Goal: Book appointment/travel/reservation

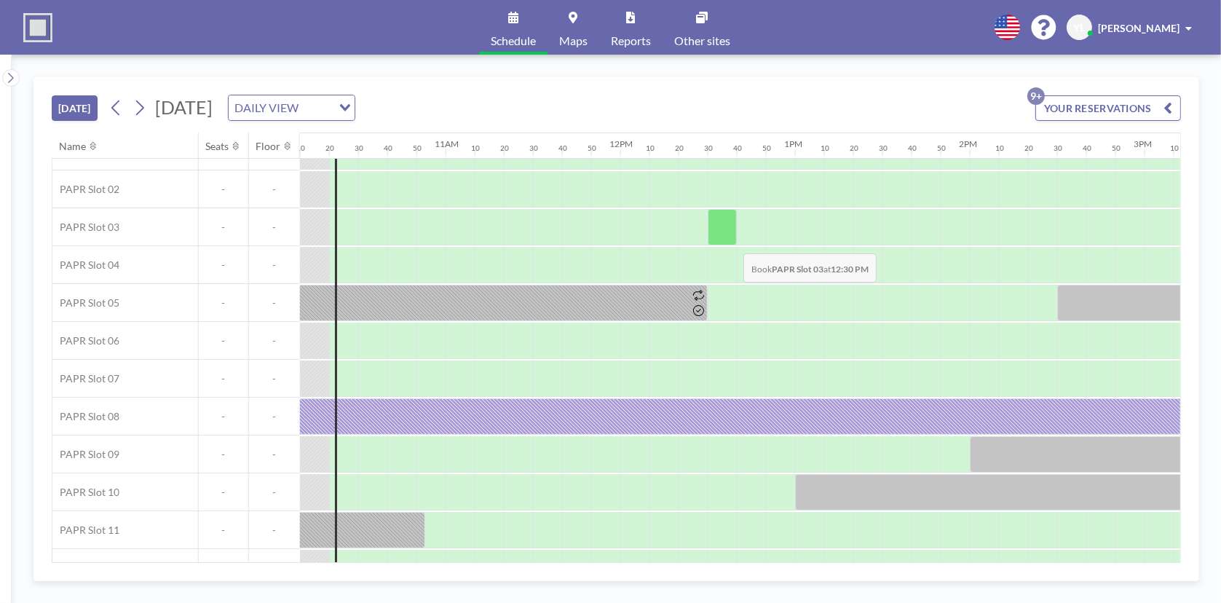
scroll to position [93, 1777]
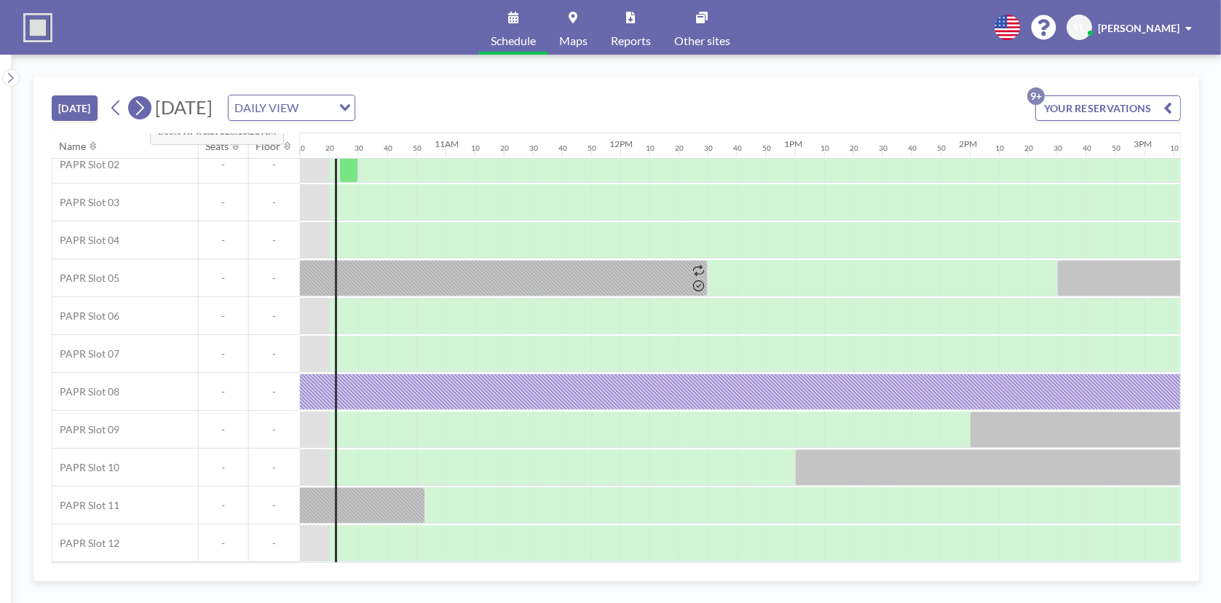
click at [138, 104] on icon at bounding box center [140, 108] width 14 height 22
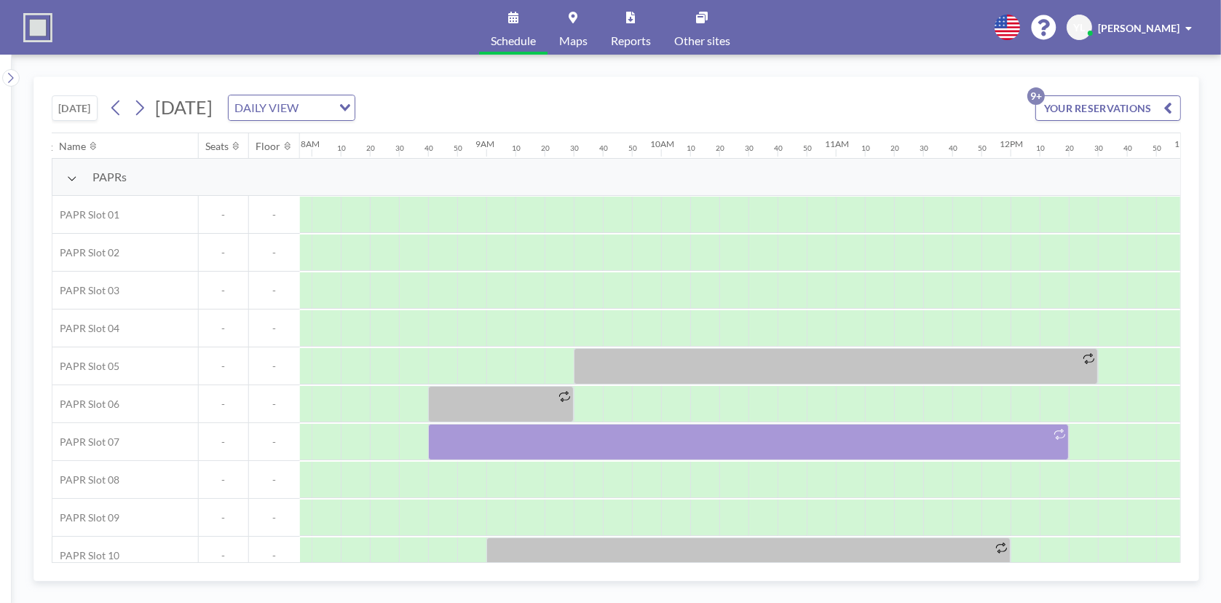
scroll to position [0, 1426]
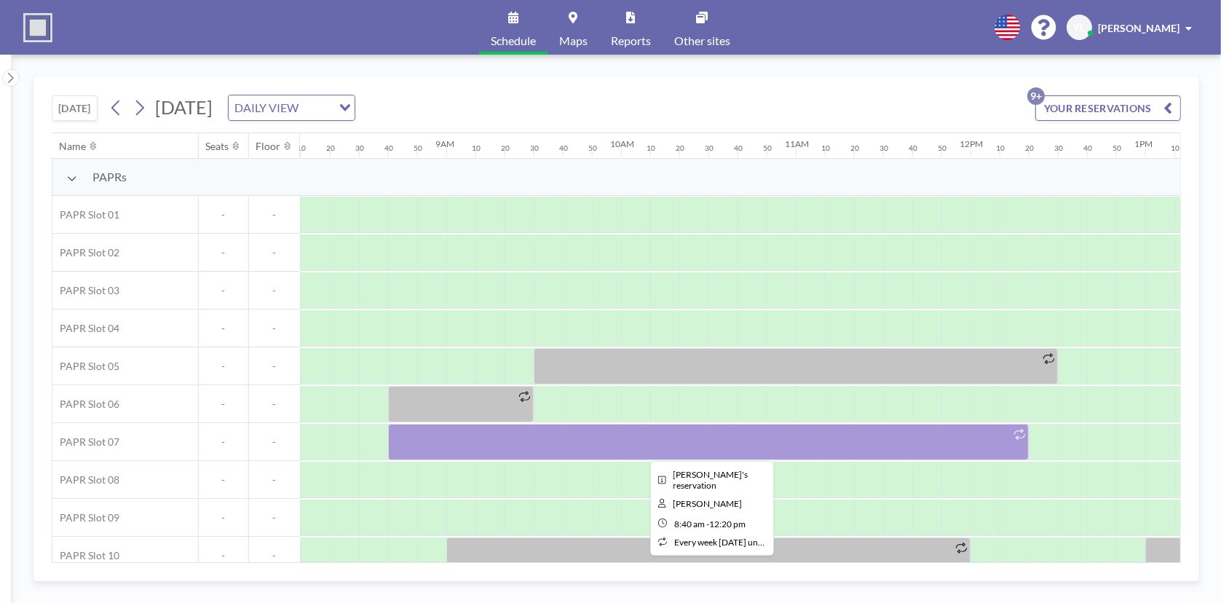
drag, startPoint x: 574, startPoint y: 437, endPoint x: 580, endPoint y: 446, distance: 11.1
click at [580, 446] on div at bounding box center [708, 442] width 641 height 36
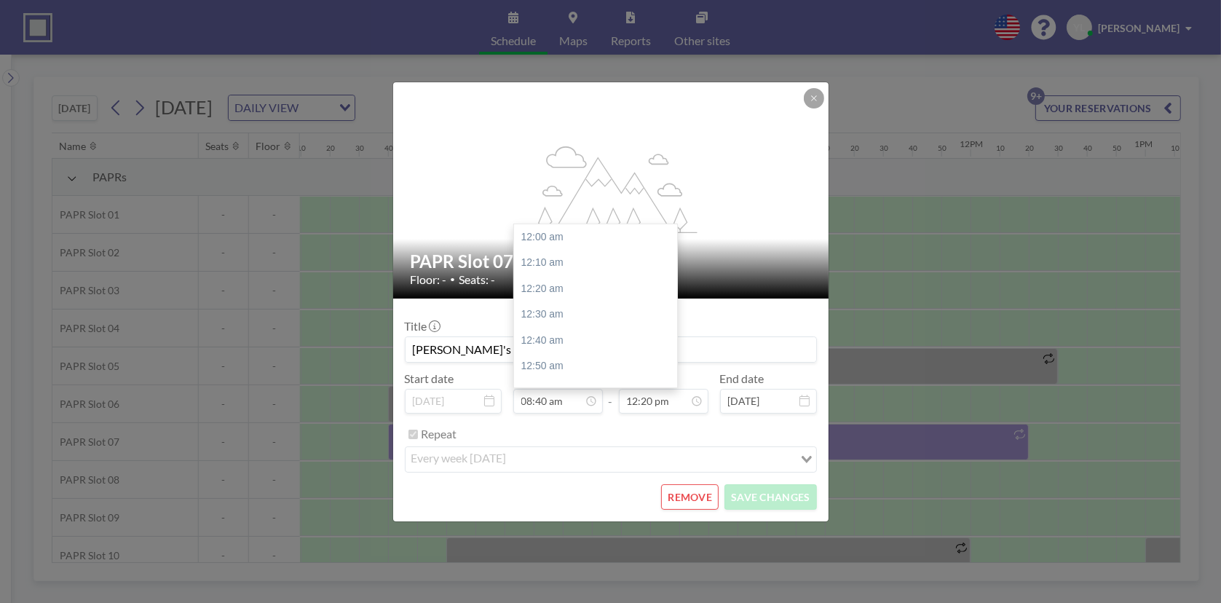
scroll to position [1347, 0]
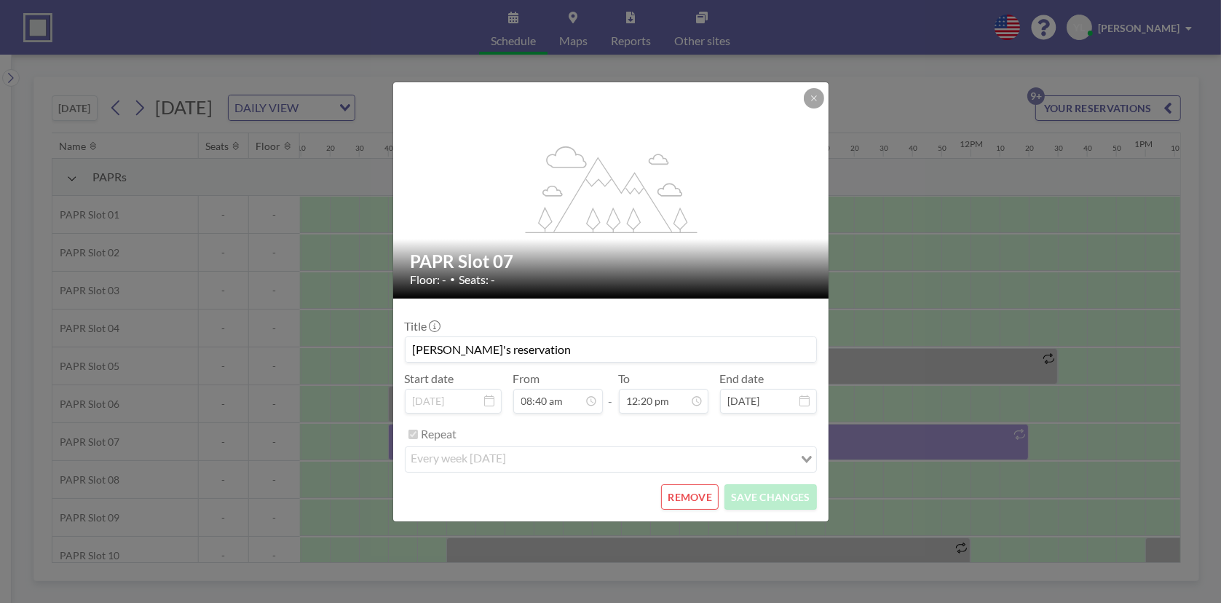
click at [706, 492] on button "REMOVE" at bounding box center [690, 496] width 58 height 25
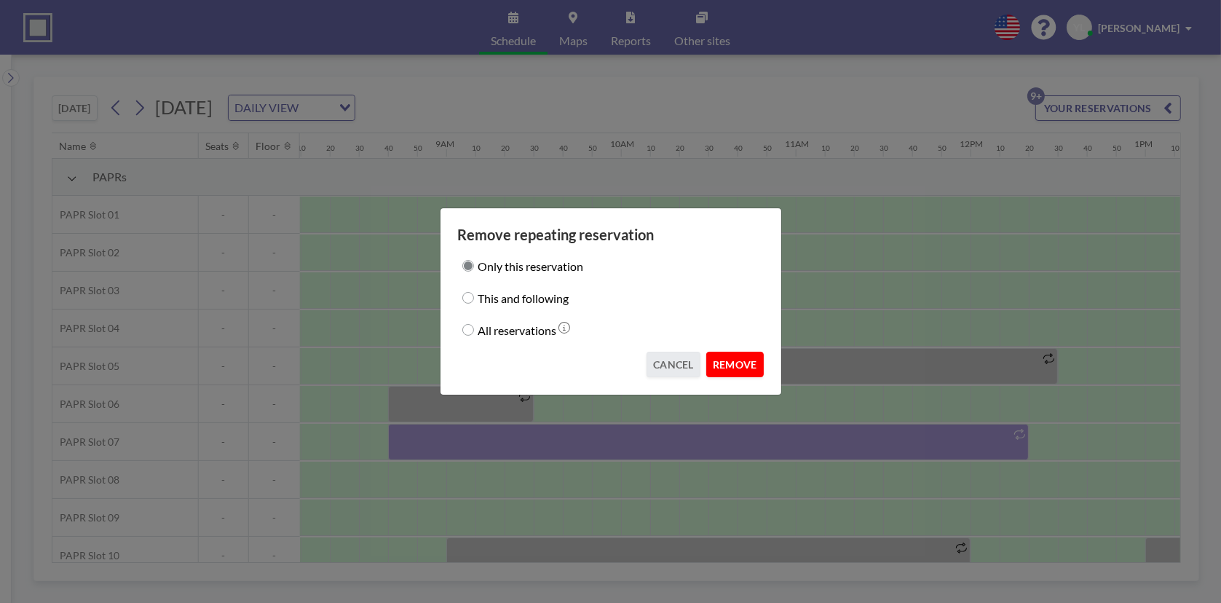
drag, startPoint x: 743, startPoint y: 363, endPoint x: 735, endPoint y: 367, distance: 8.1
click at [743, 363] on button "REMOVE" at bounding box center [735, 364] width 58 height 25
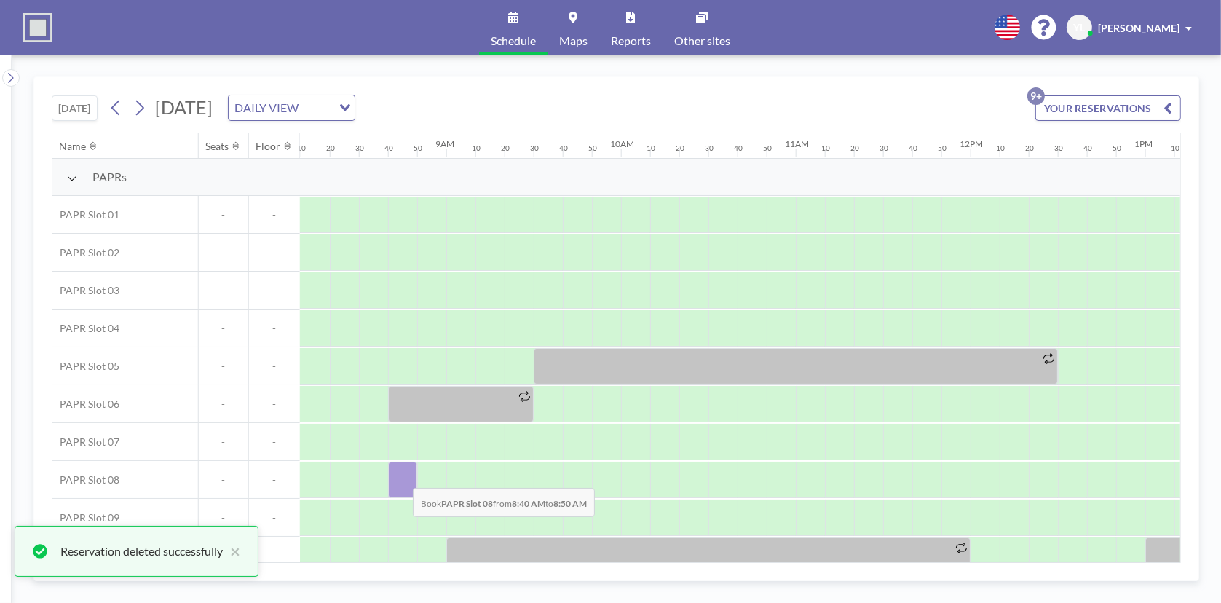
click at [401, 476] on div at bounding box center [402, 480] width 29 height 36
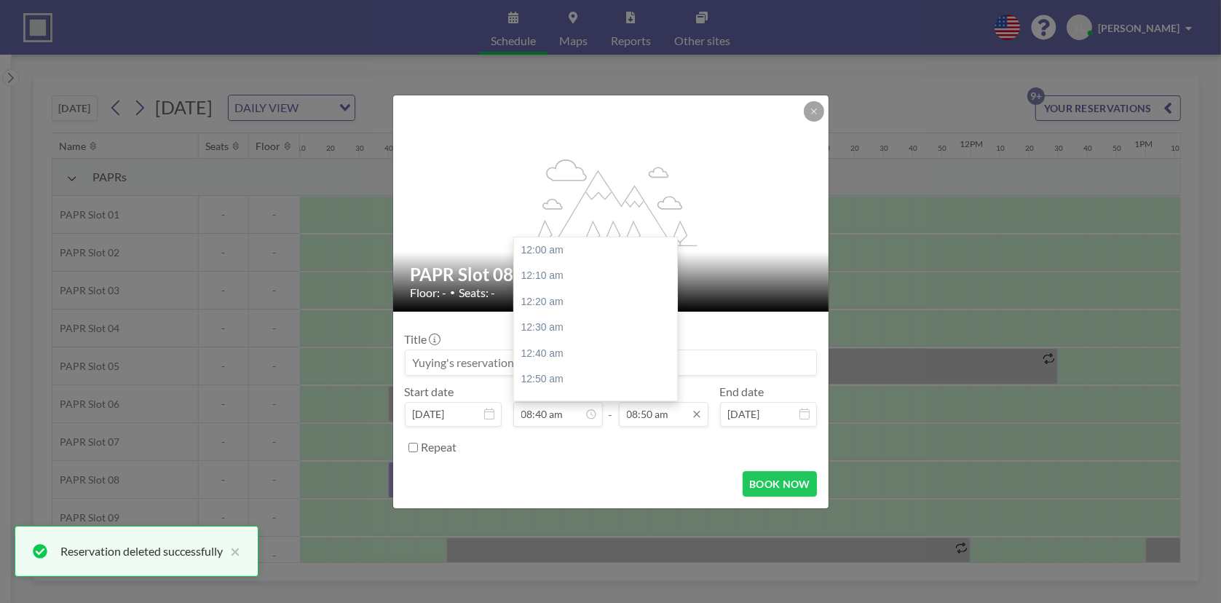
scroll to position [1347, 0]
click at [648, 412] on input "08:50 am" at bounding box center [664, 414] width 90 height 25
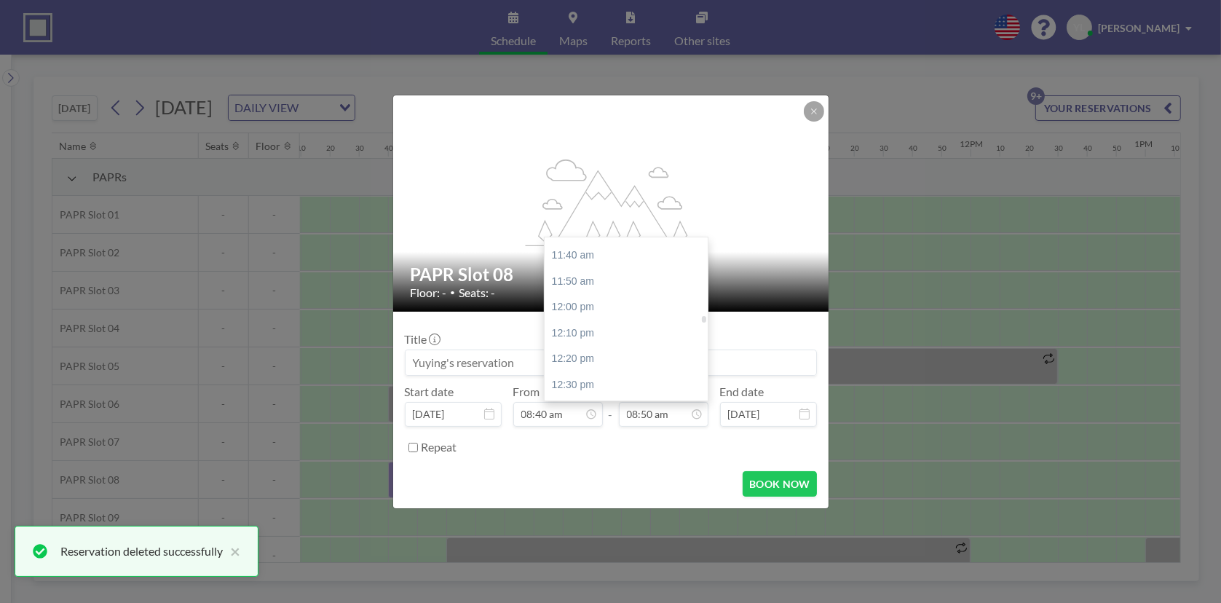
scroll to position [1809, 0]
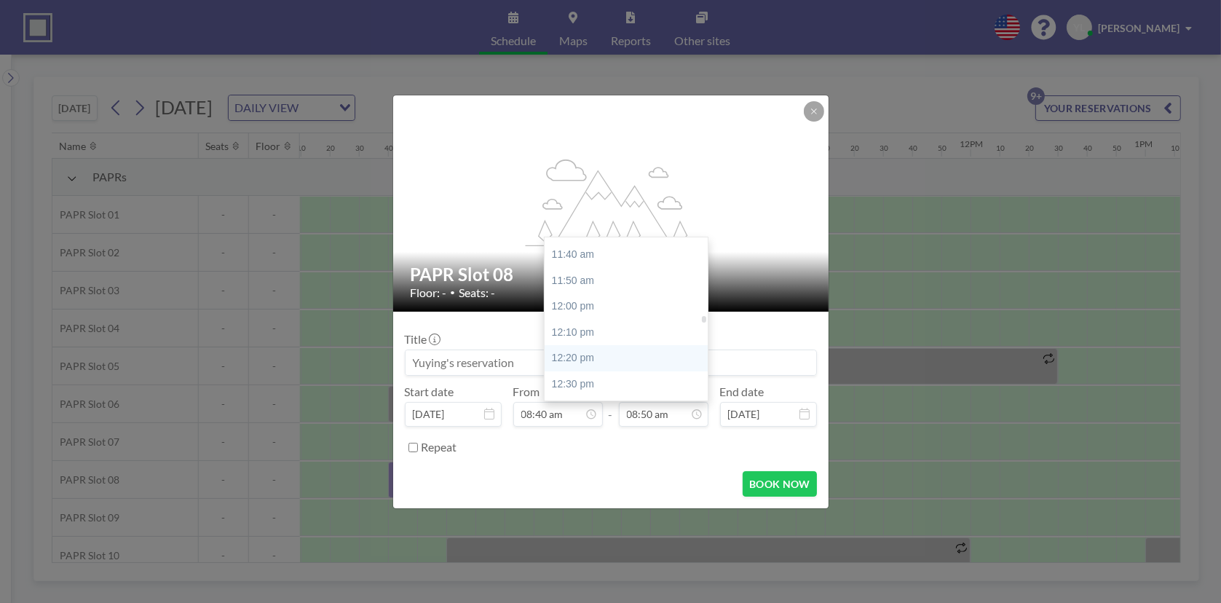
click at [618, 351] on div "12:20 pm" at bounding box center [630, 358] width 170 height 26
type input "12:20 pm"
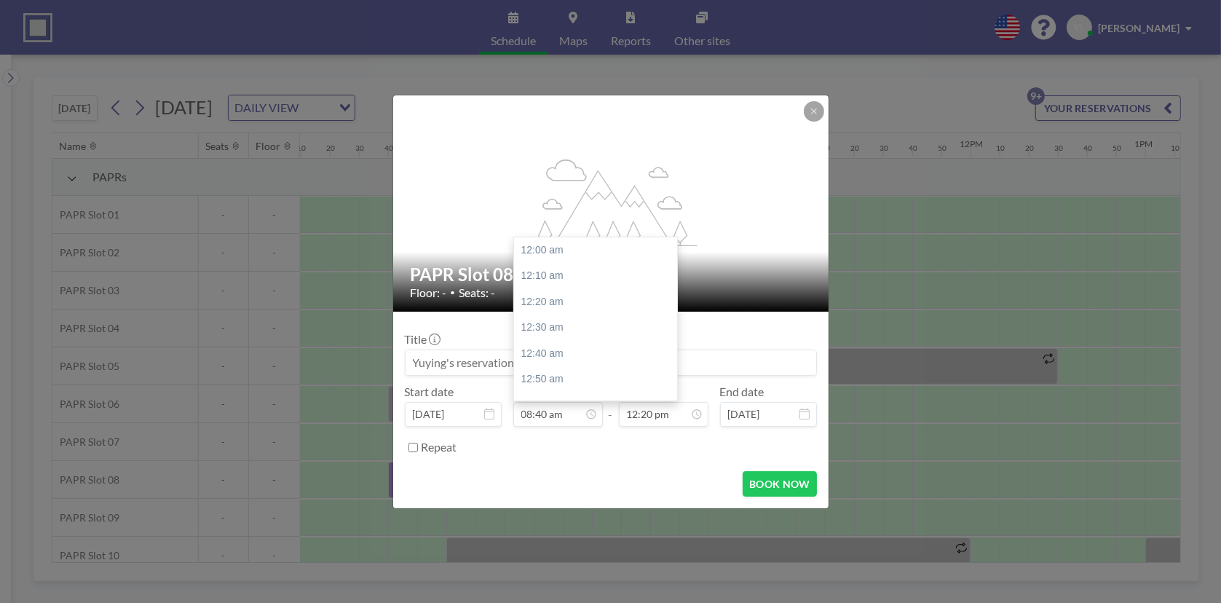
scroll to position [1916, 0]
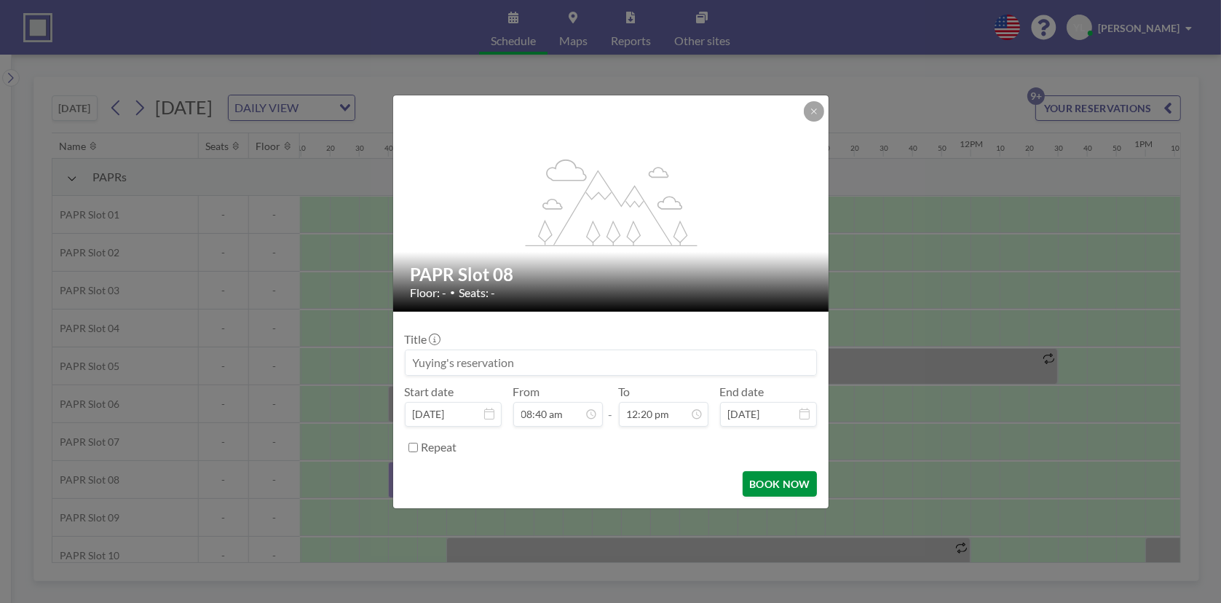
click at [777, 481] on button "BOOK NOW" at bounding box center [780, 483] width 74 height 25
click at [814, 116] on button at bounding box center [814, 111] width 20 height 20
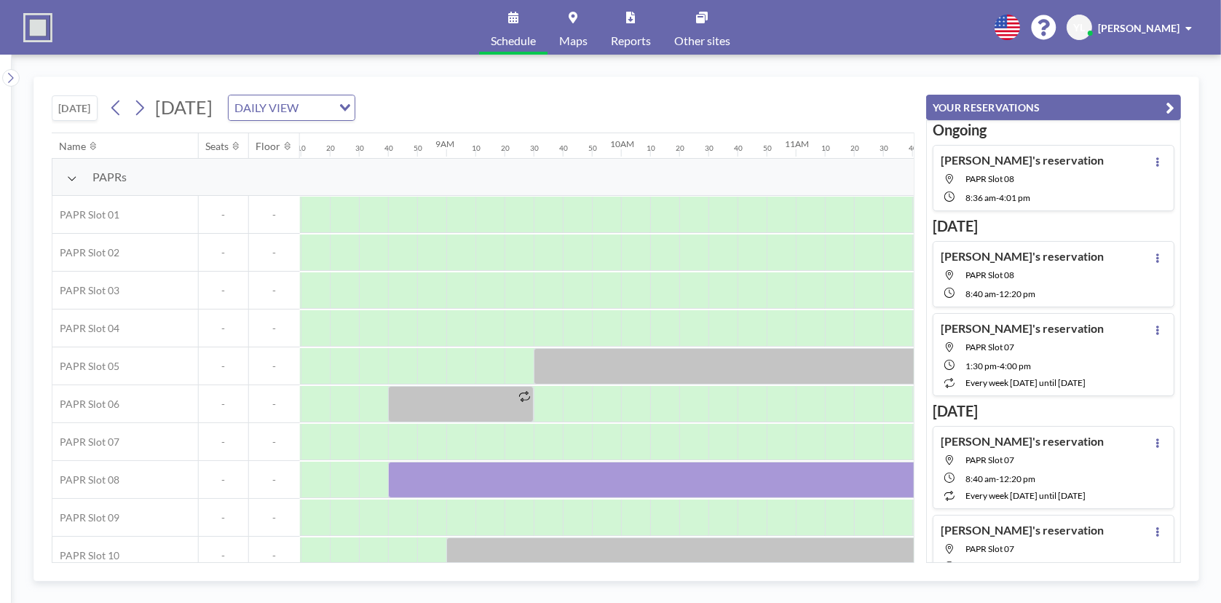
click at [1164, 107] on button "YOUR RESERVATIONS" at bounding box center [1053, 107] width 255 height 25
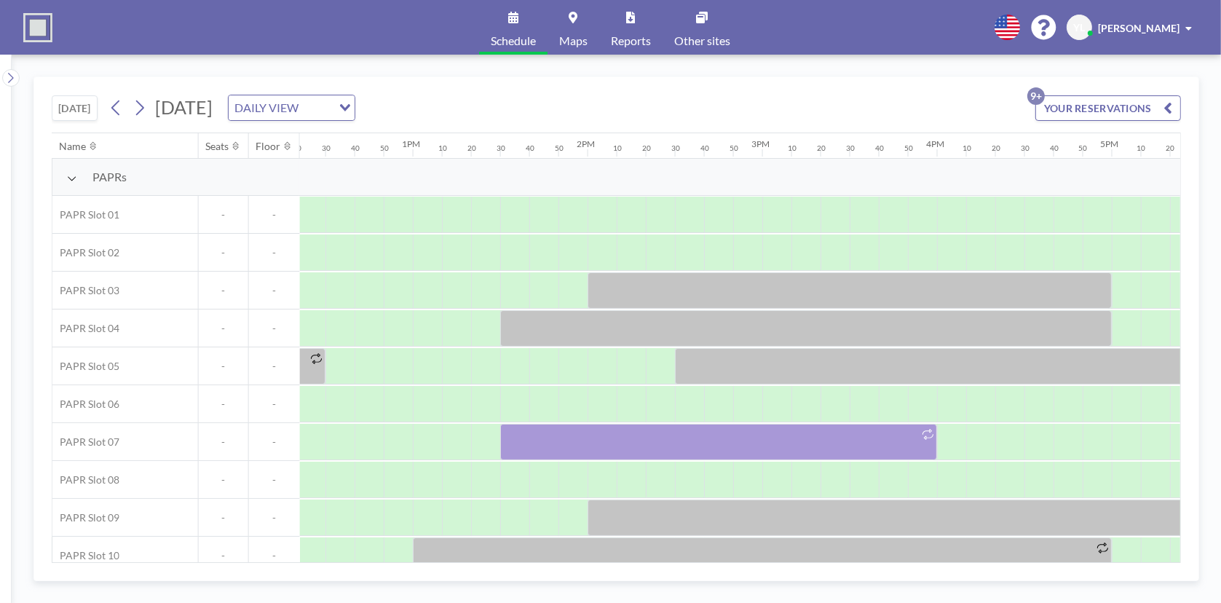
scroll to position [0, 2154]
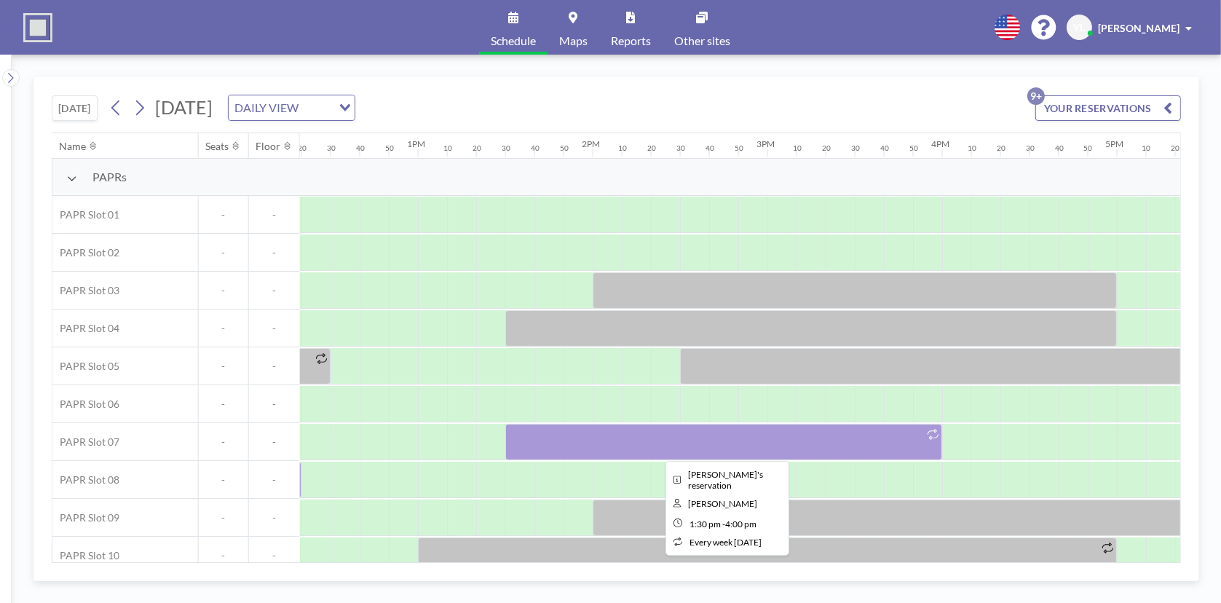
click at [569, 430] on div at bounding box center [723, 442] width 437 height 36
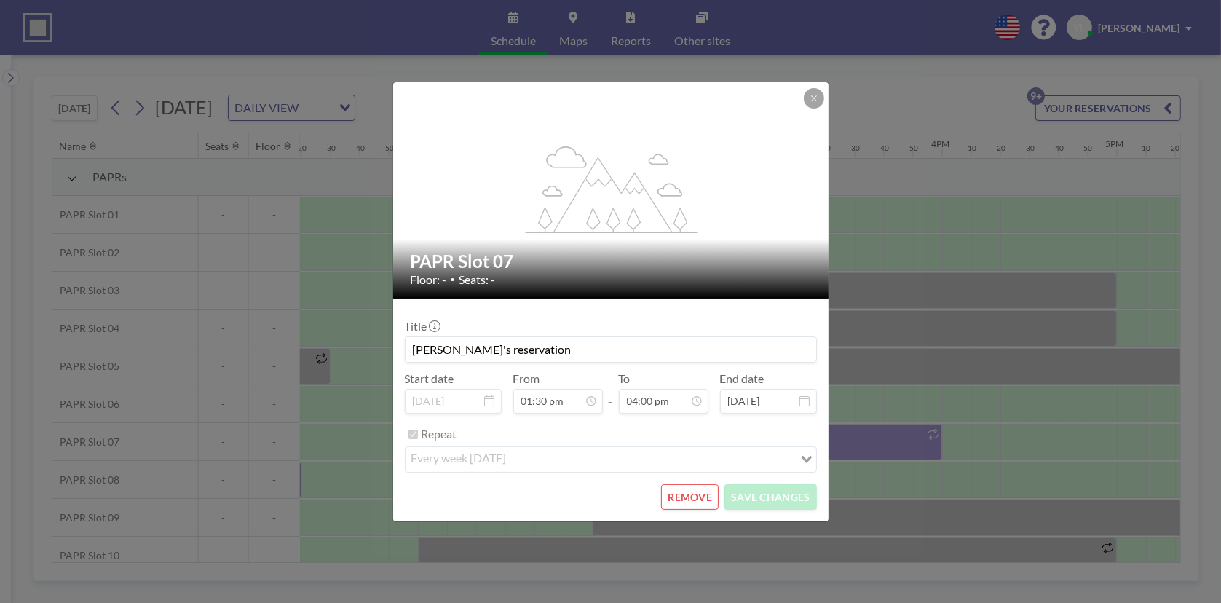
scroll to position [2097, 0]
click at [707, 498] on button "REMOVE" at bounding box center [690, 496] width 58 height 25
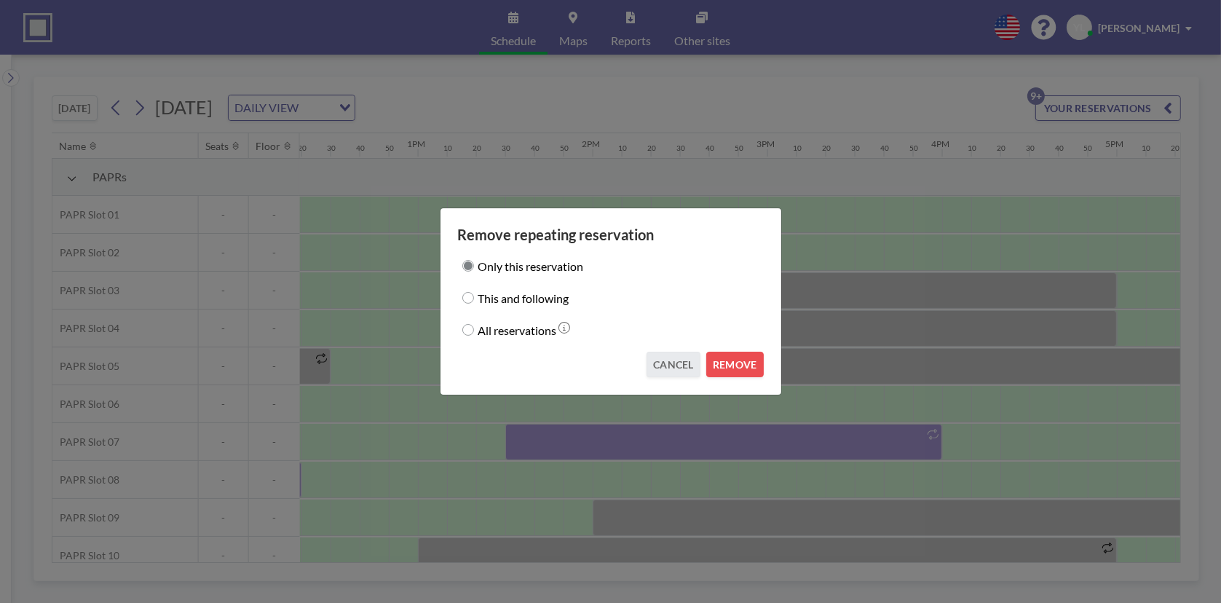
click at [537, 297] on label "This and following" at bounding box center [523, 298] width 91 height 20
click at [474, 297] on input "This and following" at bounding box center [468, 298] width 12 height 12
radio input "true"
click at [746, 369] on button "REMOVE" at bounding box center [735, 364] width 58 height 25
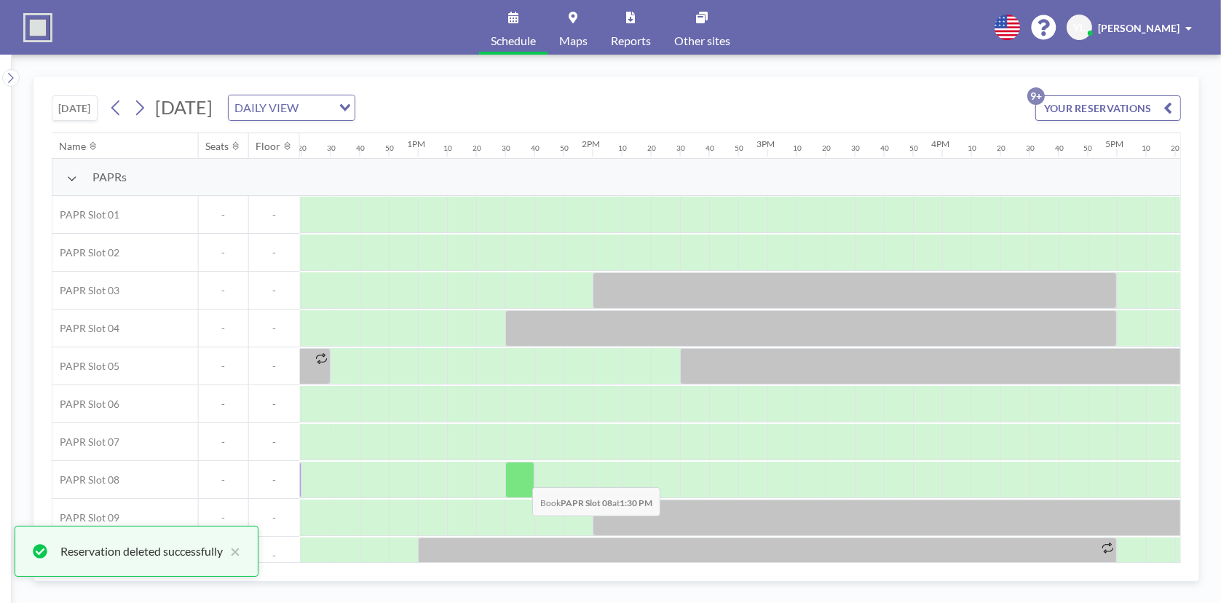
click at [521, 475] on div at bounding box center [519, 480] width 29 height 36
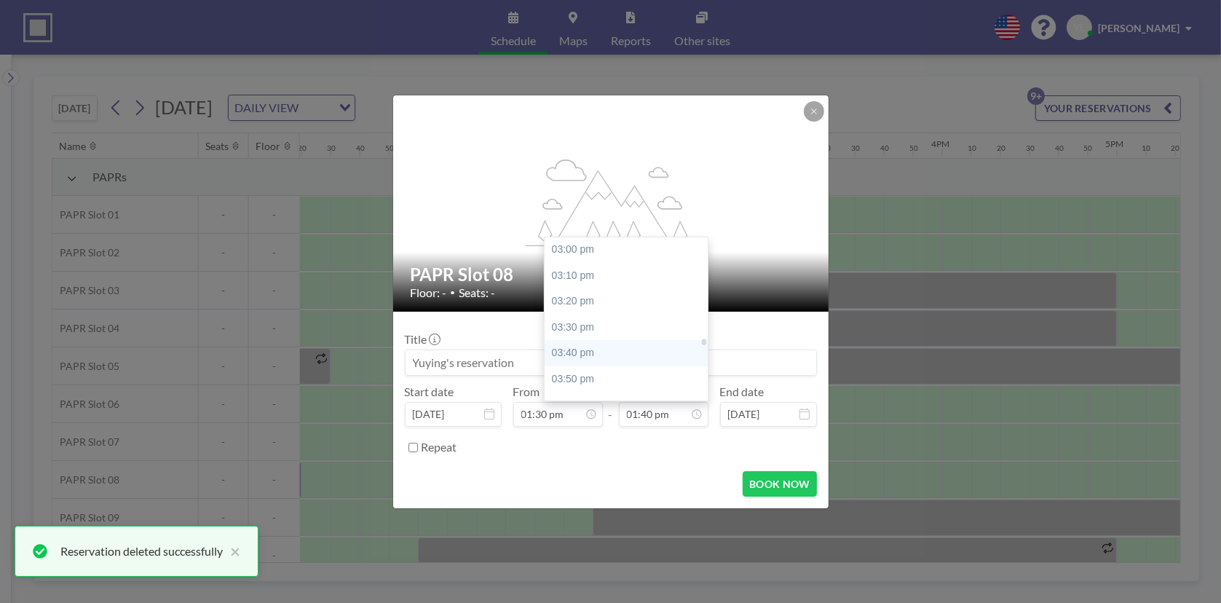
scroll to position [2342, 0]
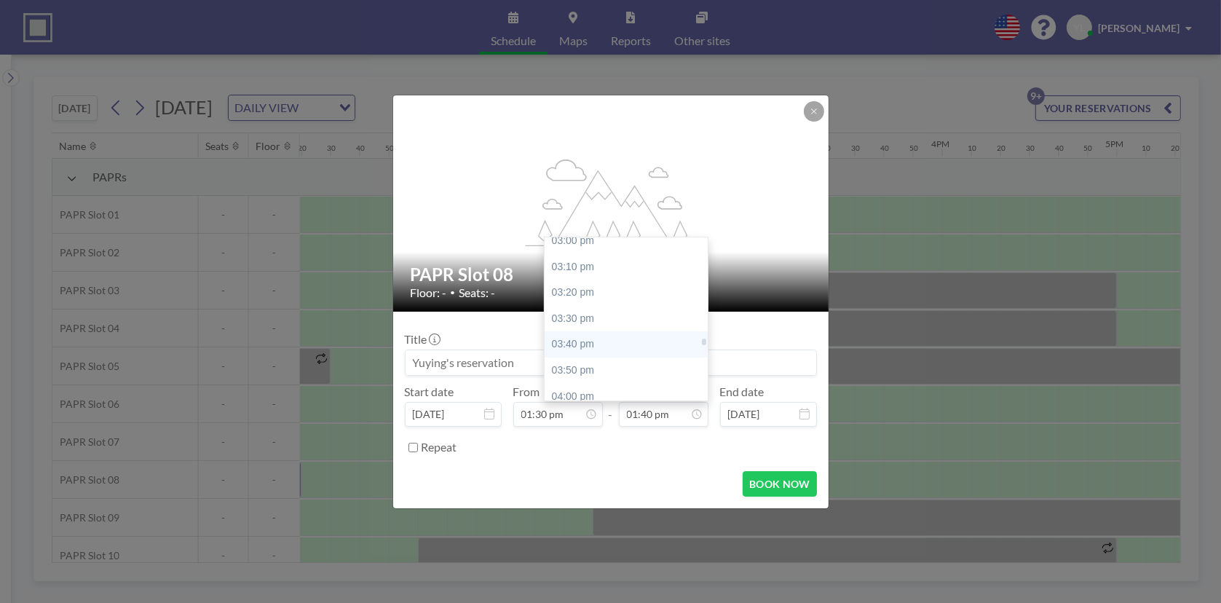
click at [593, 341] on div "03:40 pm" at bounding box center [630, 344] width 170 height 26
type input "03:40 pm"
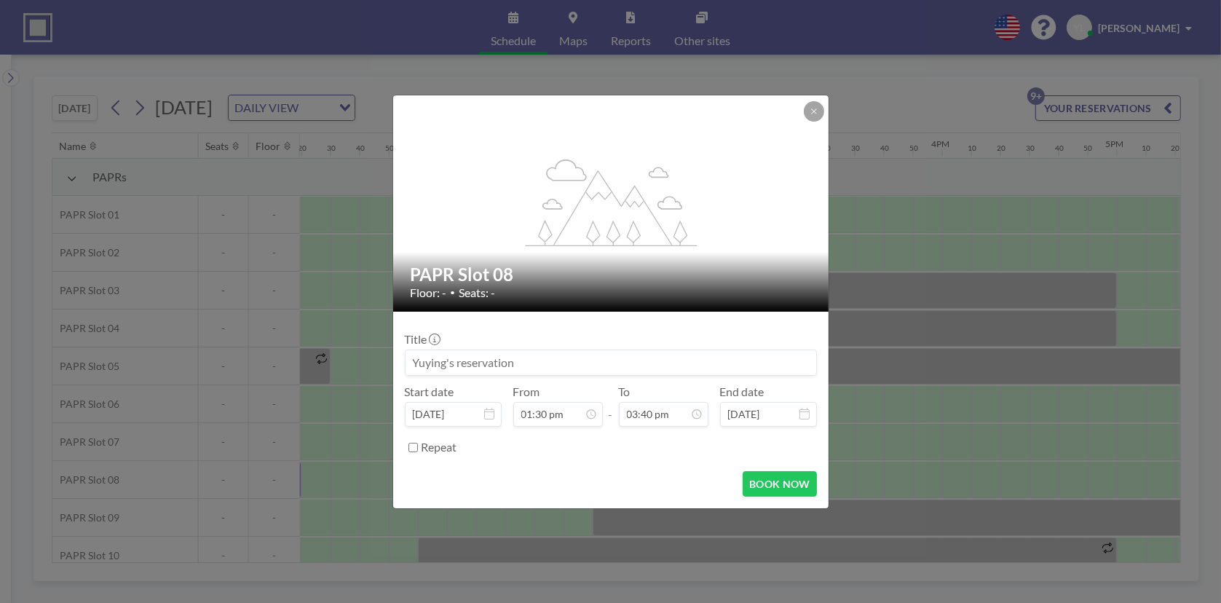
scroll to position [2433, 0]
click at [781, 475] on button "BOOK NOW" at bounding box center [780, 483] width 74 height 25
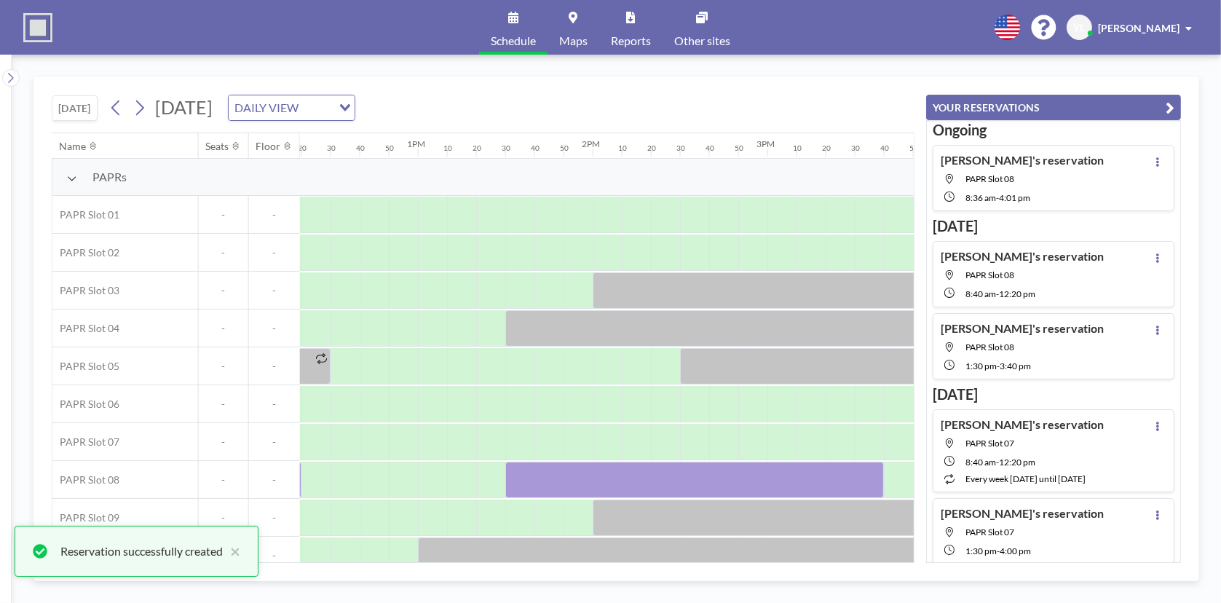
scroll to position [2, 0]
click at [1178, 108] on button "YOUR RESERVATIONS" at bounding box center [1053, 107] width 255 height 25
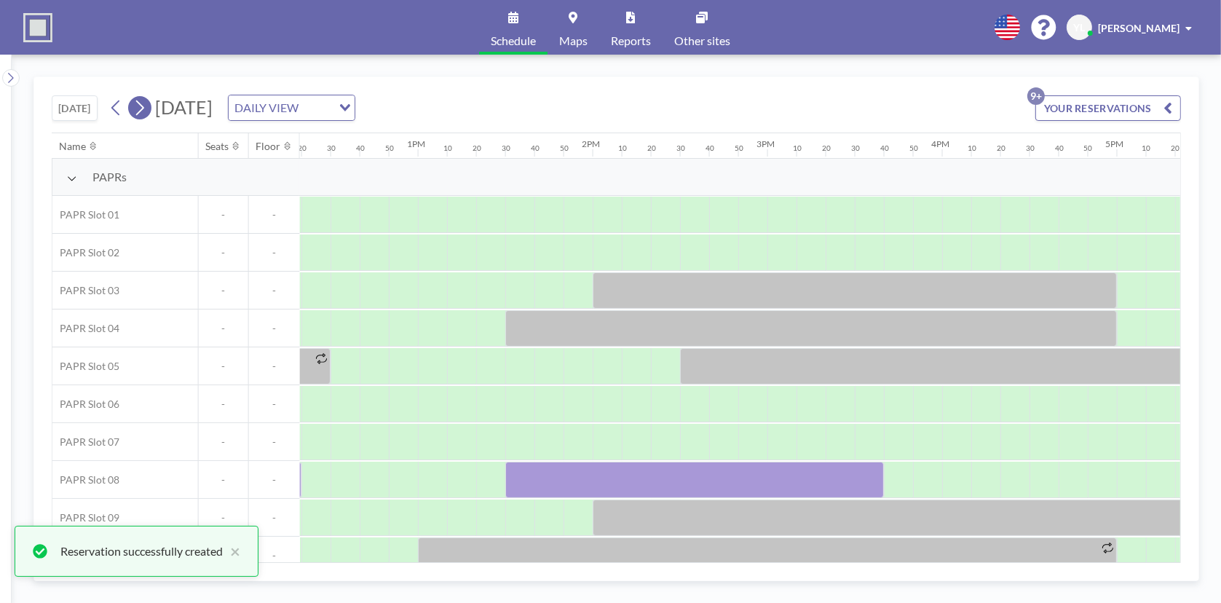
click at [151, 108] on button at bounding box center [139, 107] width 23 height 23
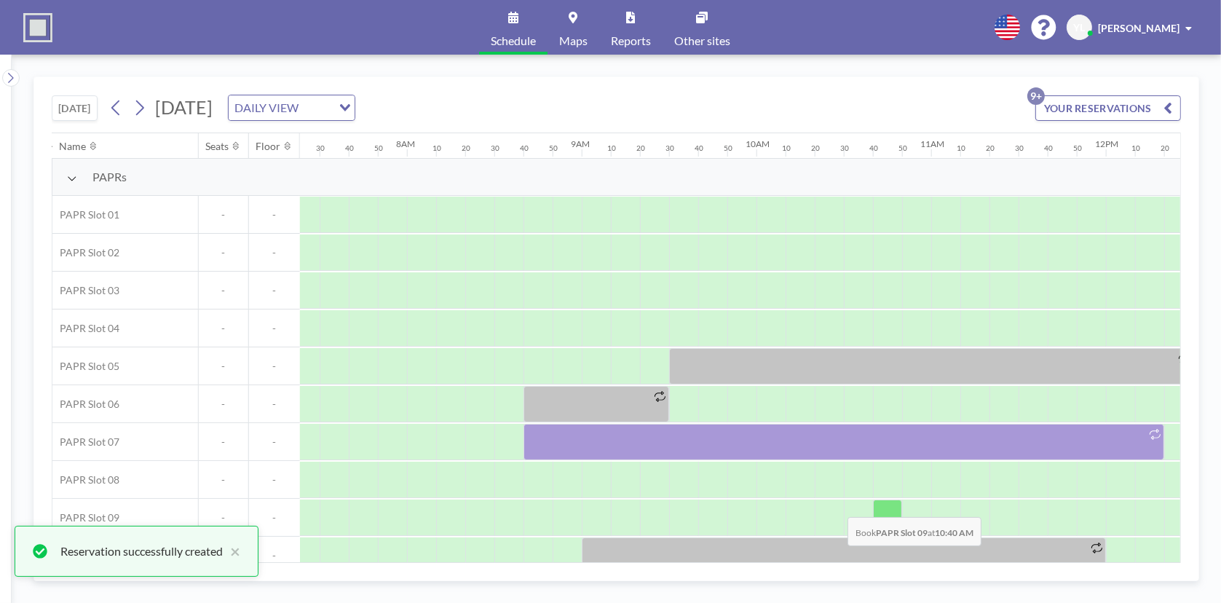
scroll to position [0, 1368]
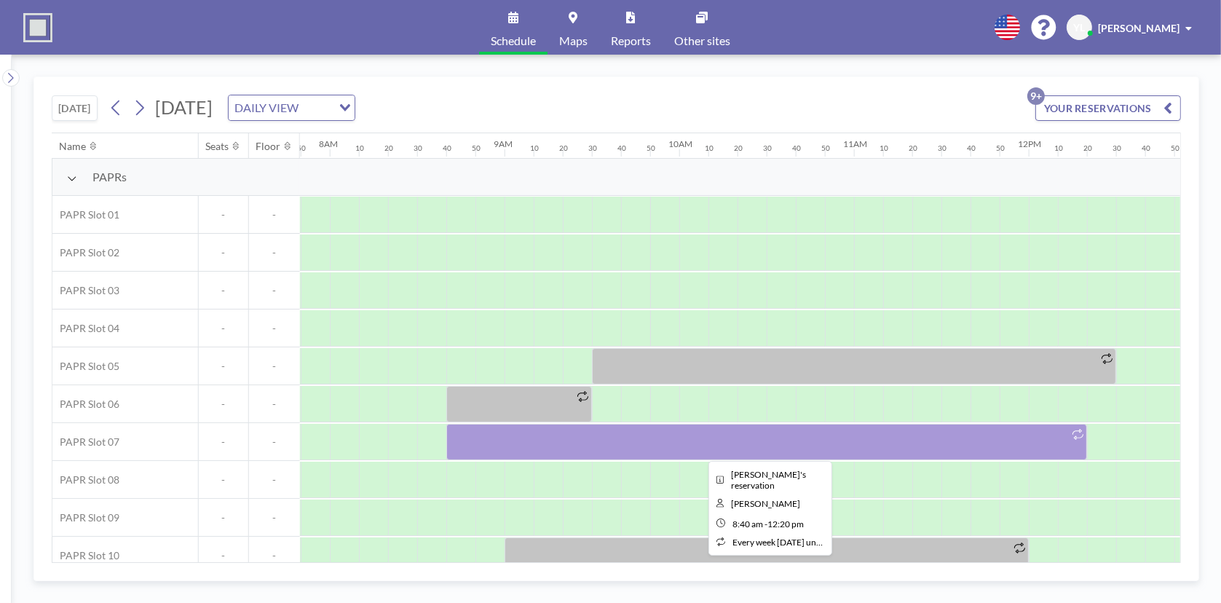
click at [818, 435] on div at bounding box center [766, 442] width 641 height 36
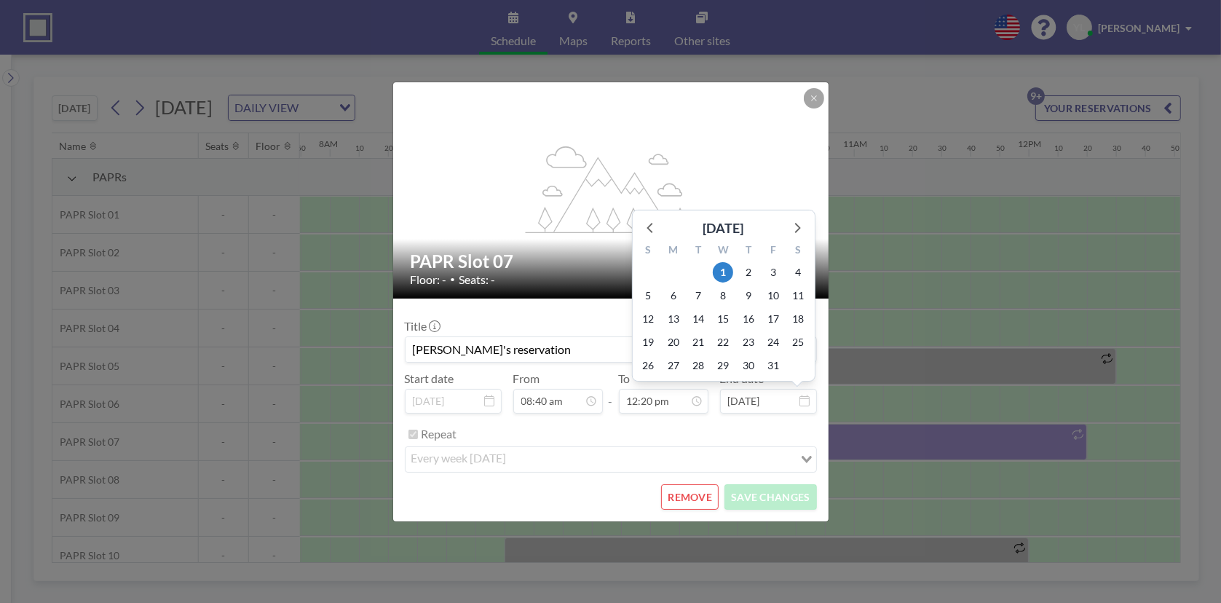
scroll to position [1916, 0]
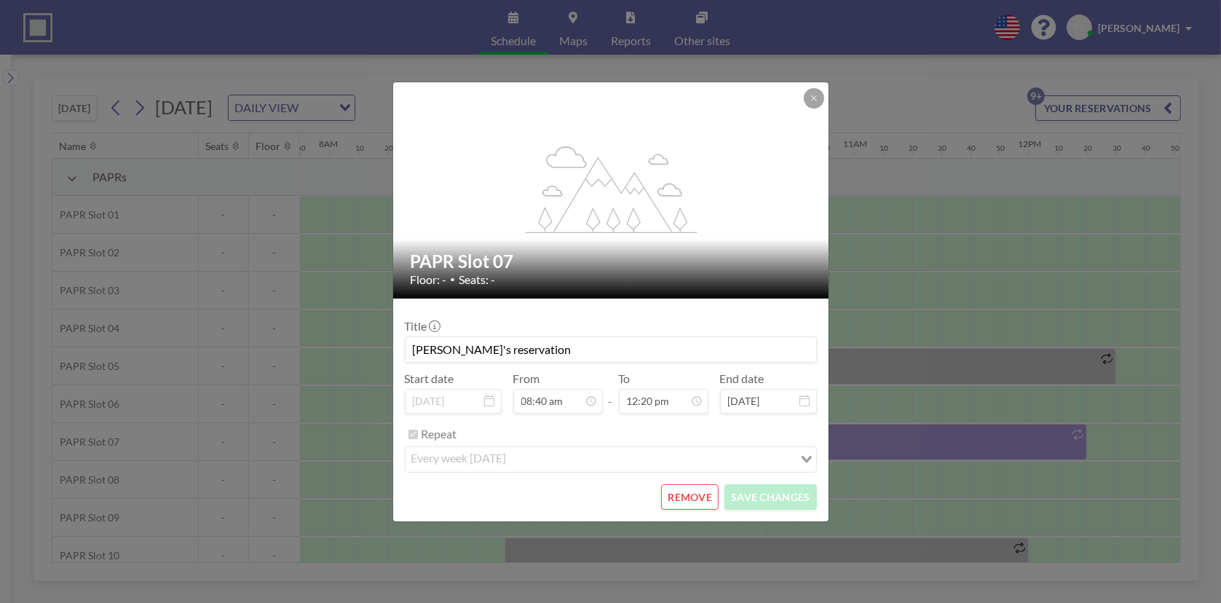
click at [702, 493] on button "REMOVE" at bounding box center [690, 496] width 58 height 25
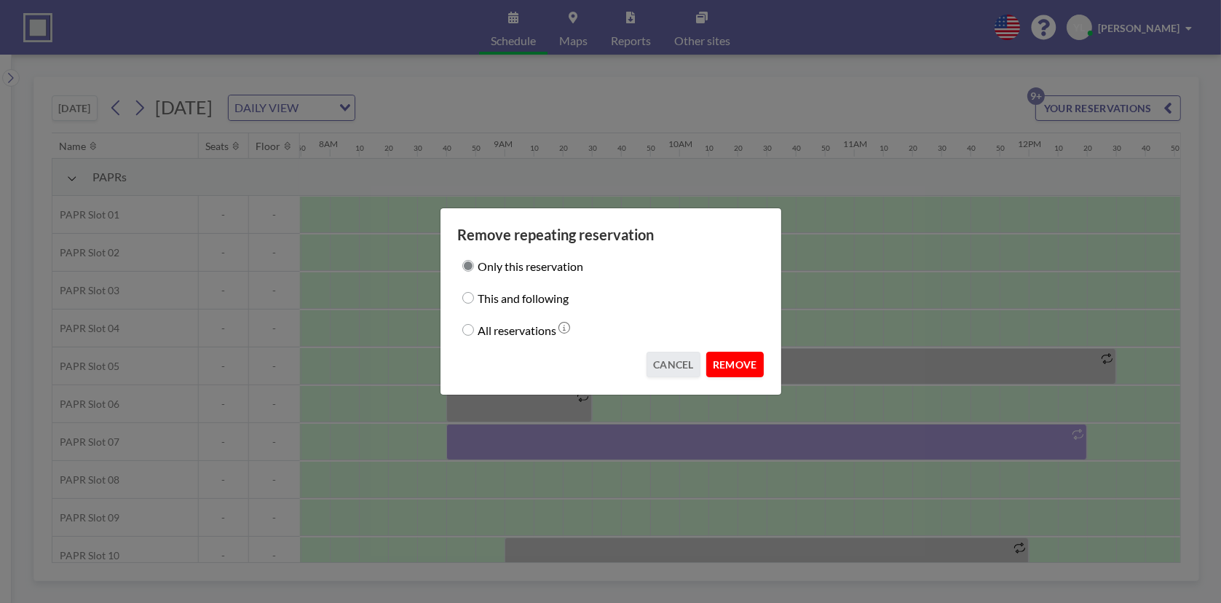
click at [745, 358] on button "REMOVE" at bounding box center [735, 364] width 58 height 25
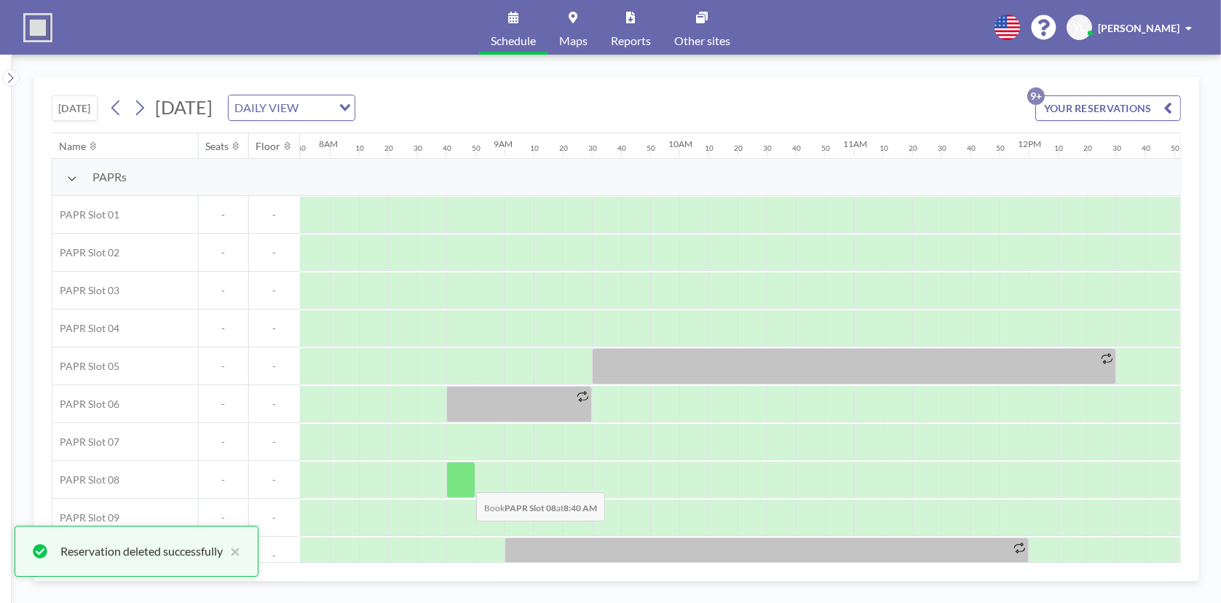
click at [465, 481] on div at bounding box center [460, 480] width 29 height 36
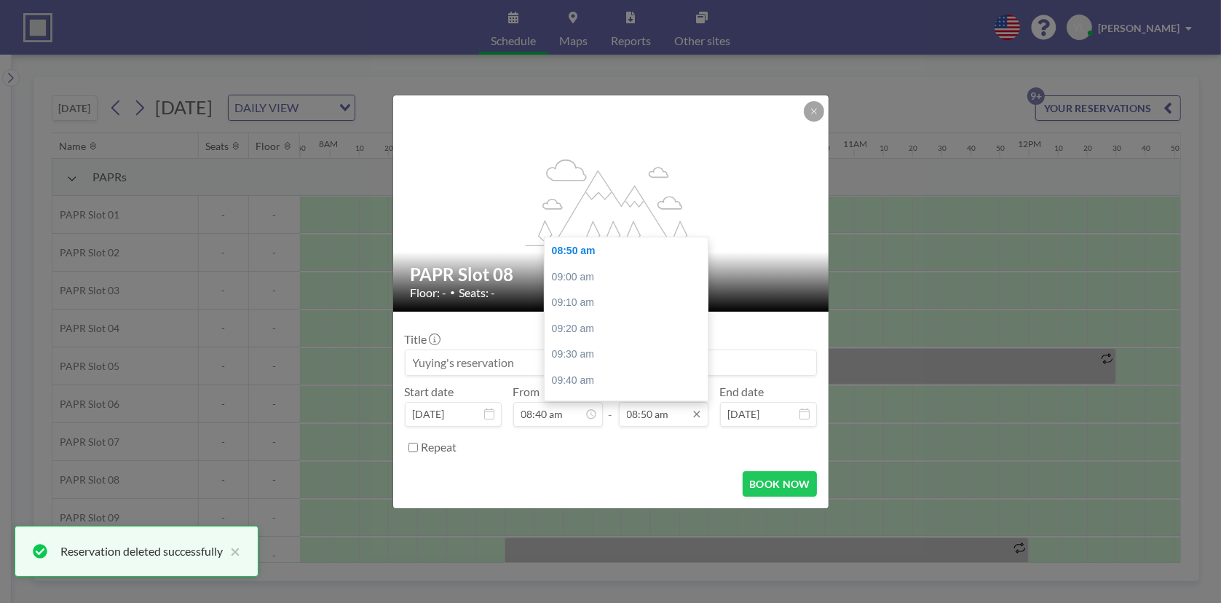
click at [673, 416] on input "08:50 am" at bounding box center [664, 414] width 90 height 25
click at [631, 358] on div "12:20 pm" at bounding box center [630, 358] width 170 height 26
type input "12:20 pm"
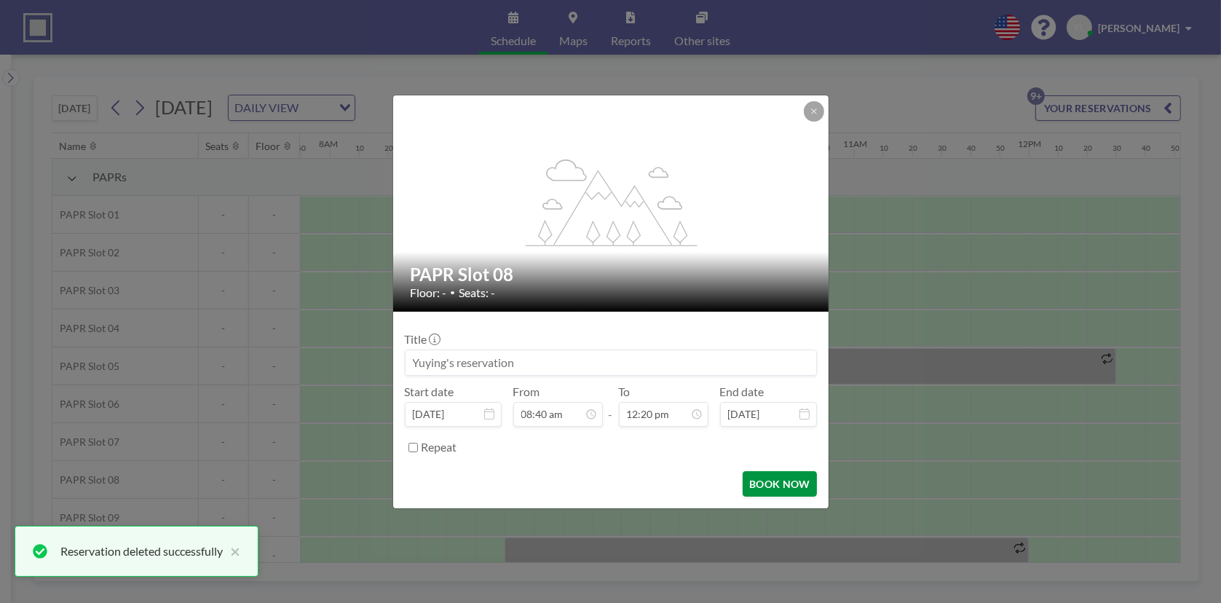
click at [785, 483] on button "BOOK NOW" at bounding box center [780, 483] width 74 height 25
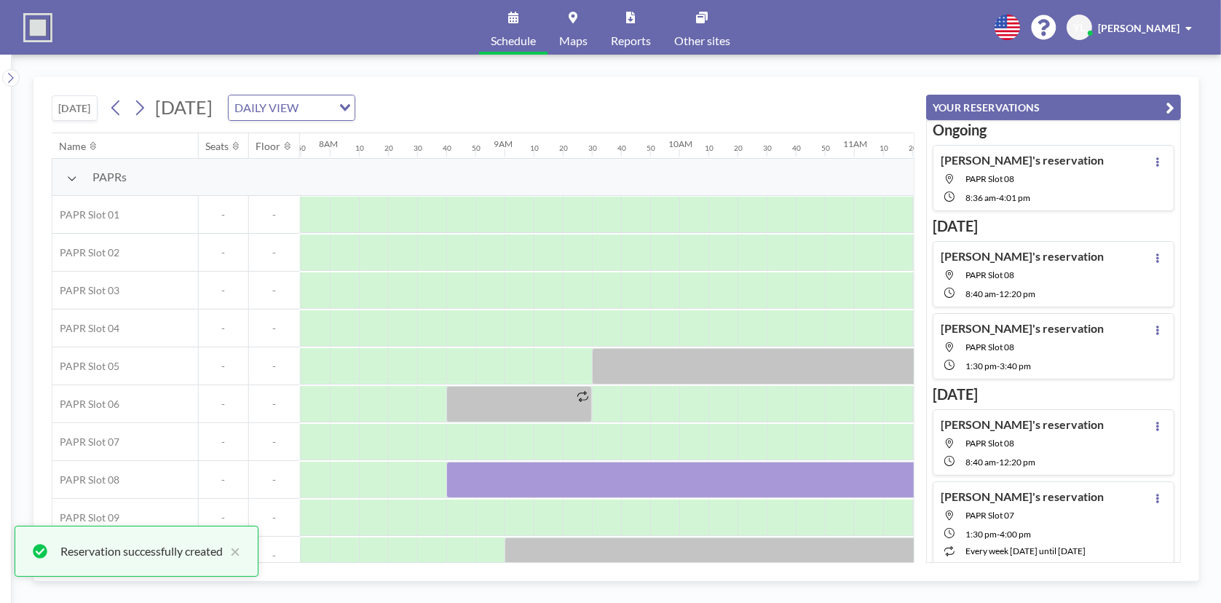
scroll to position [98, 0]
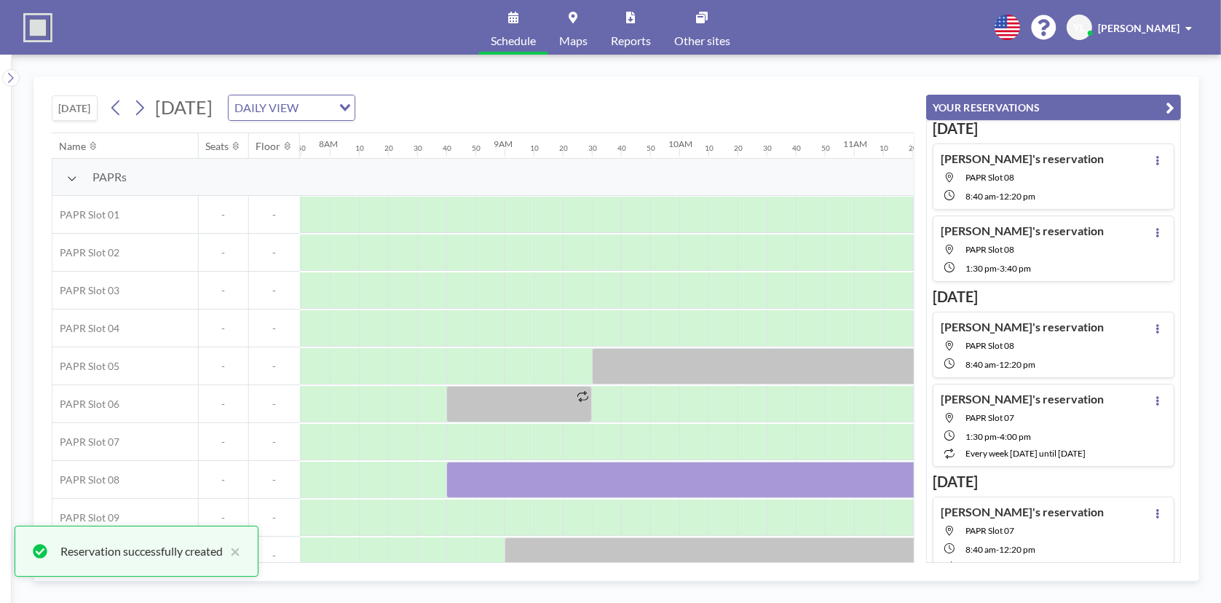
click at [1167, 106] on icon "button" at bounding box center [1170, 107] width 9 height 17
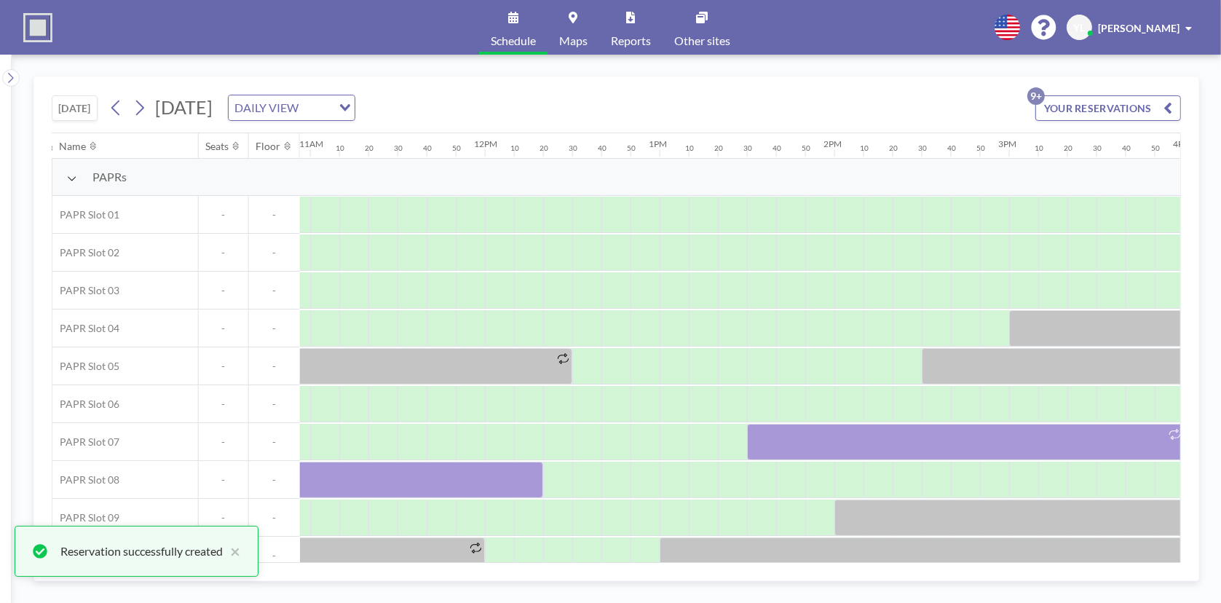
scroll to position [0, 1997]
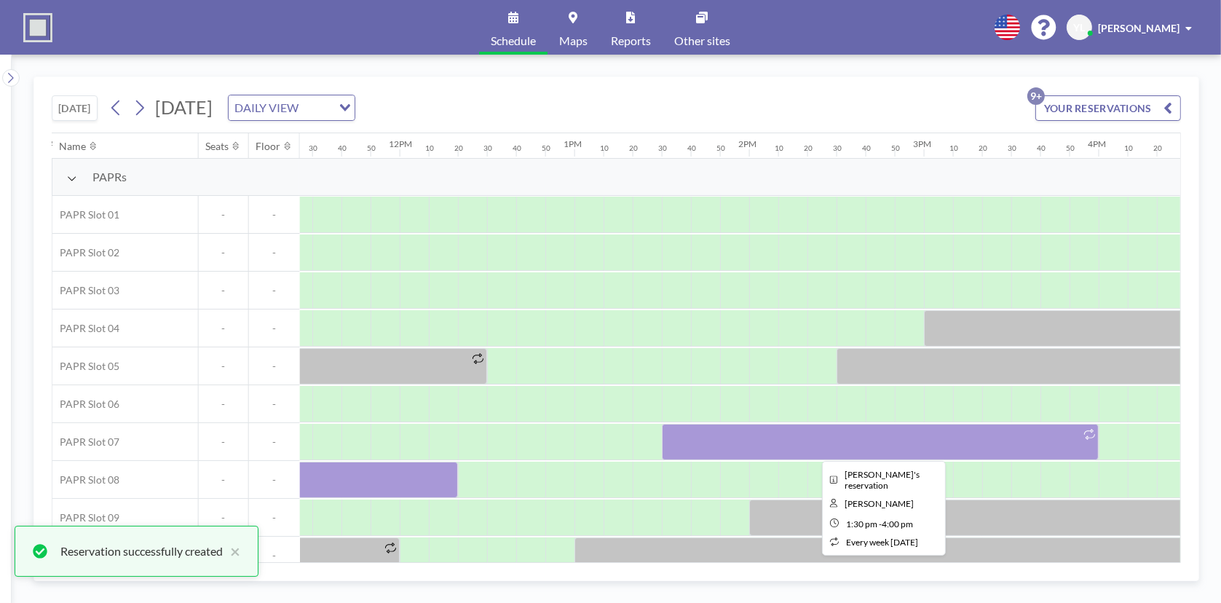
click at [711, 435] on div at bounding box center [880, 442] width 437 height 36
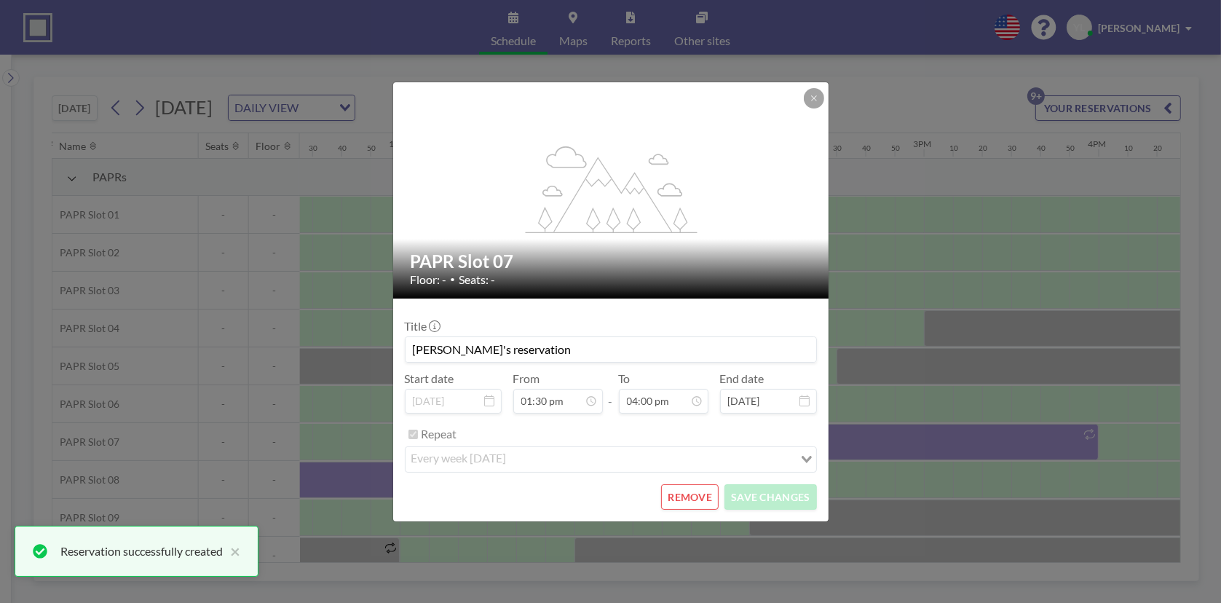
scroll to position [2486, 0]
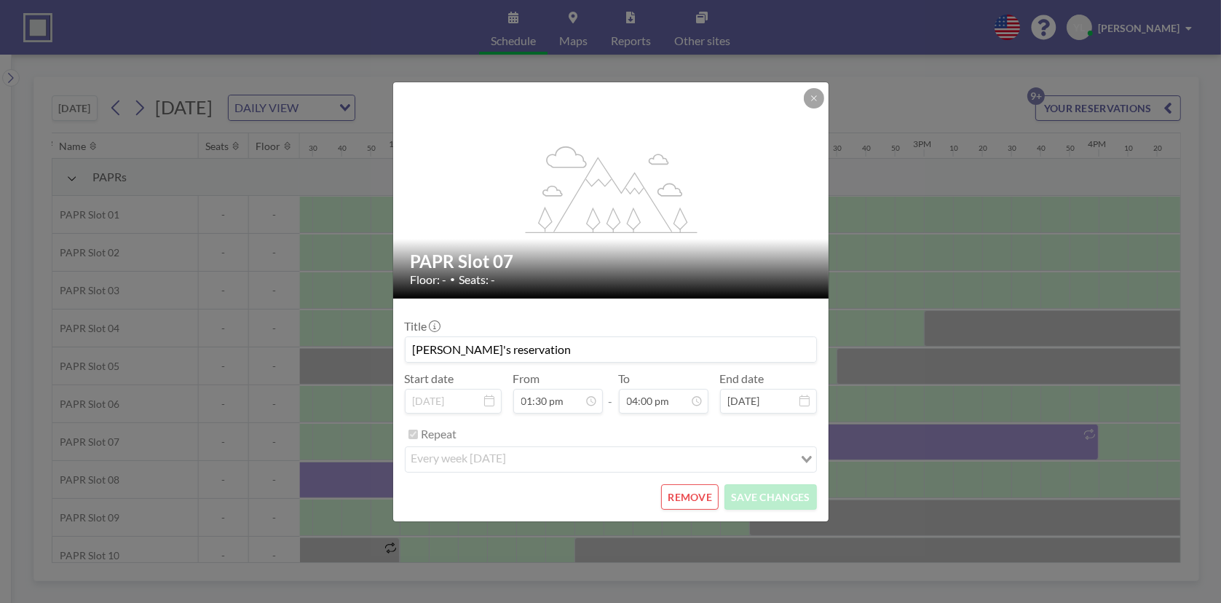
click at [704, 489] on button "REMOVE" at bounding box center [690, 496] width 58 height 25
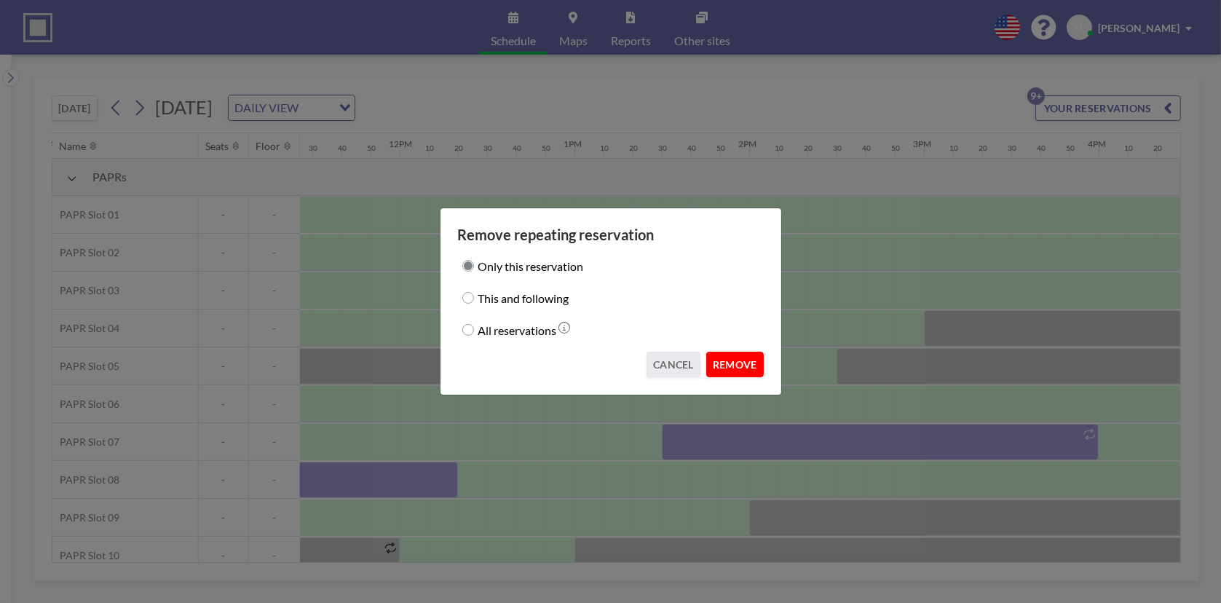
click at [741, 362] on button "REMOVE" at bounding box center [735, 364] width 58 height 25
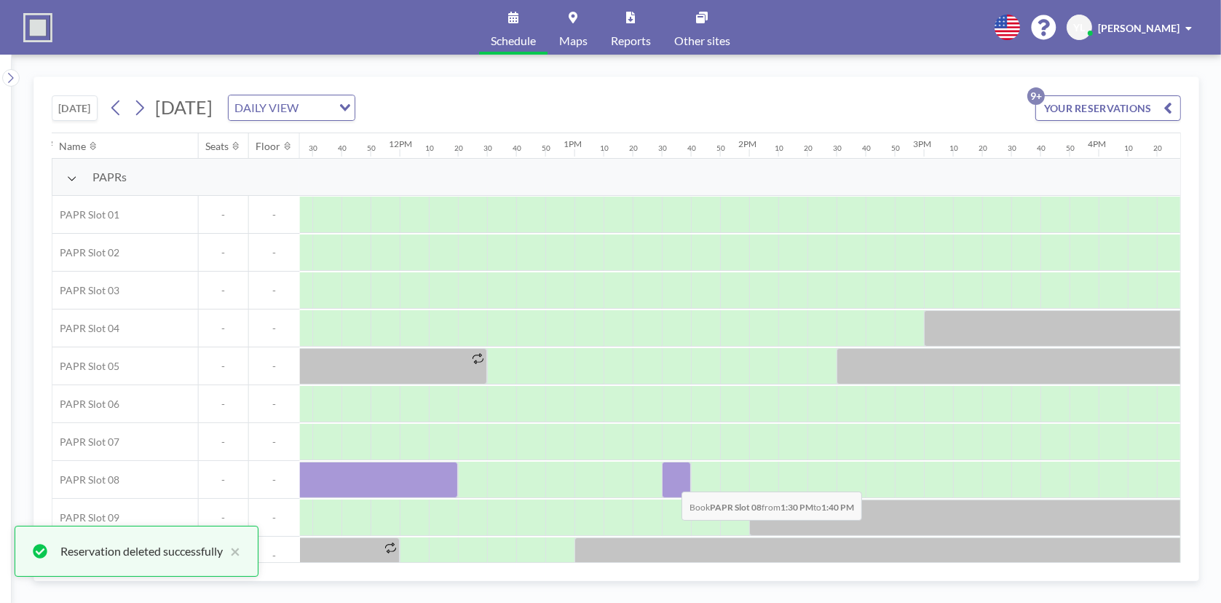
click at [670, 480] on div at bounding box center [676, 480] width 29 height 36
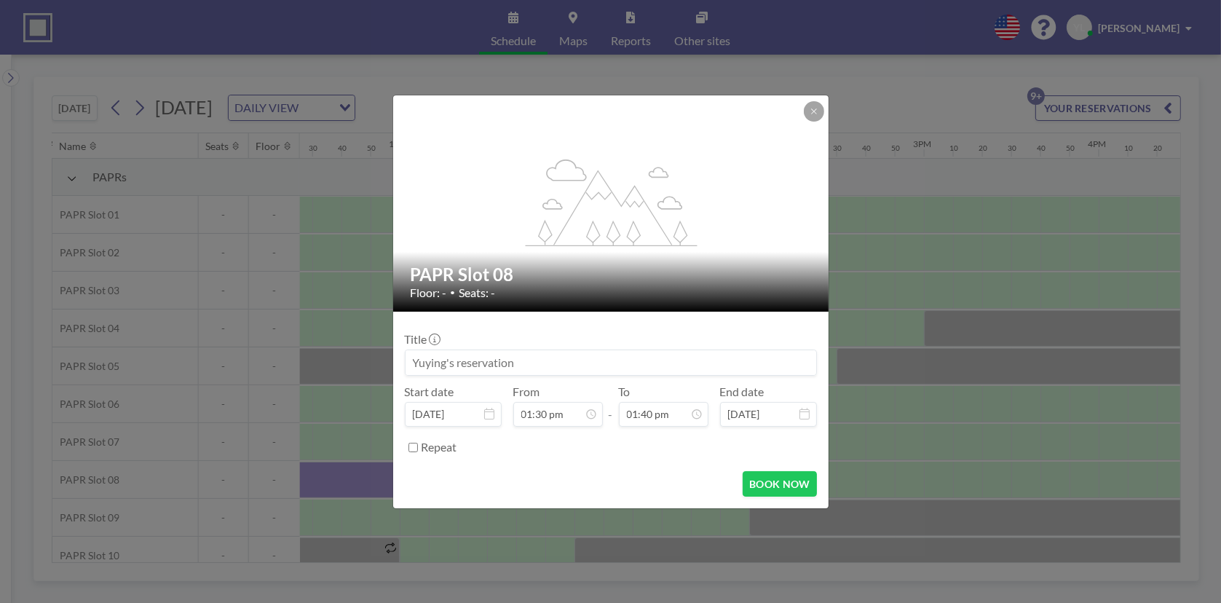
scroll to position [2123, 0]
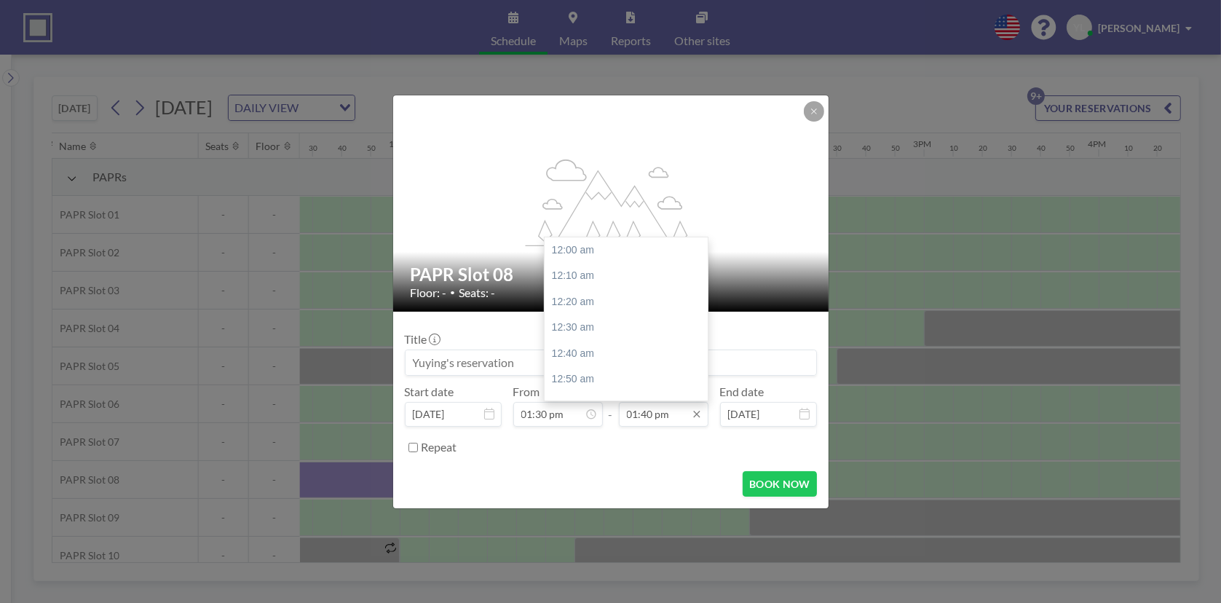
click at [661, 411] on input "01:40 pm" at bounding box center [664, 414] width 90 height 25
click at [598, 248] on div "04:00 pm" at bounding box center [630, 251] width 170 height 26
type input "04:00 pm"
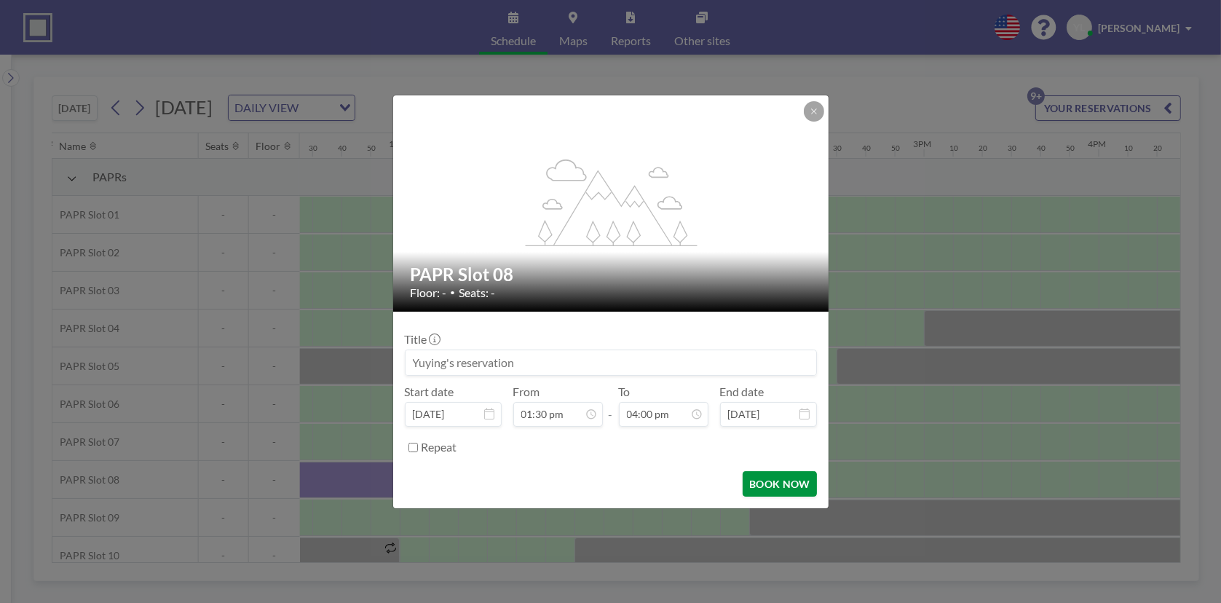
click at [784, 472] on button "BOOK NOW" at bounding box center [780, 483] width 74 height 25
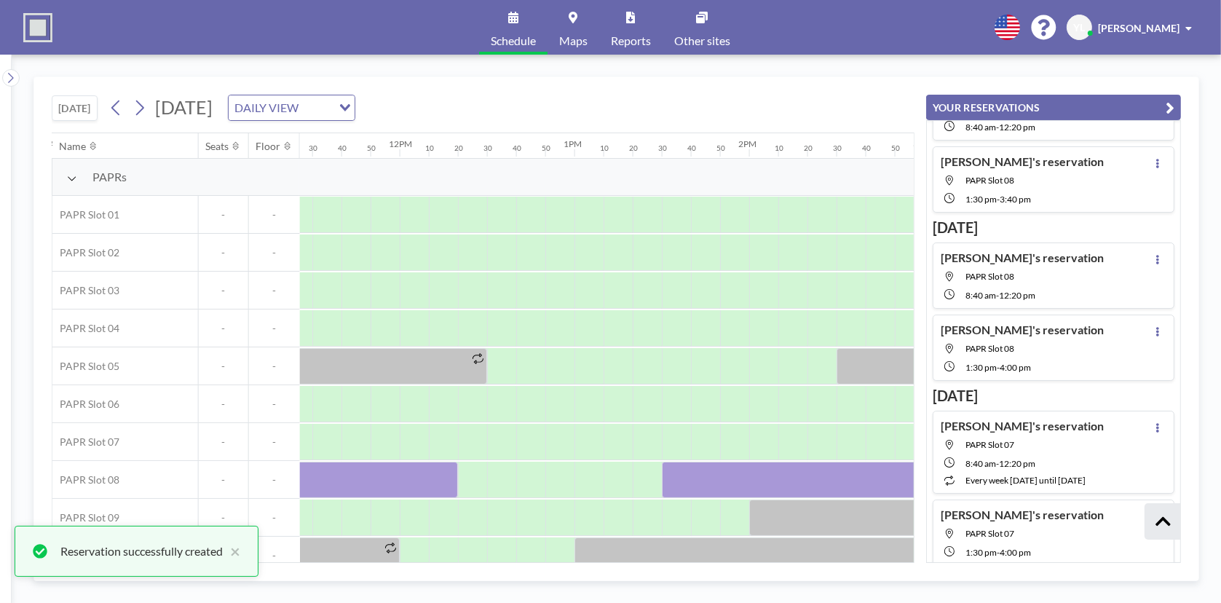
scroll to position [169, 0]
click at [1176, 102] on button "YOUR RESERVATIONS" at bounding box center [1053, 107] width 255 height 25
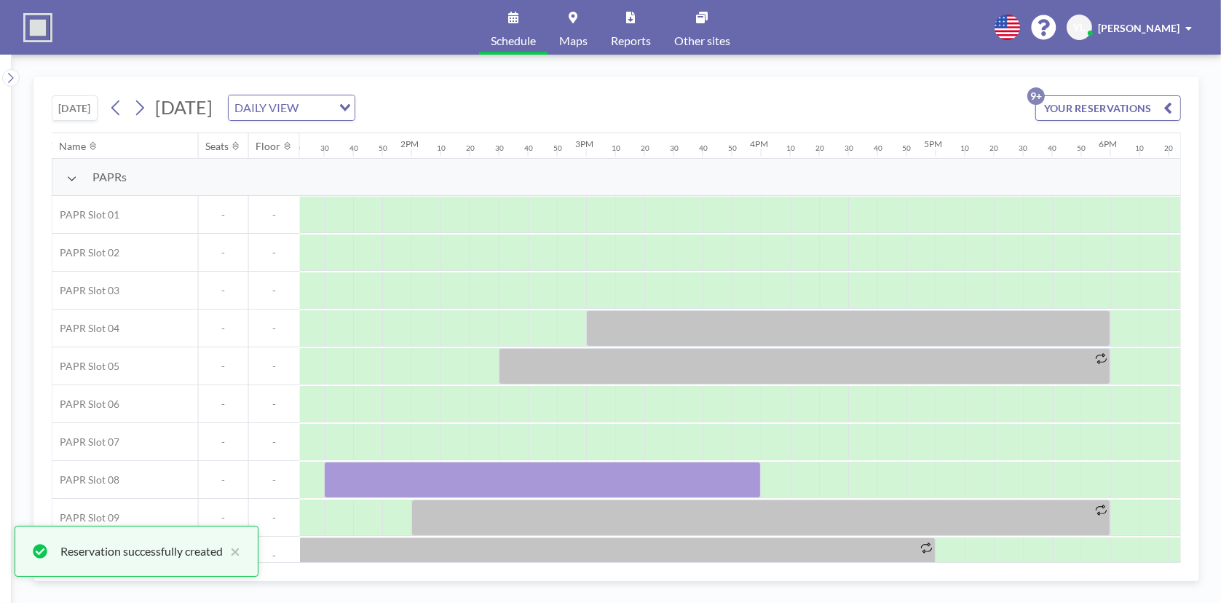
scroll to position [0, 2404]
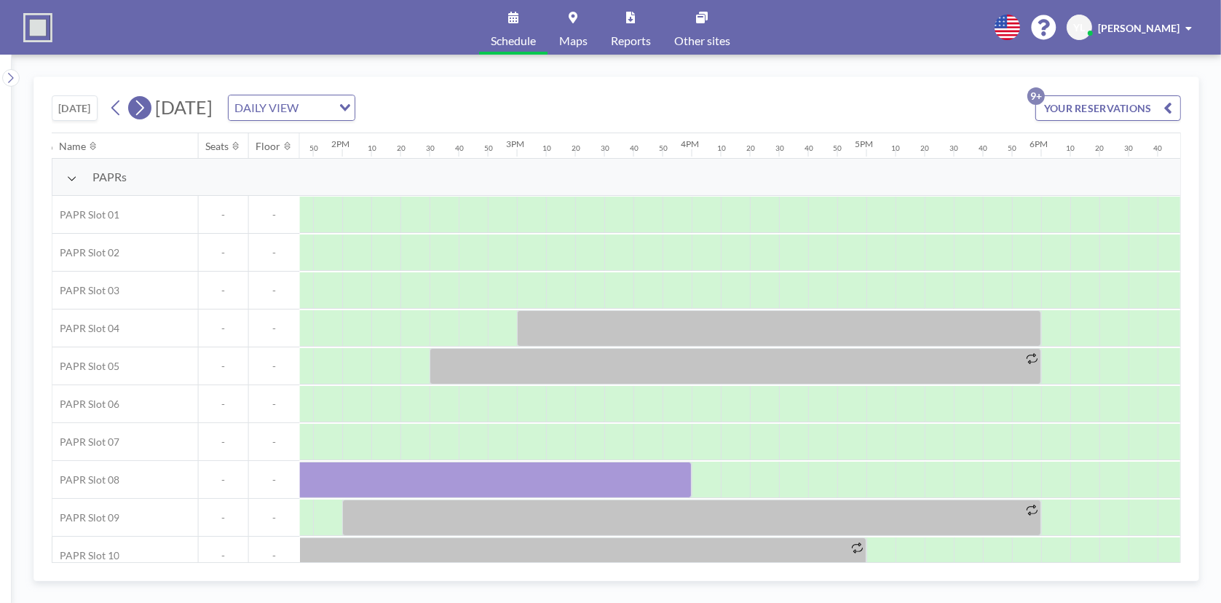
click at [141, 103] on icon at bounding box center [140, 108] width 14 height 22
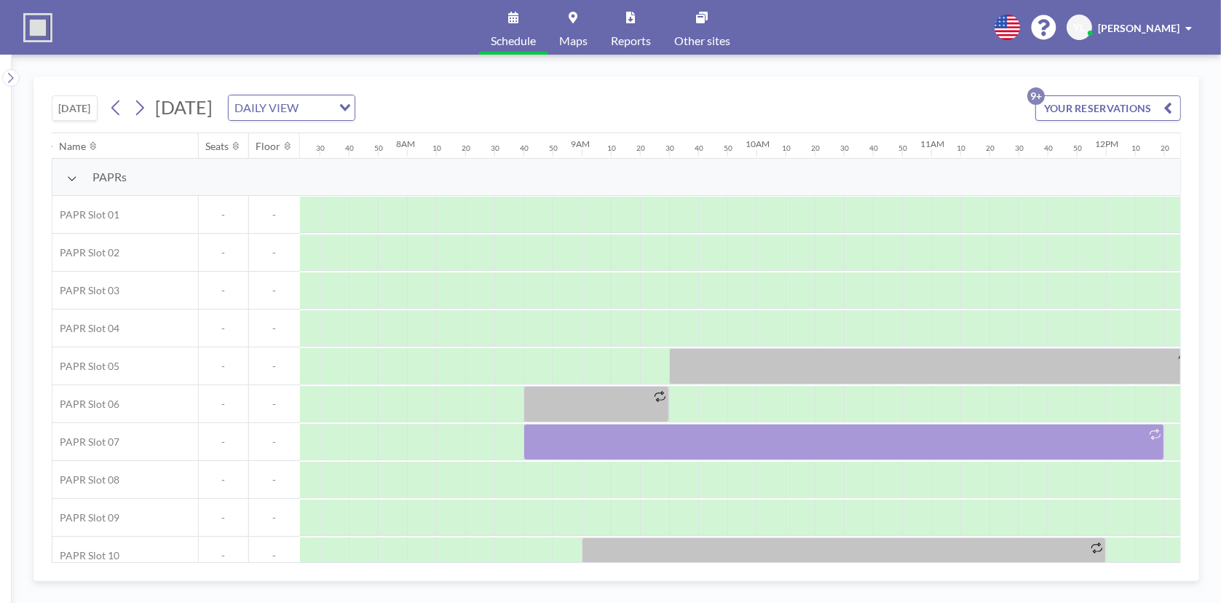
scroll to position [0, 1368]
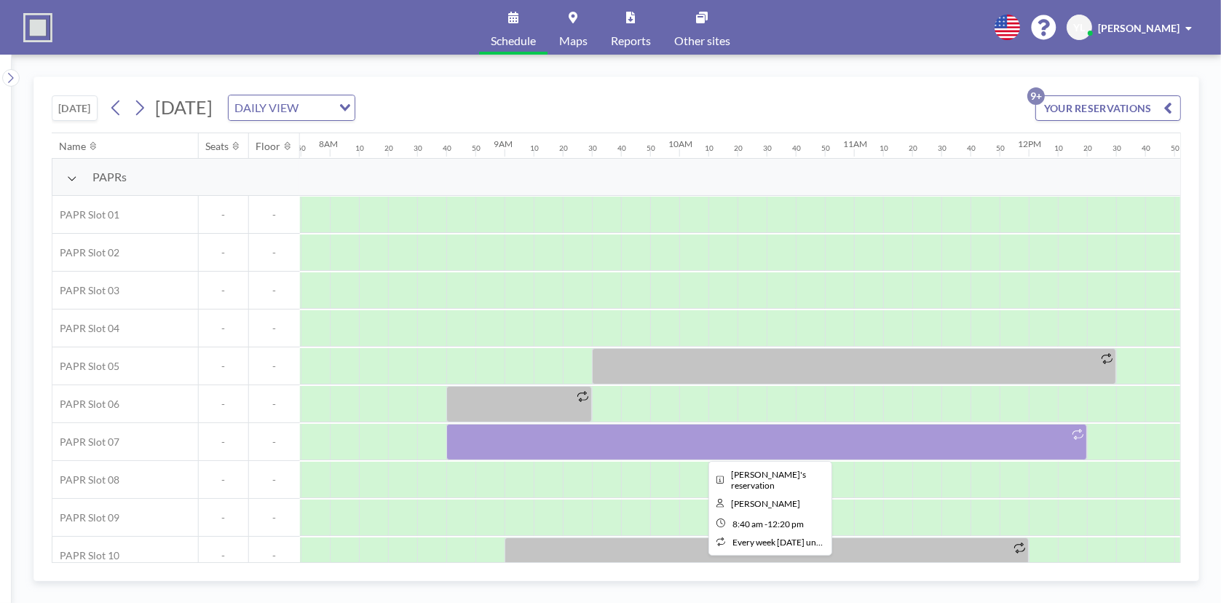
click at [653, 446] on div at bounding box center [766, 442] width 641 height 36
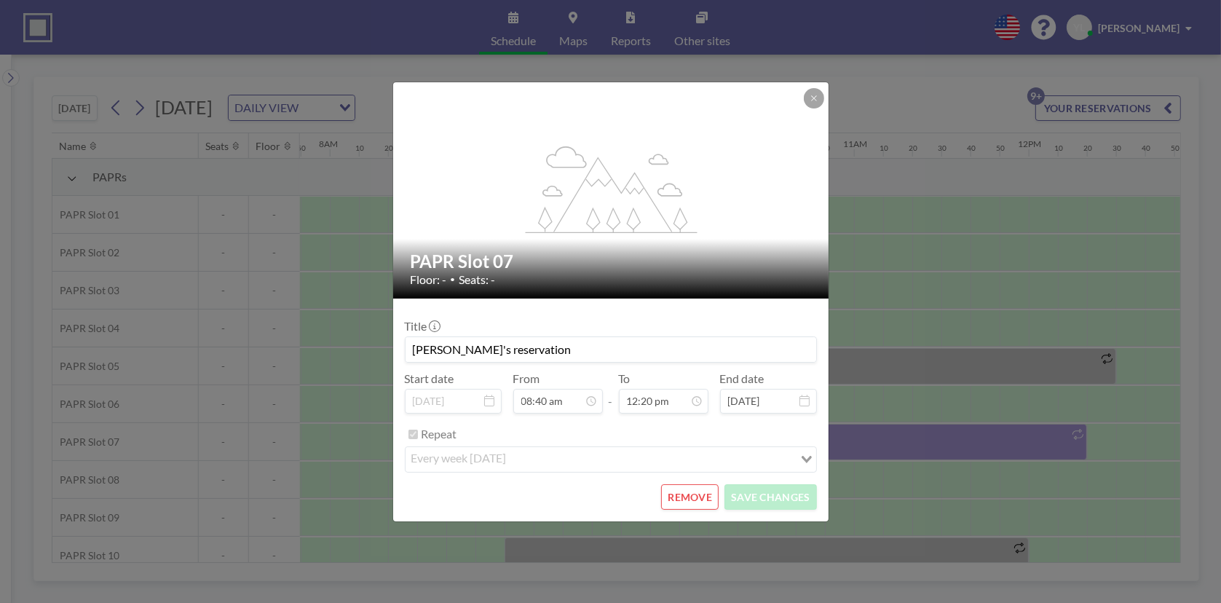
click at [703, 502] on button "REMOVE" at bounding box center [690, 496] width 58 height 25
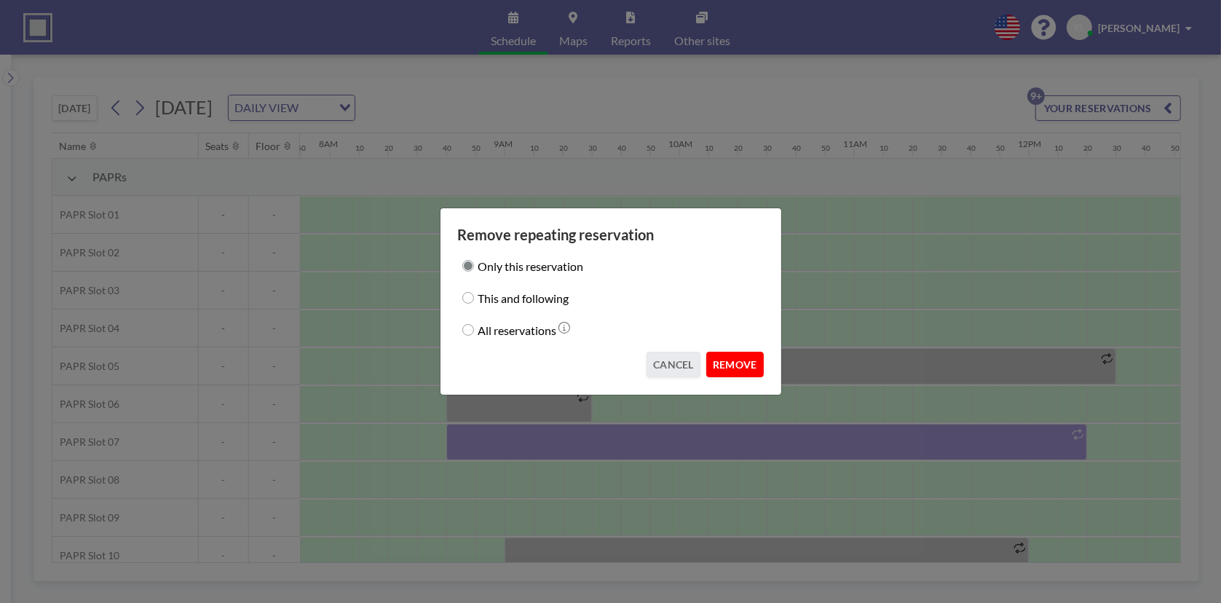
click at [756, 372] on button "REMOVE" at bounding box center [735, 364] width 58 height 25
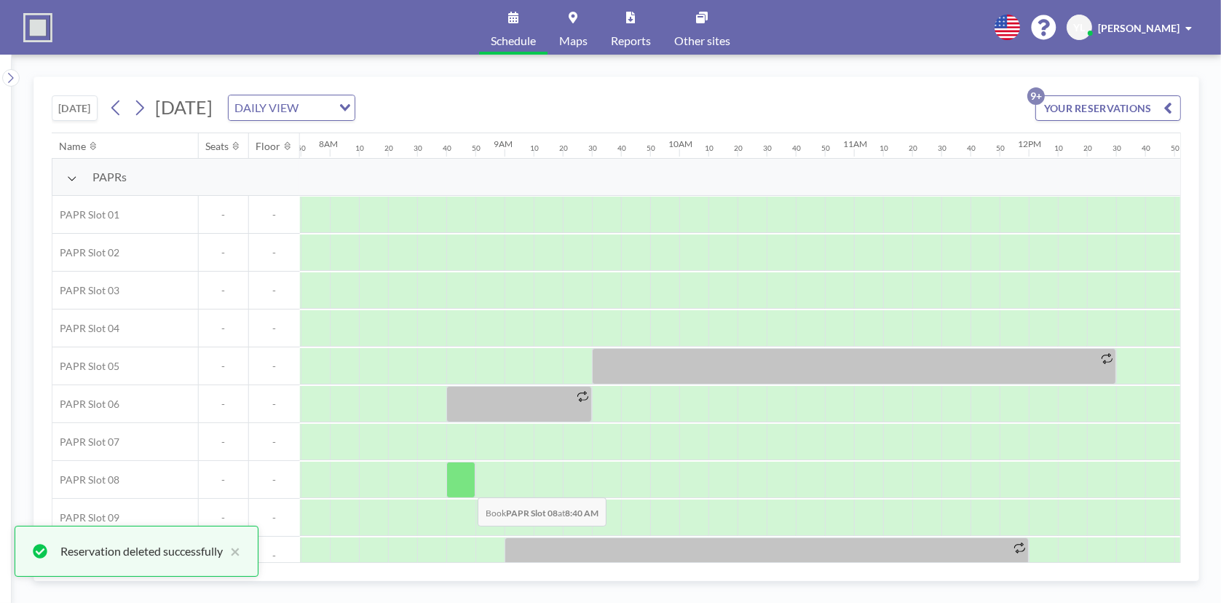
click at [466, 486] on div at bounding box center [460, 480] width 29 height 36
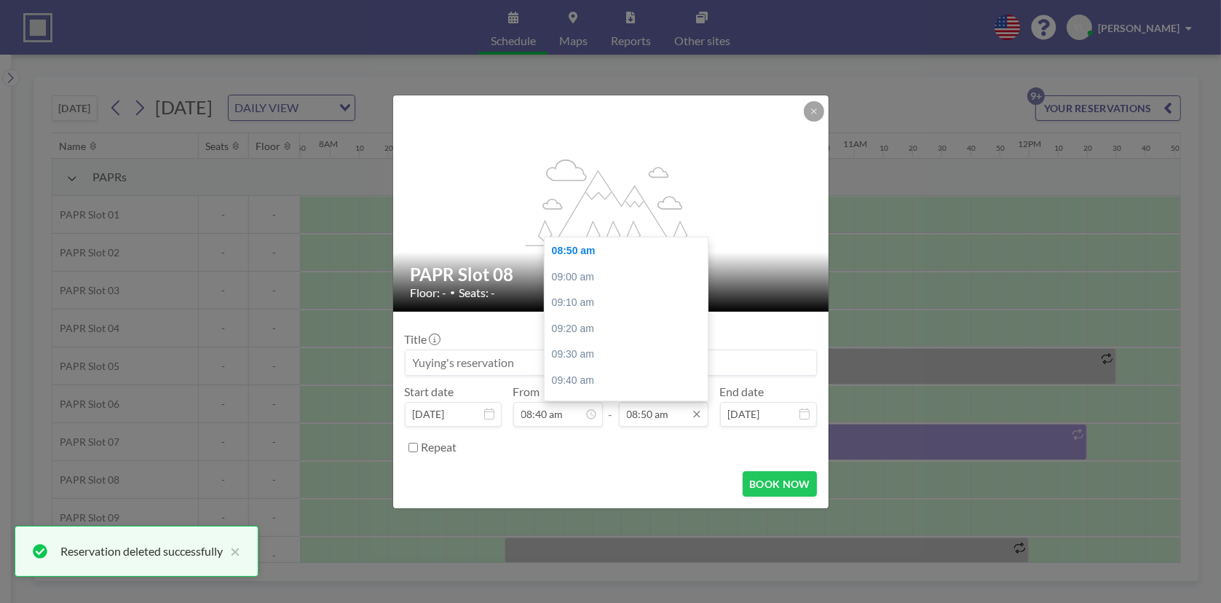
click at [677, 417] on input "08:50 am" at bounding box center [664, 414] width 90 height 25
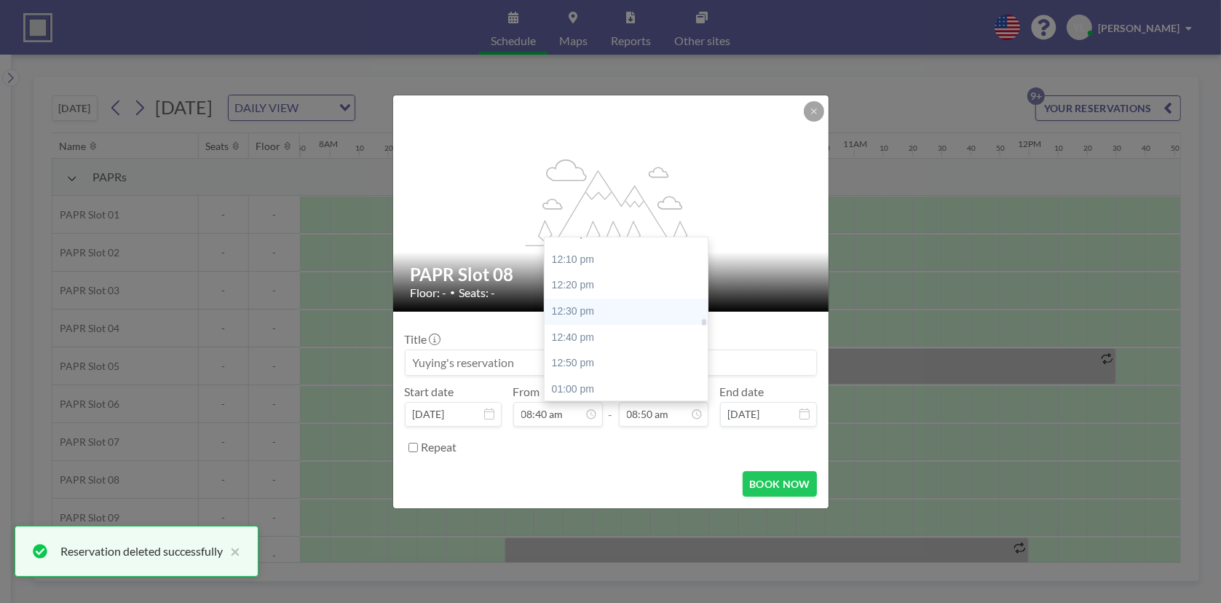
click at [639, 299] on div "12:30 pm" at bounding box center [630, 312] width 170 height 26
type input "12:30 pm"
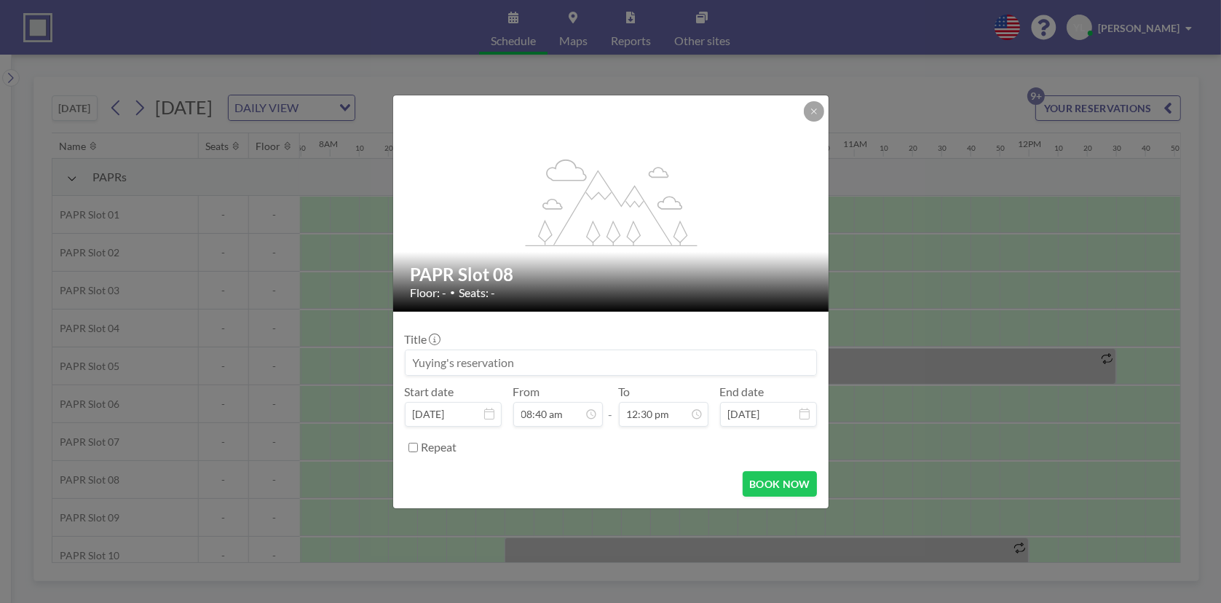
scroll to position [1943, 0]
click at [774, 475] on button "BOOK NOW" at bounding box center [780, 483] width 74 height 25
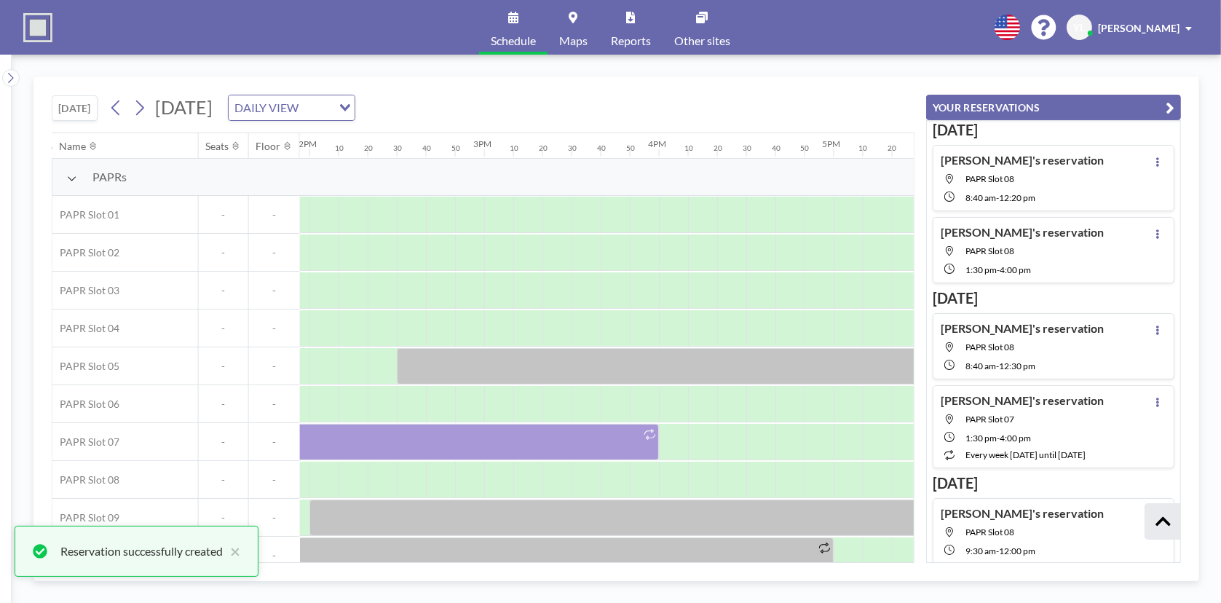
scroll to position [0, 2440]
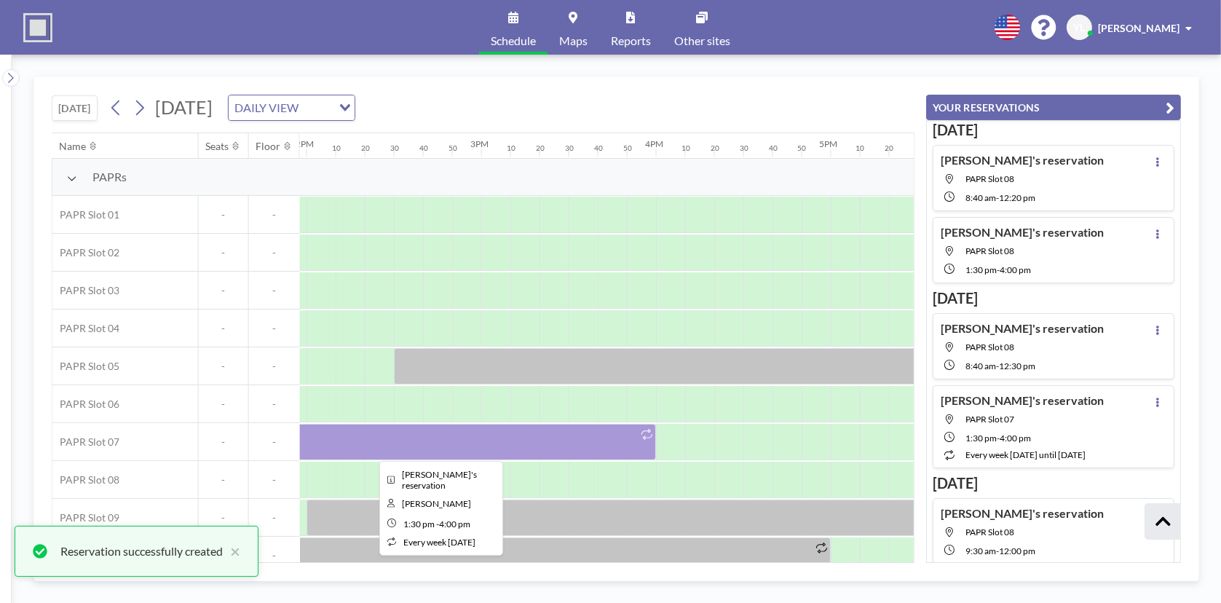
click at [550, 430] on div at bounding box center [437, 442] width 437 height 36
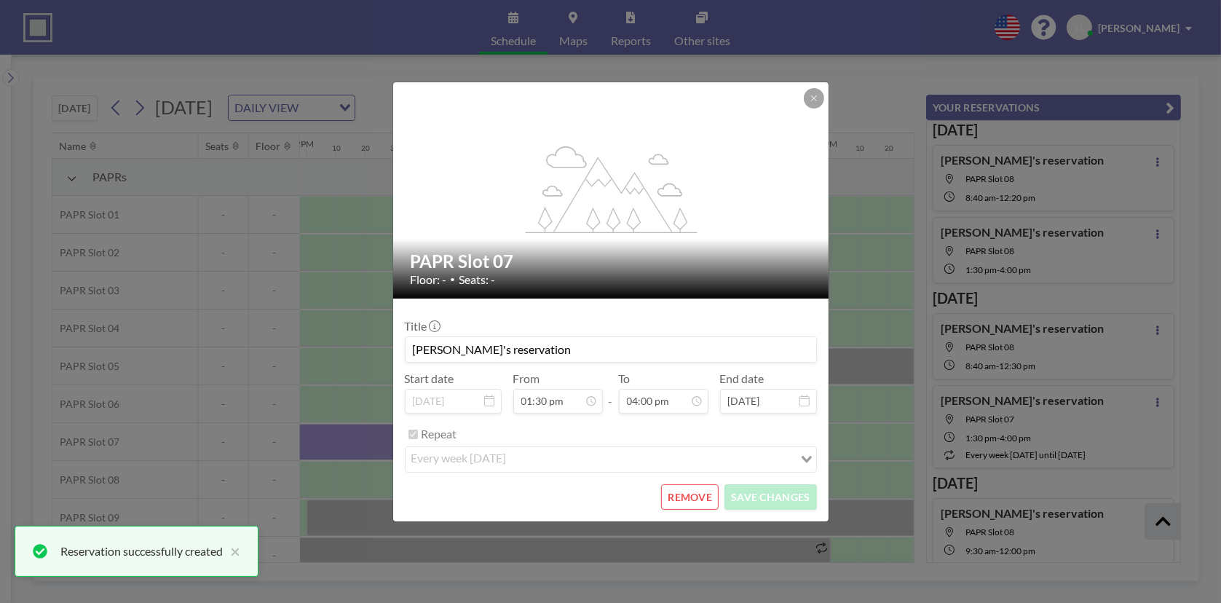
click at [700, 492] on button "REMOVE" at bounding box center [690, 496] width 58 height 25
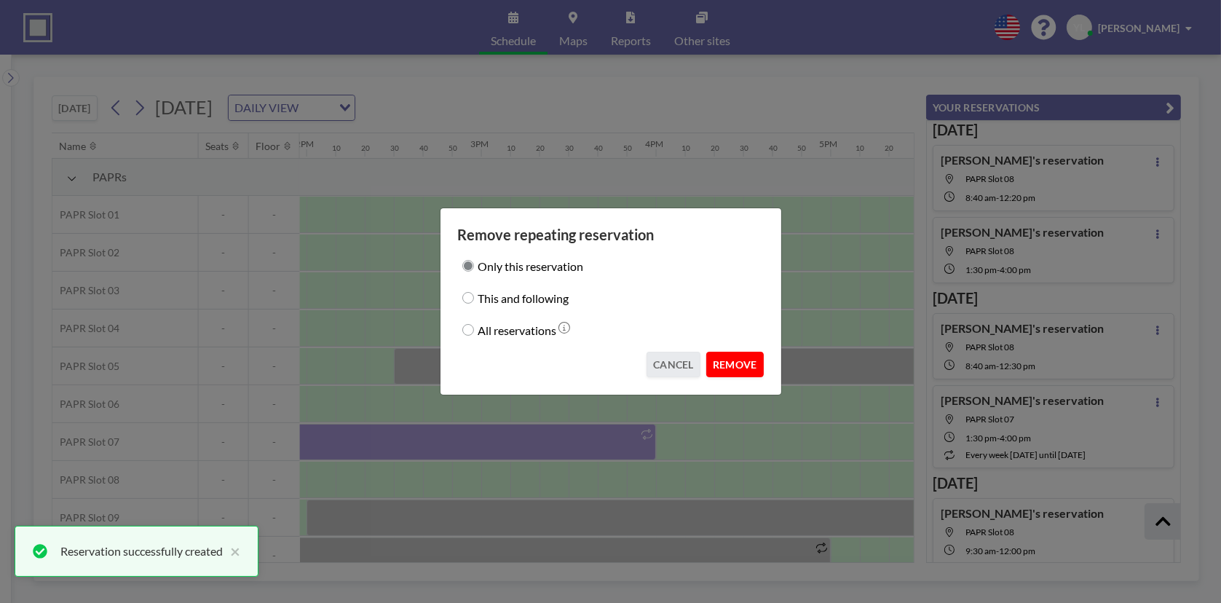
click at [735, 363] on button "REMOVE" at bounding box center [735, 364] width 58 height 25
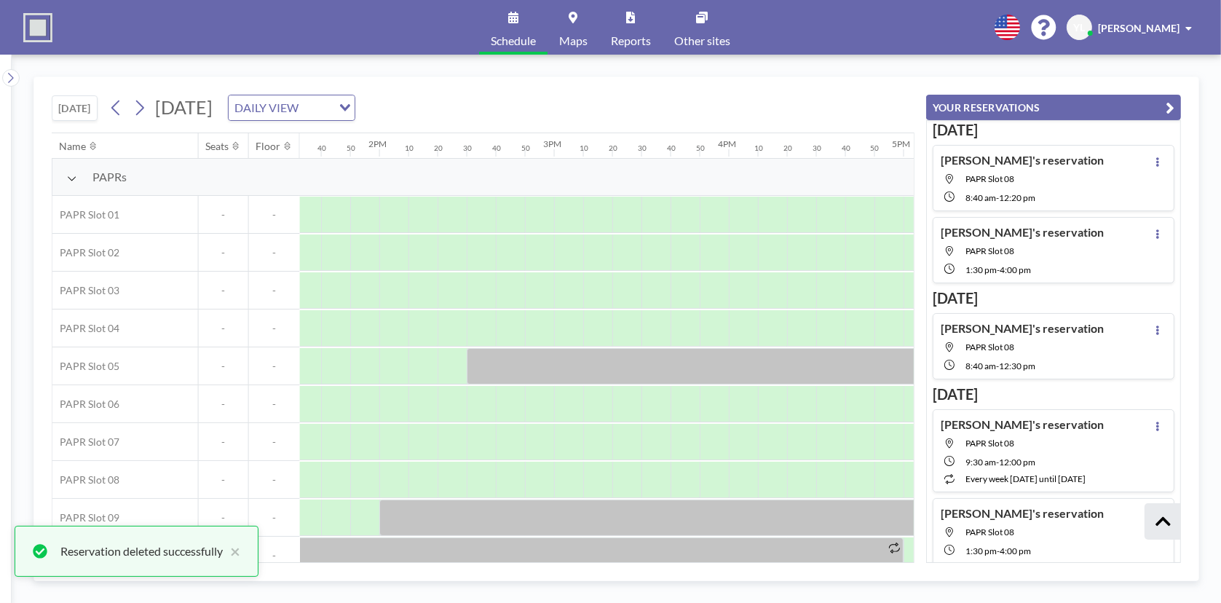
scroll to position [0, 2357]
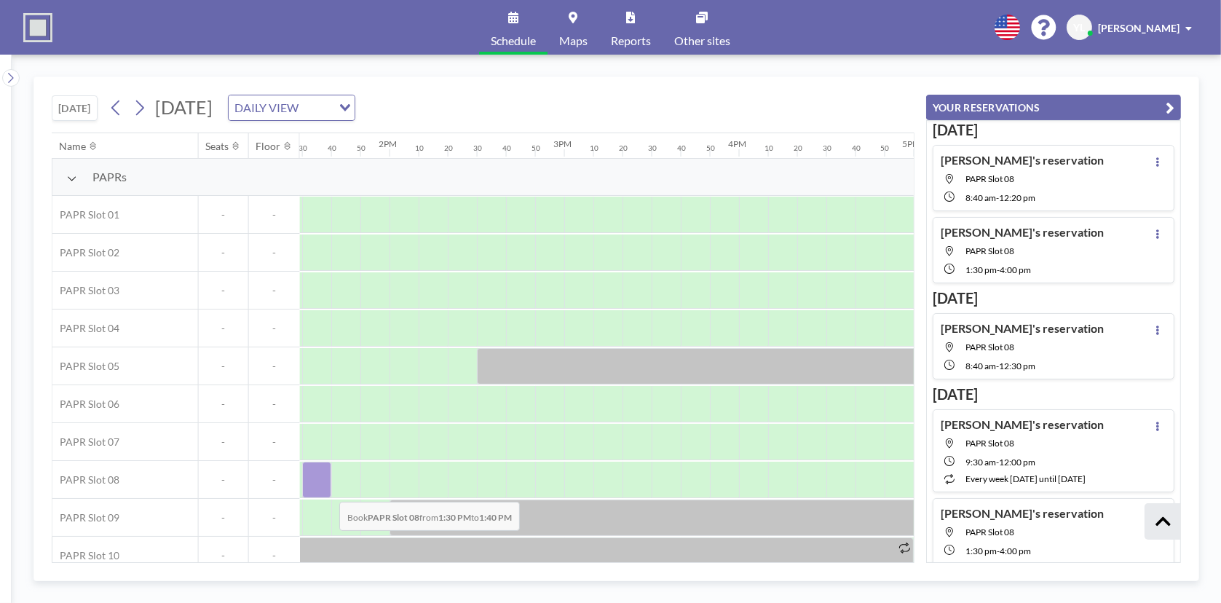
click at [325, 491] on div at bounding box center [316, 480] width 29 height 36
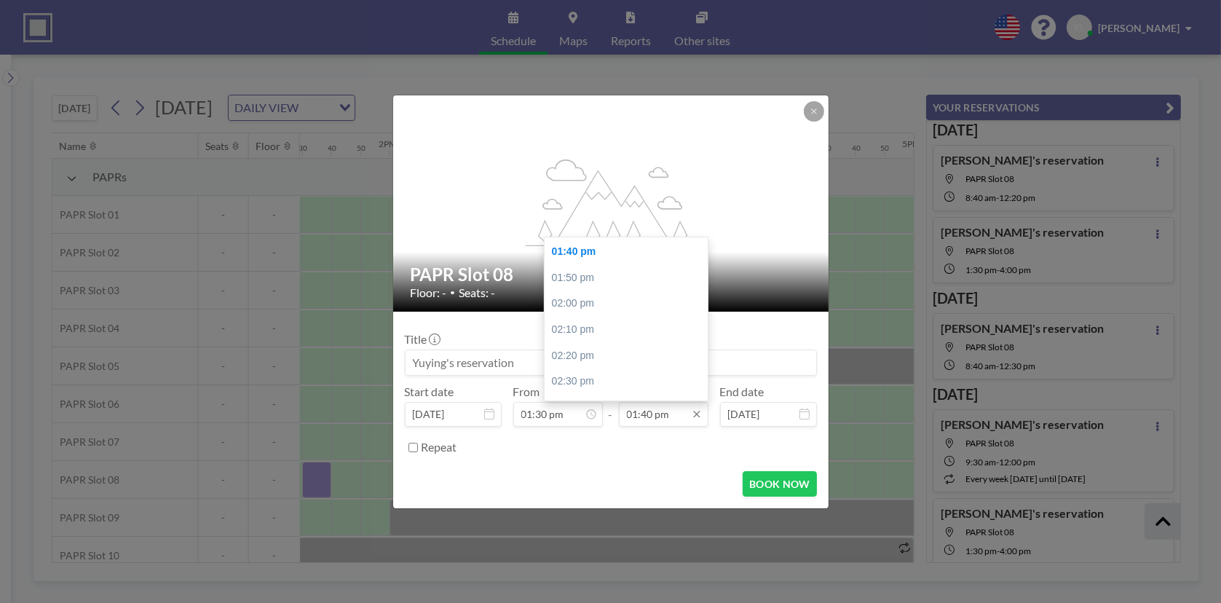
click at [688, 411] on input "01:40 pm" at bounding box center [664, 414] width 90 height 25
click at [626, 315] on div "04:00 pm" at bounding box center [630, 324] width 170 height 26
type input "04:00 pm"
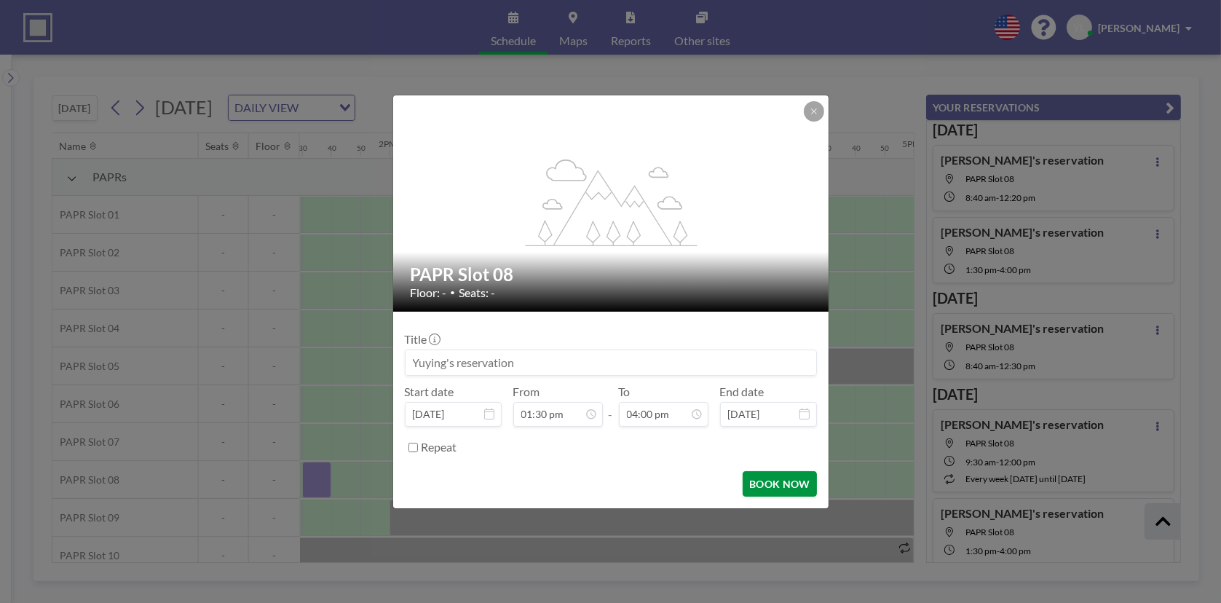
click at [797, 488] on button "BOOK NOW" at bounding box center [780, 483] width 74 height 25
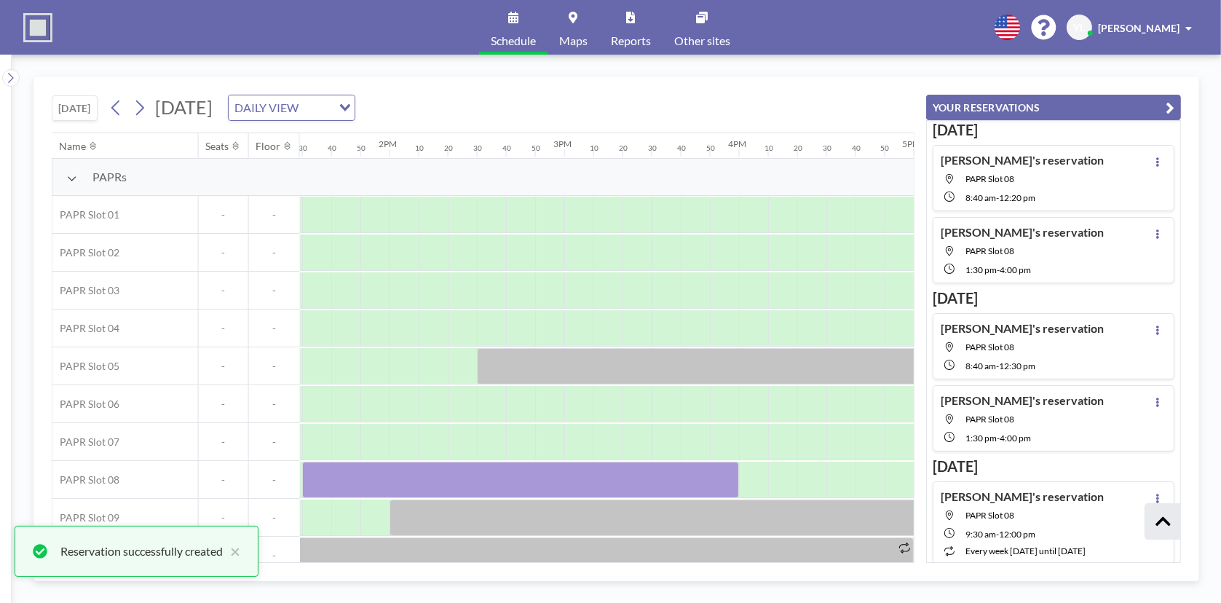
click at [1171, 100] on icon "button" at bounding box center [1170, 107] width 9 height 17
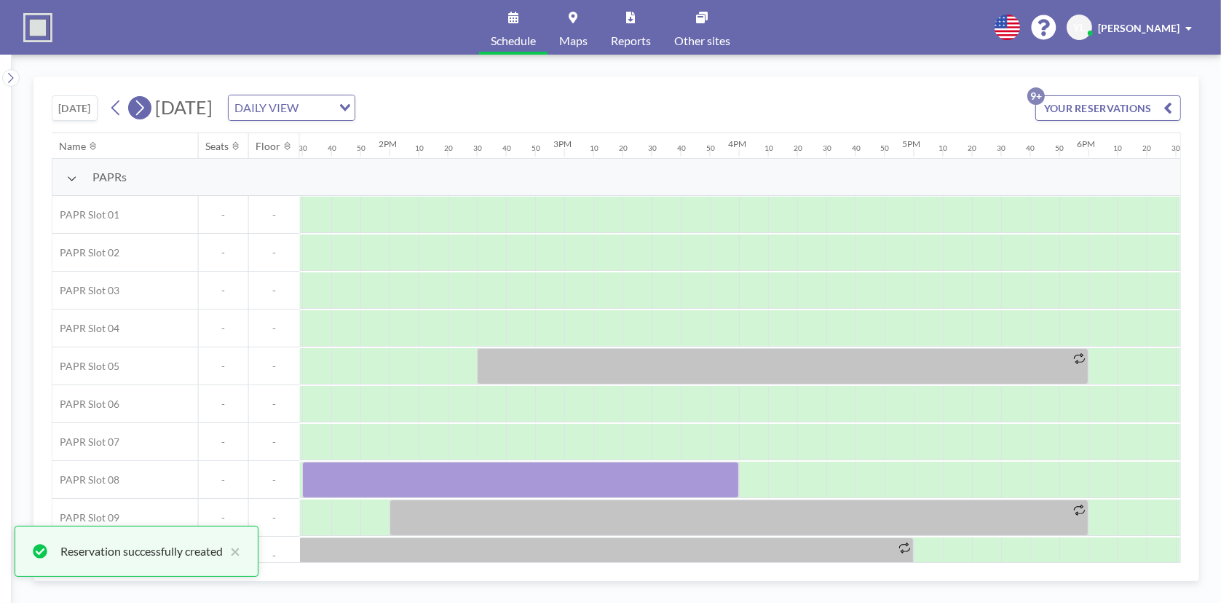
click at [135, 107] on icon at bounding box center [140, 108] width 14 height 22
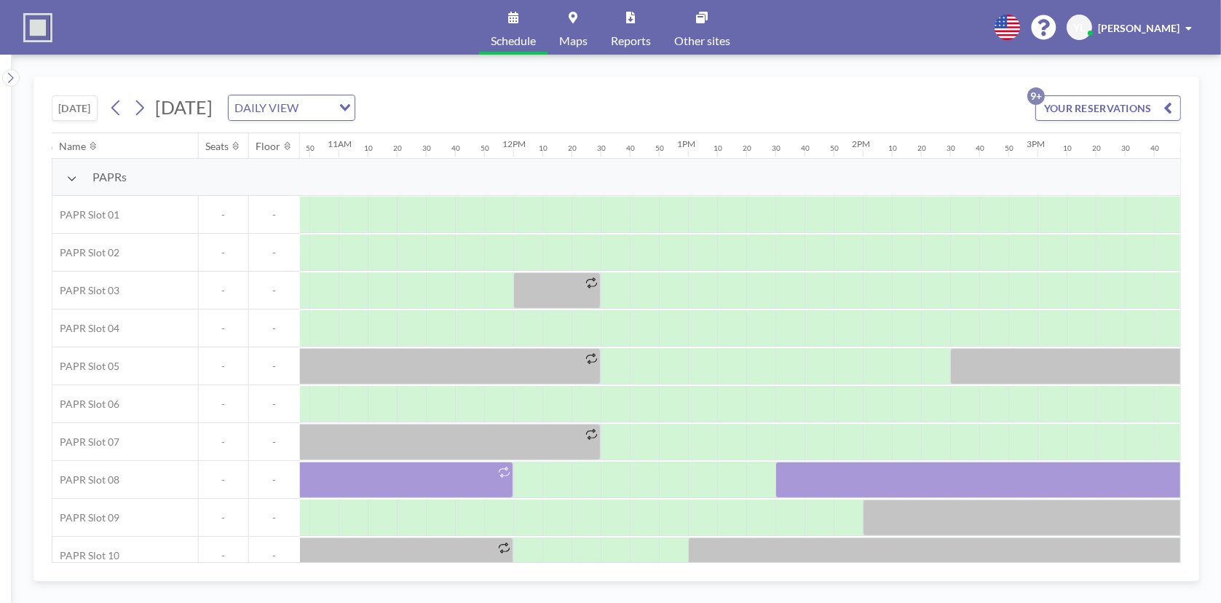
scroll to position [0, 1899]
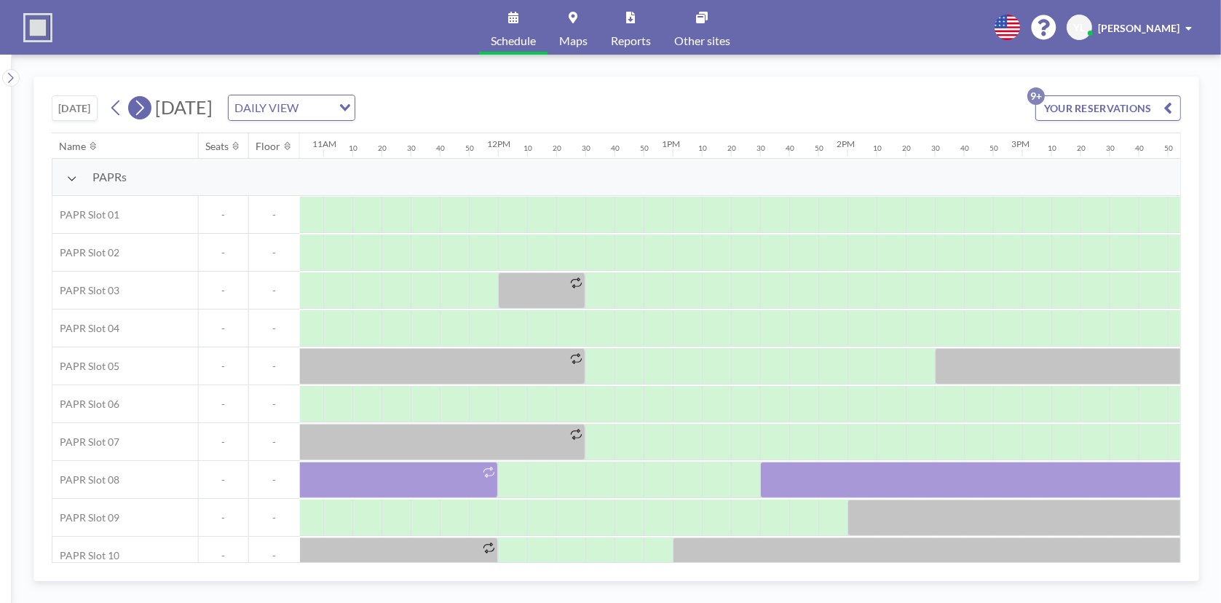
click at [142, 103] on icon at bounding box center [140, 107] width 8 height 15
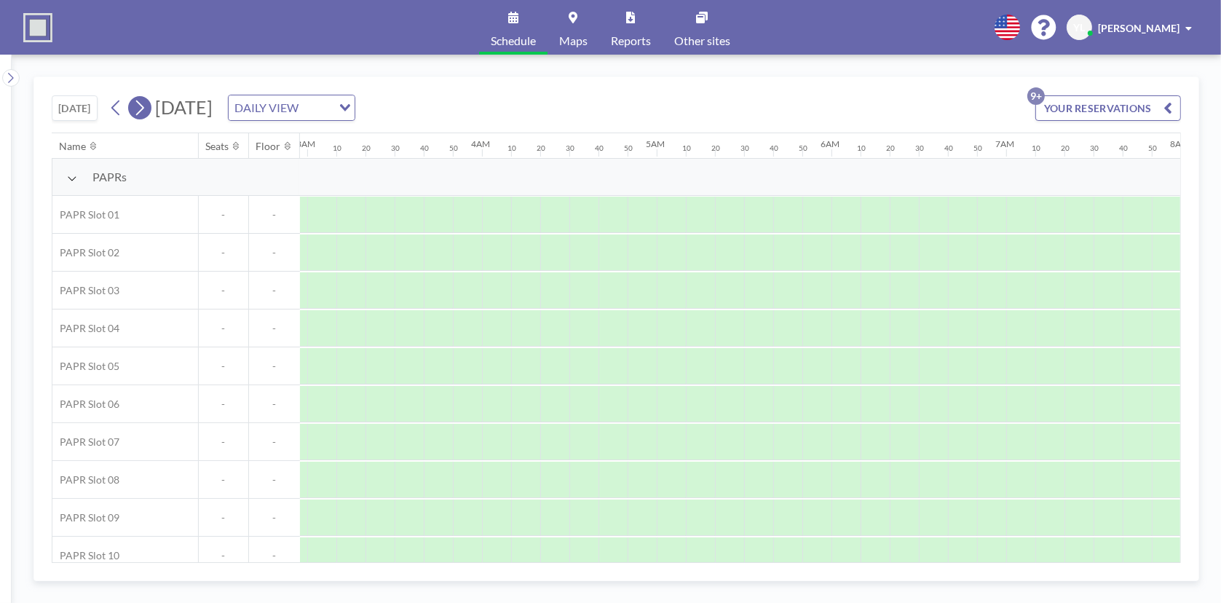
scroll to position [0, 0]
click at [142, 103] on icon at bounding box center [140, 107] width 8 height 15
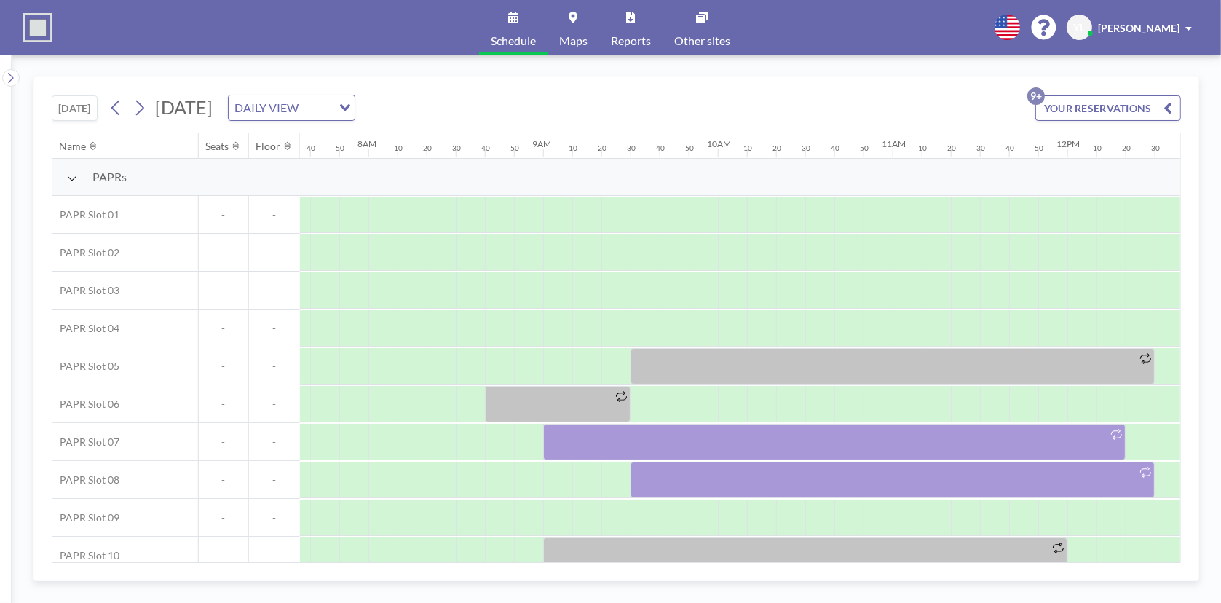
scroll to position [0, 1368]
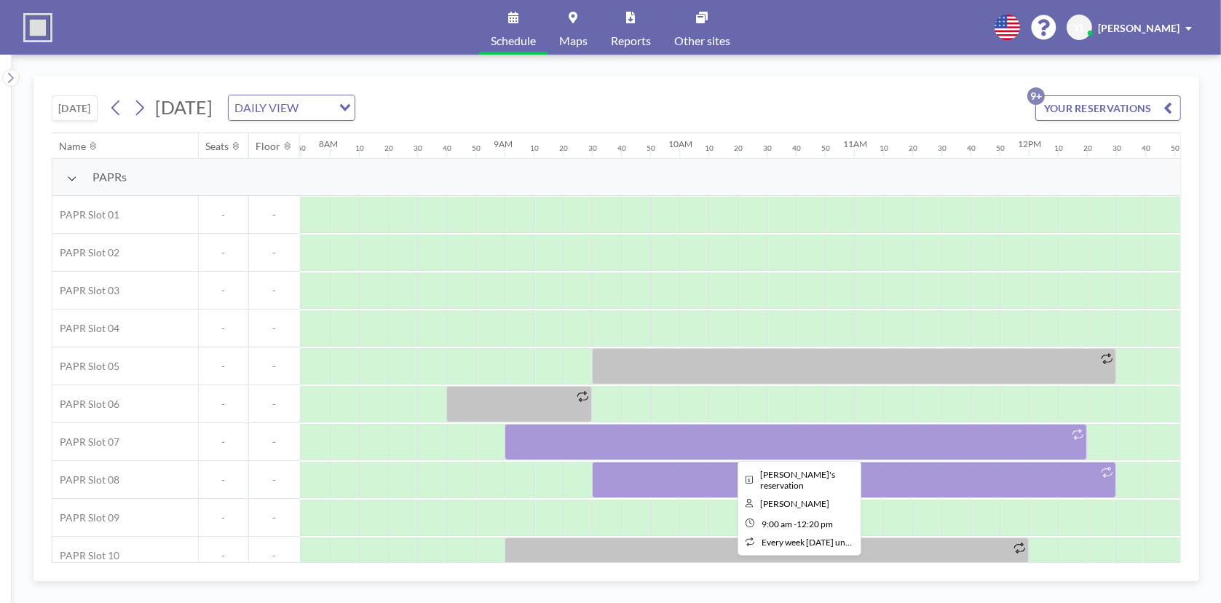
click at [783, 445] on div at bounding box center [796, 442] width 583 height 36
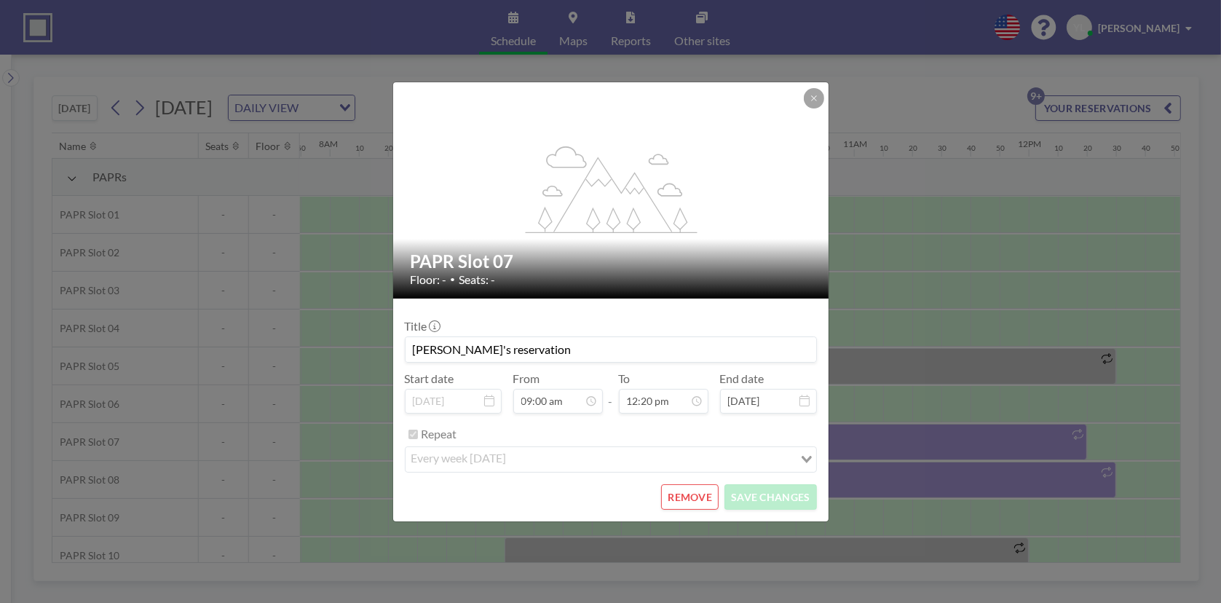
click at [683, 489] on button "REMOVE" at bounding box center [690, 496] width 58 height 25
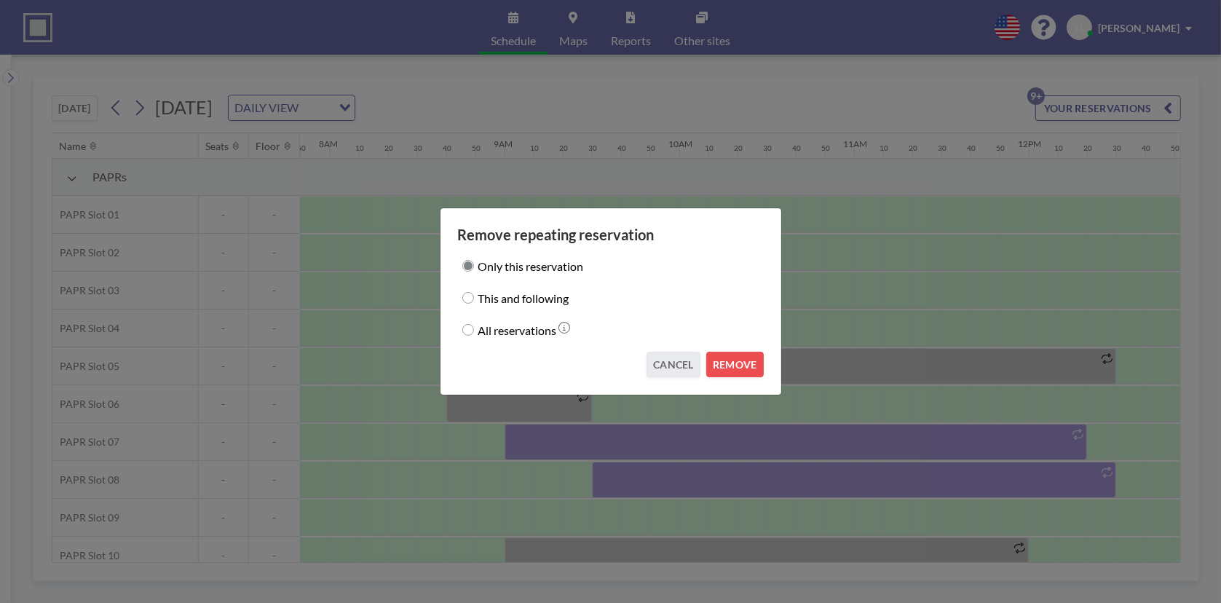
click at [503, 299] on label "This and following" at bounding box center [523, 298] width 91 height 20
click at [474, 299] on input "This and following" at bounding box center [468, 298] width 12 height 12
radio input "true"
click at [751, 368] on button "REMOVE" at bounding box center [735, 364] width 58 height 25
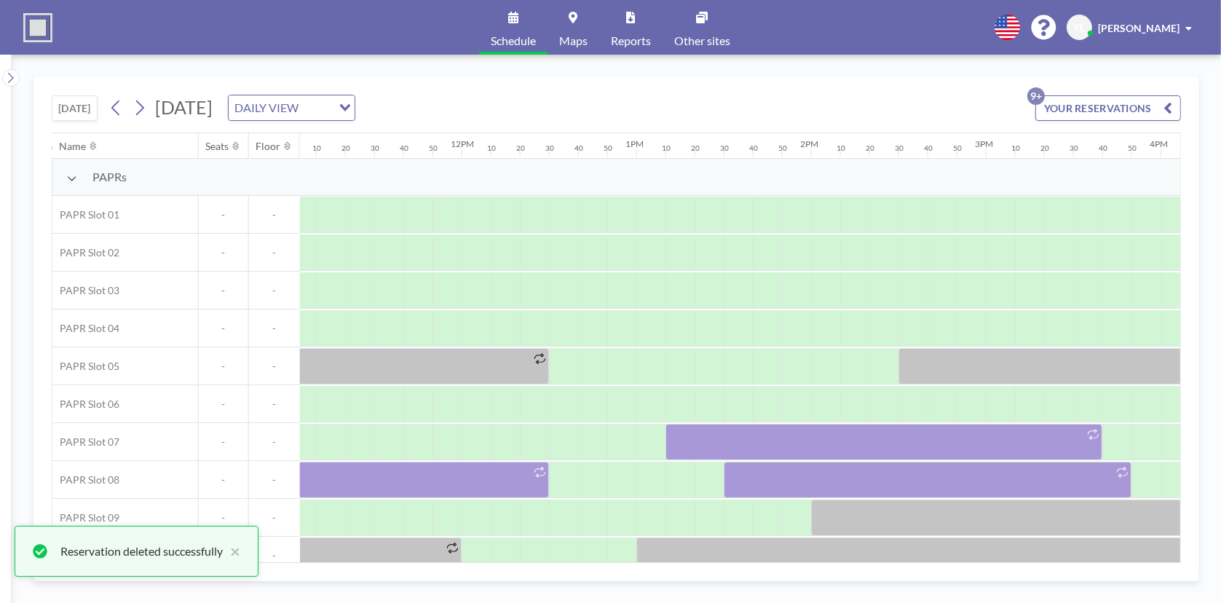
scroll to position [0, 1951]
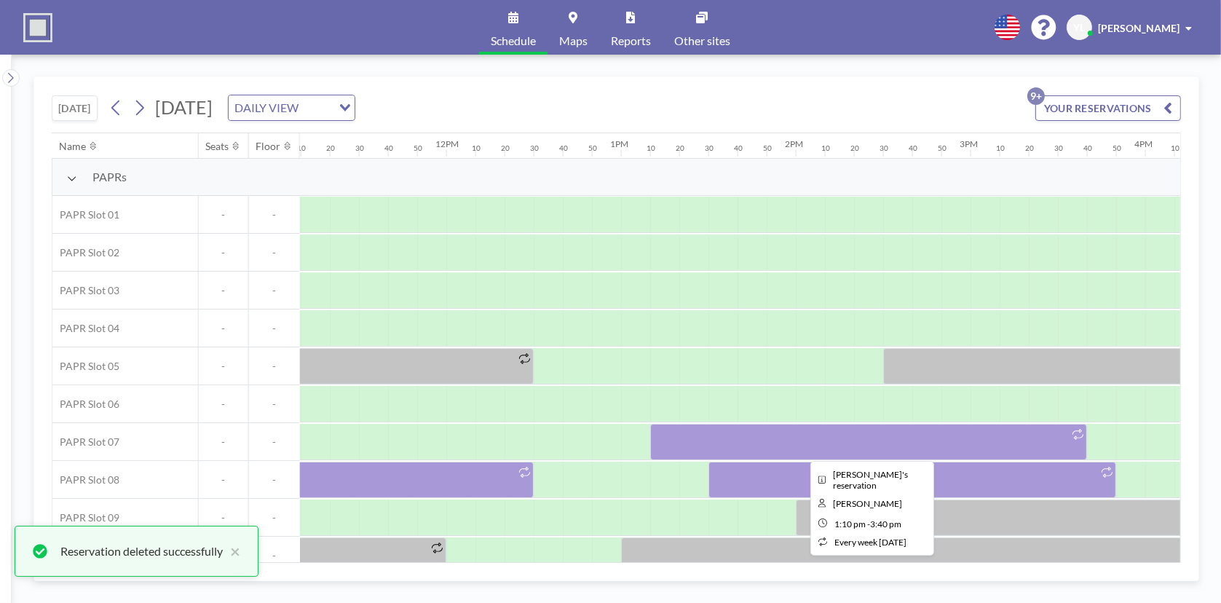
click at [755, 432] on div at bounding box center [868, 442] width 437 height 36
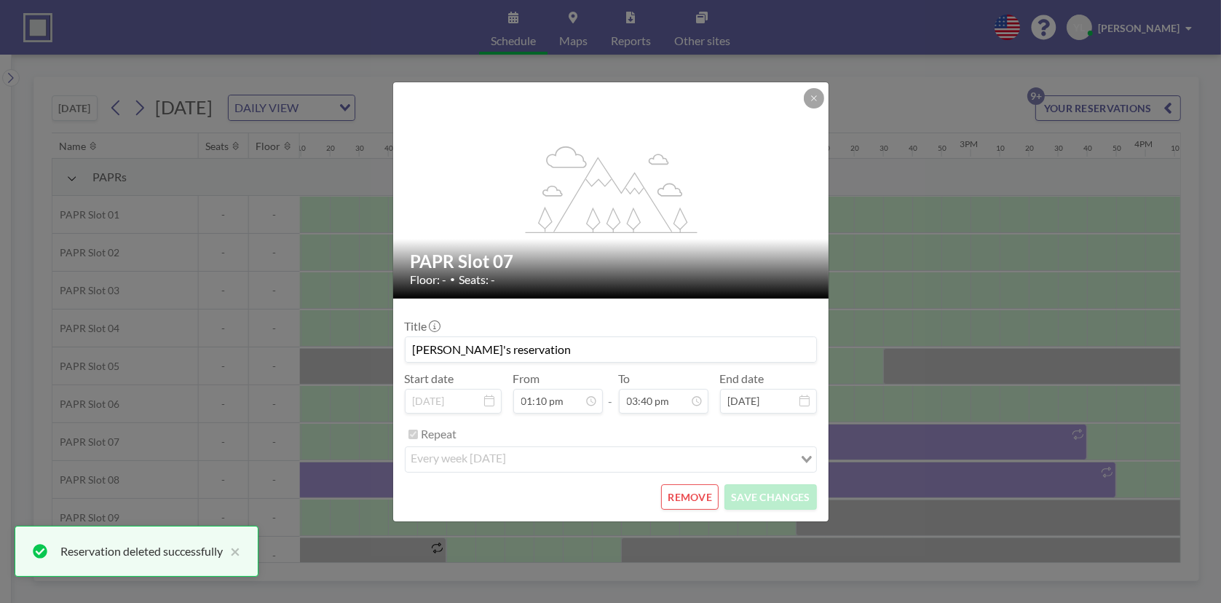
scroll to position [2045, 0]
click at [684, 488] on button "REMOVE" at bounding box center [690, 496] width 58 height 25
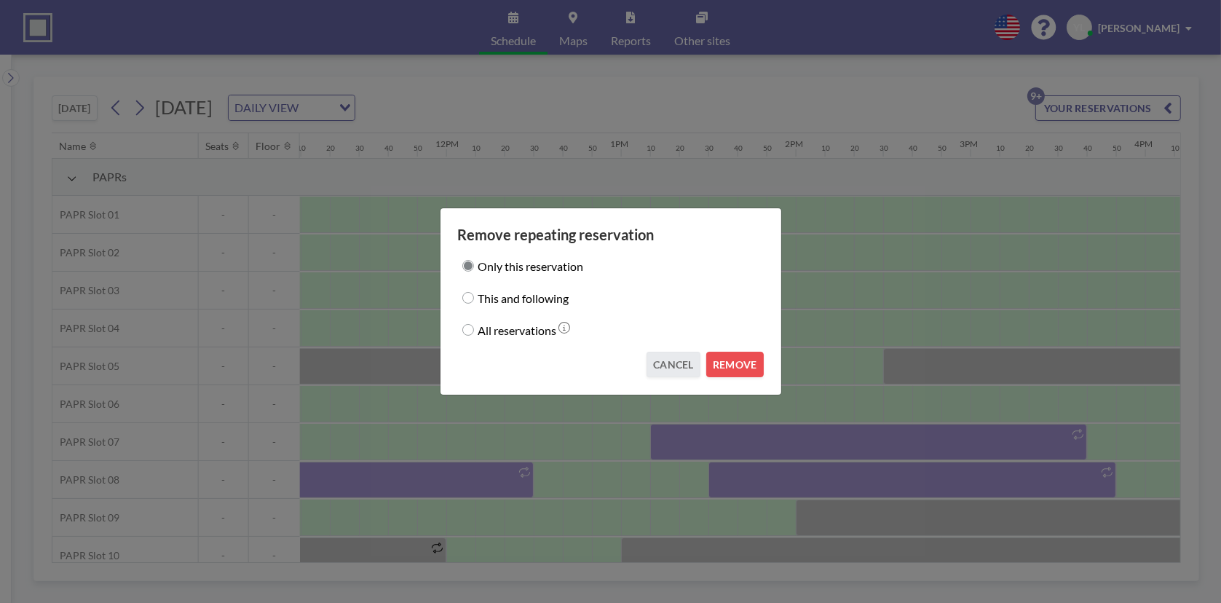
click at [542, 301] on label "This and following" at bounding box center [523, 298] width 91 height 20
click at [474, 301] on input "This and following" at bounding box center [468, 298] width 12 height 12
radio input "true"
click at [753, 364] on button "REMOVE" at bounding box center [735, 364] width 58 height 25
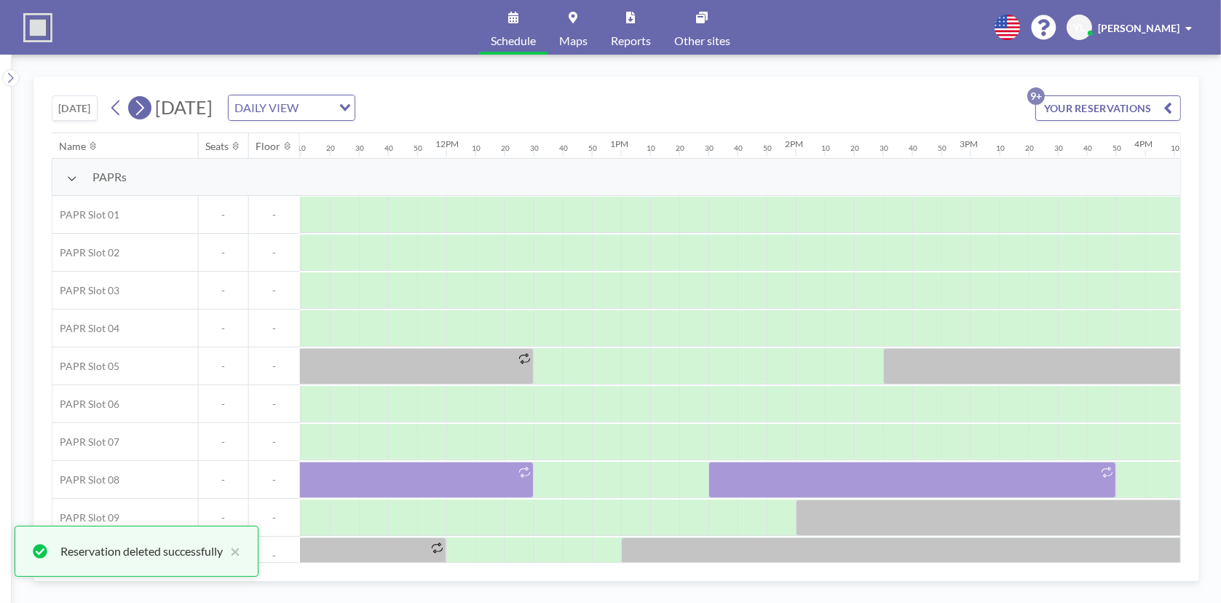
click at [146, 108] on icon at bounding box center [140, 108] width 14 height 22
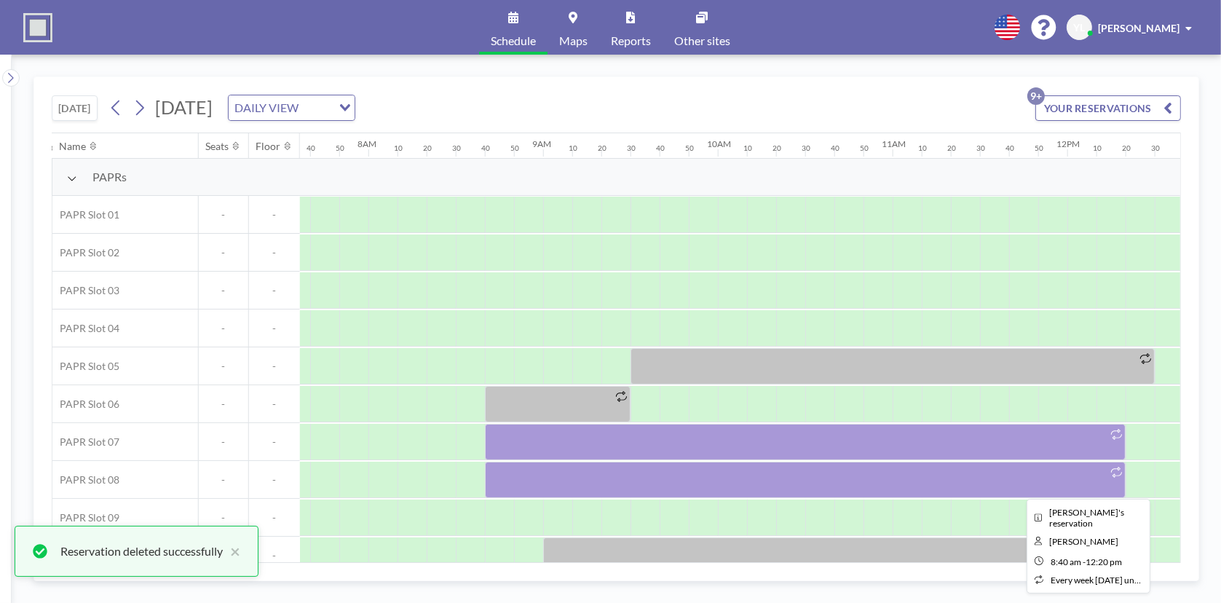
scroll to position [0, 1368]
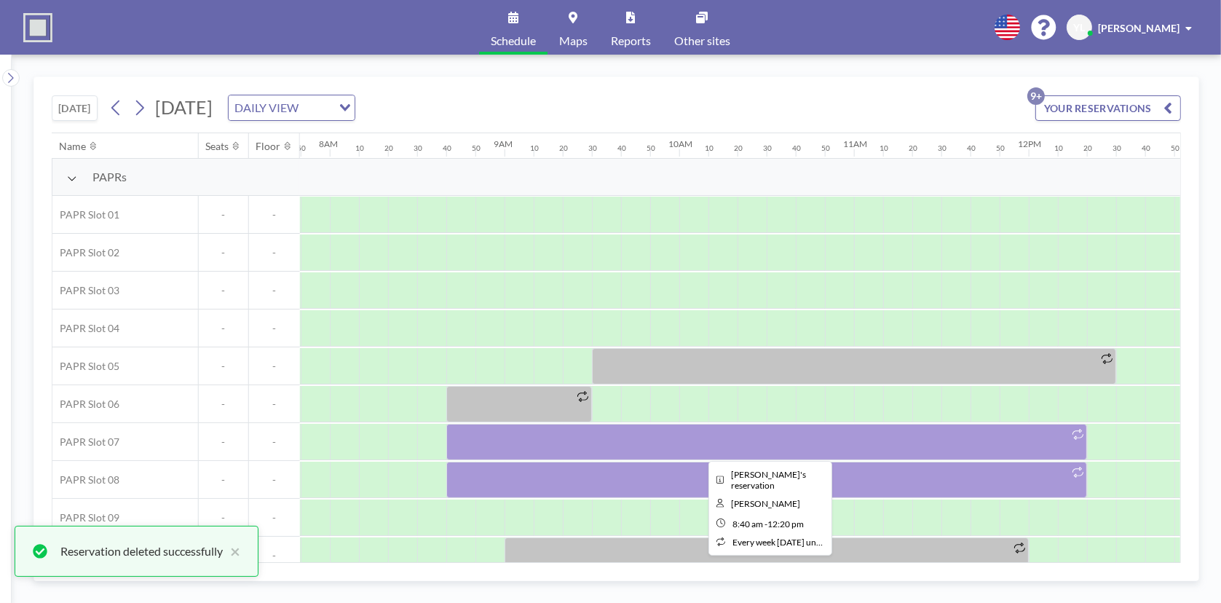
click at [792, 440] on div at bounding box center [766, 442] width 641 height 36
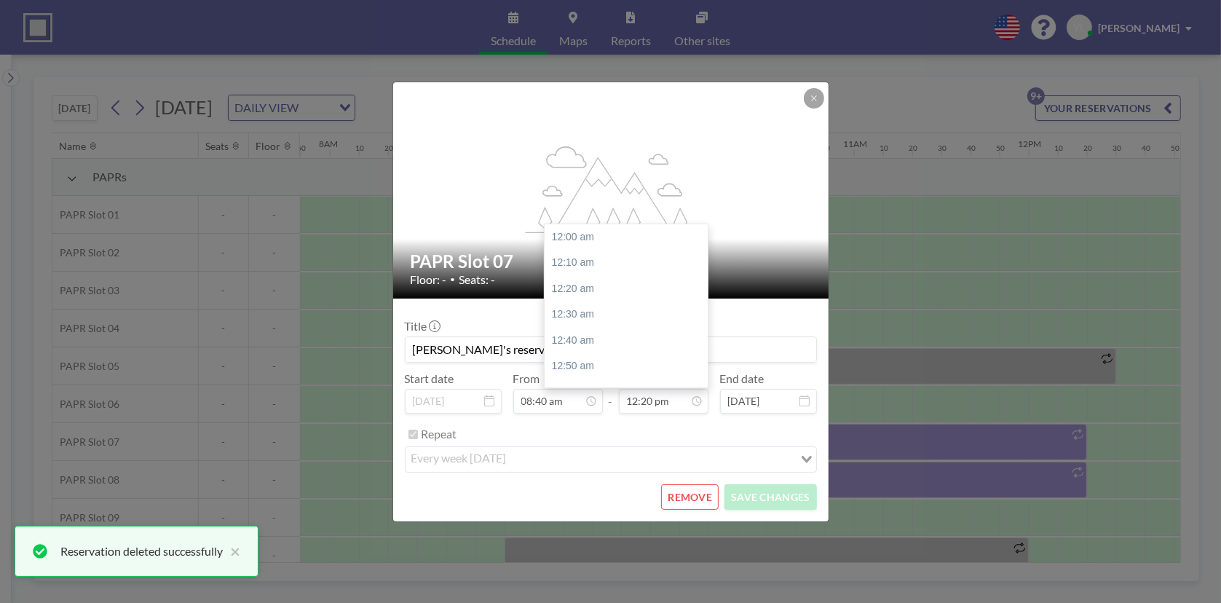
scroll to position [1916, 0]
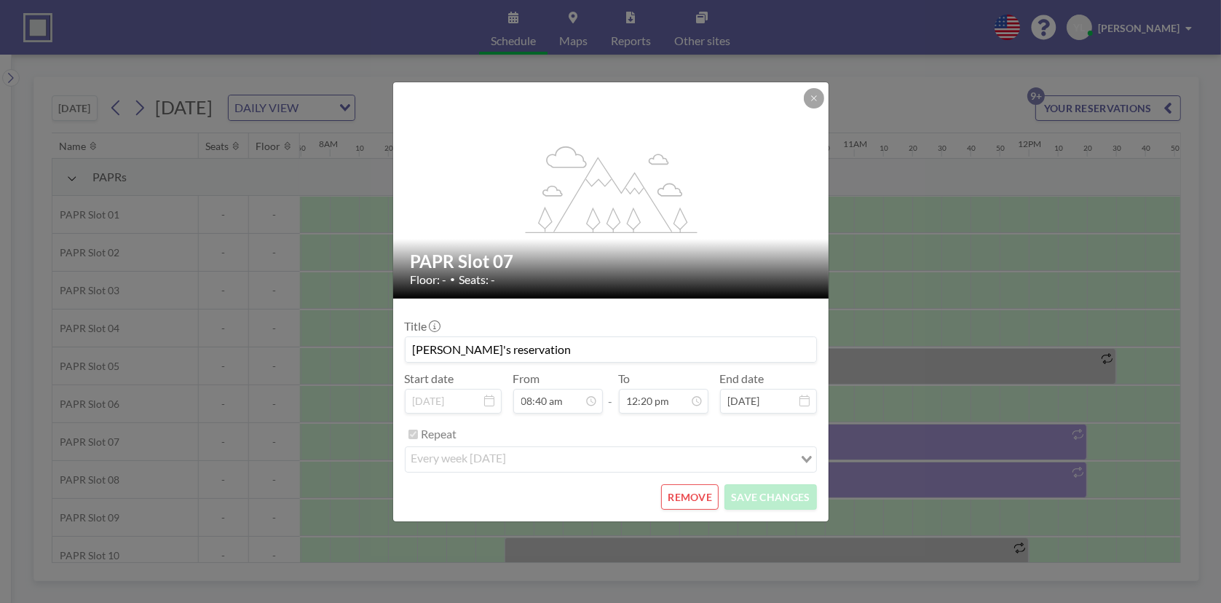
click at [690, 496] on button "REMOVE" at bounding box center [690, 496] width 58 height 25
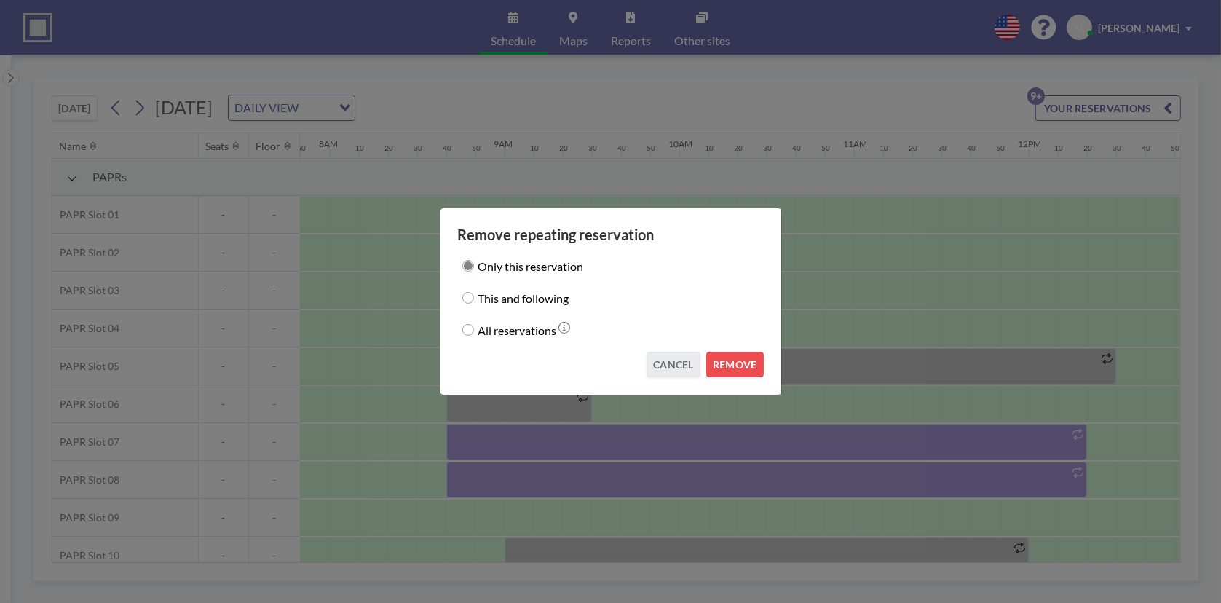
click at [544, 305] on label "This and following" at bounding box center [523, 298] width 91 height 20
click at [474, 304] on input "This and following" at bounding box center [468, 298] width 12 height 12
radio input "true"
click at [738, 362] on button "REMOVE" at bounding box center [735, 364] width 58 height 25
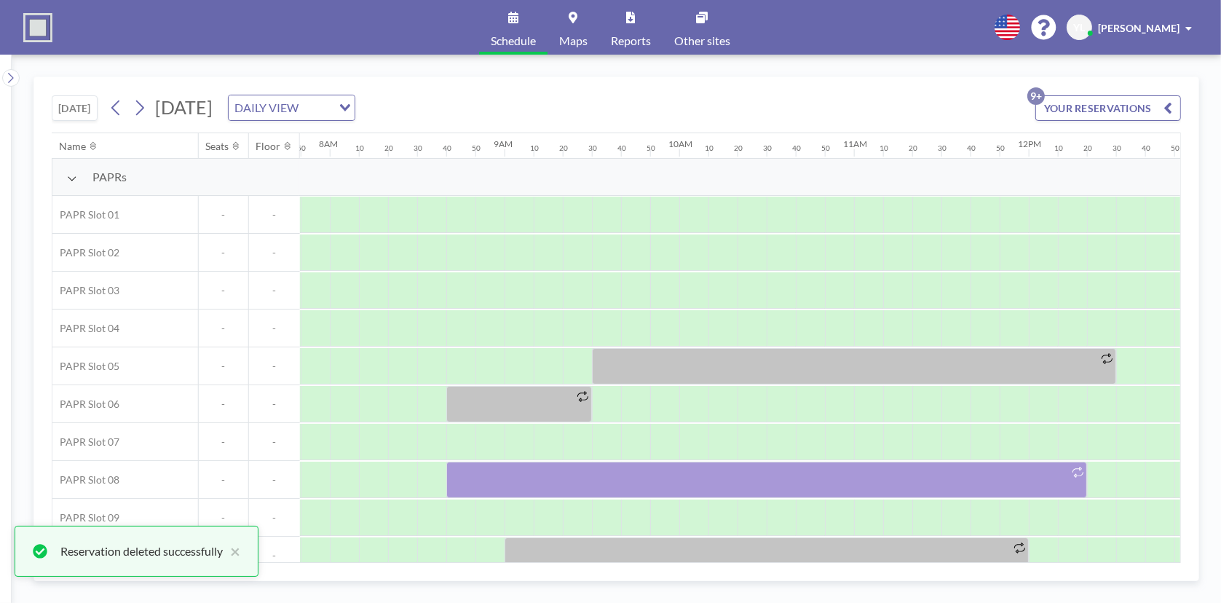
drag, startPoint x: 615, startPoint y: 564, endPoint x: 678, endPoint y: 553, distance: 64.3
click at [704, 555] on div "[DATE] [DATE] DAILY VIEW Loading... YOUR RESERVATIONS 9+ Name Seats Floor 12AM …" at bounding box center [616, 328] width 1166 height 505
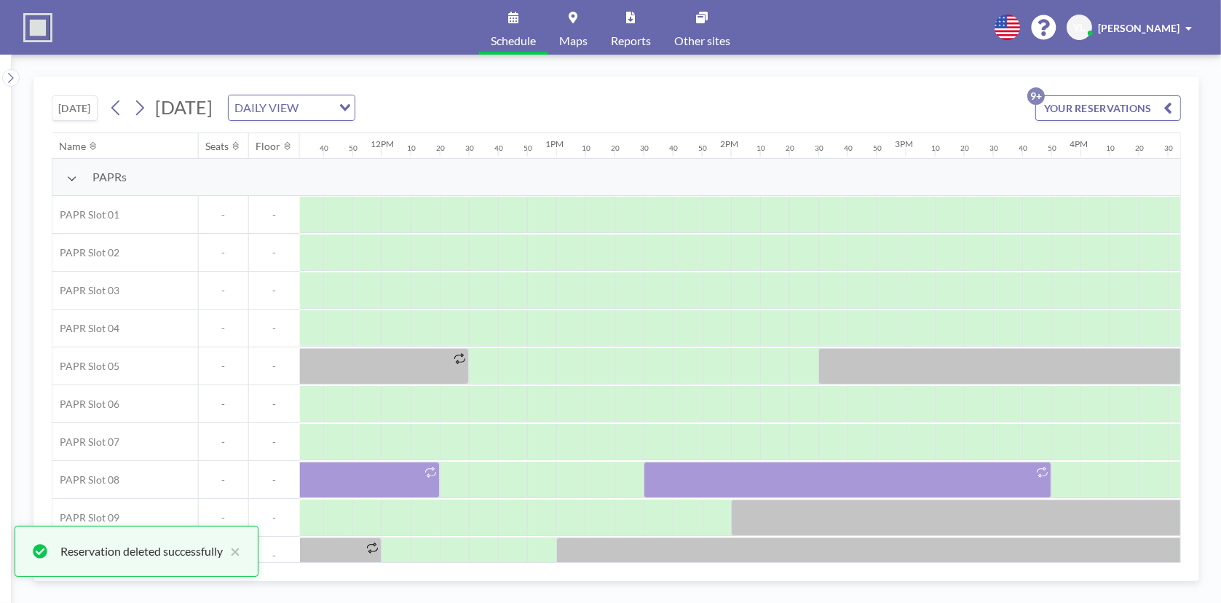
scroll to position [0, 2132]
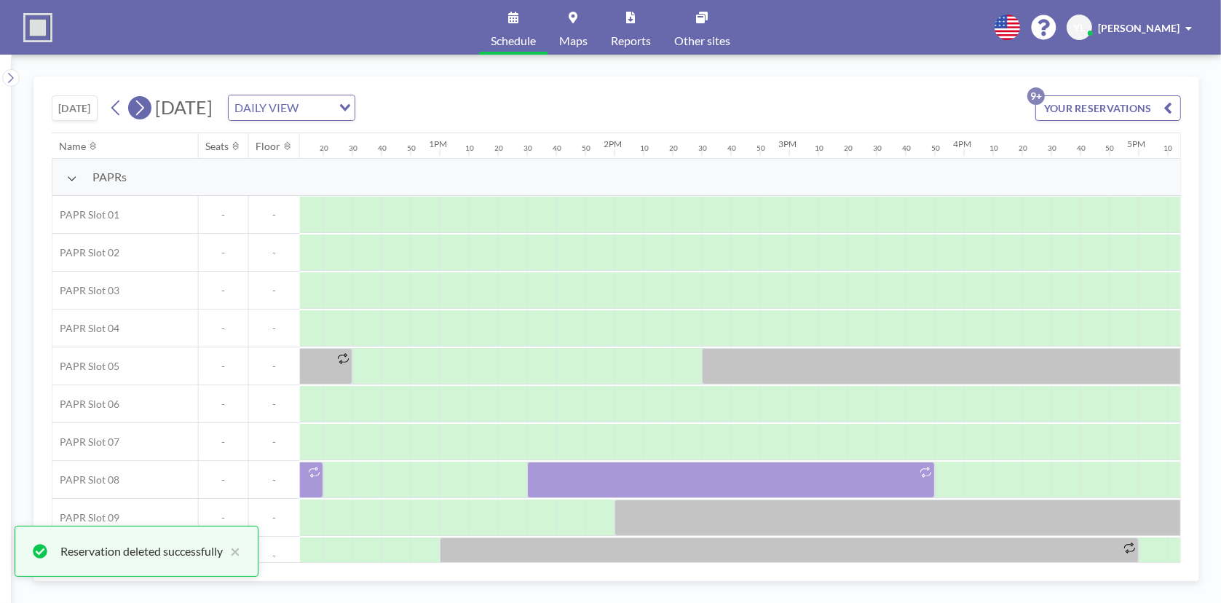
click at [145, 110] on icon at bounding box center [140, 108] width 14 height 22
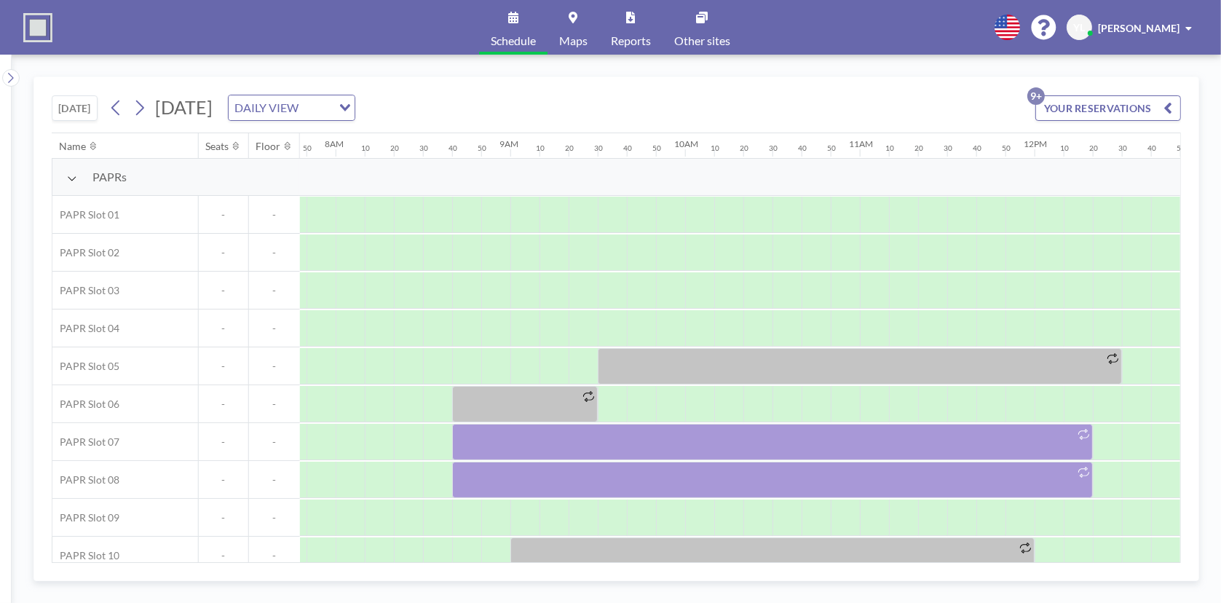
scroll to position [0, 1368]
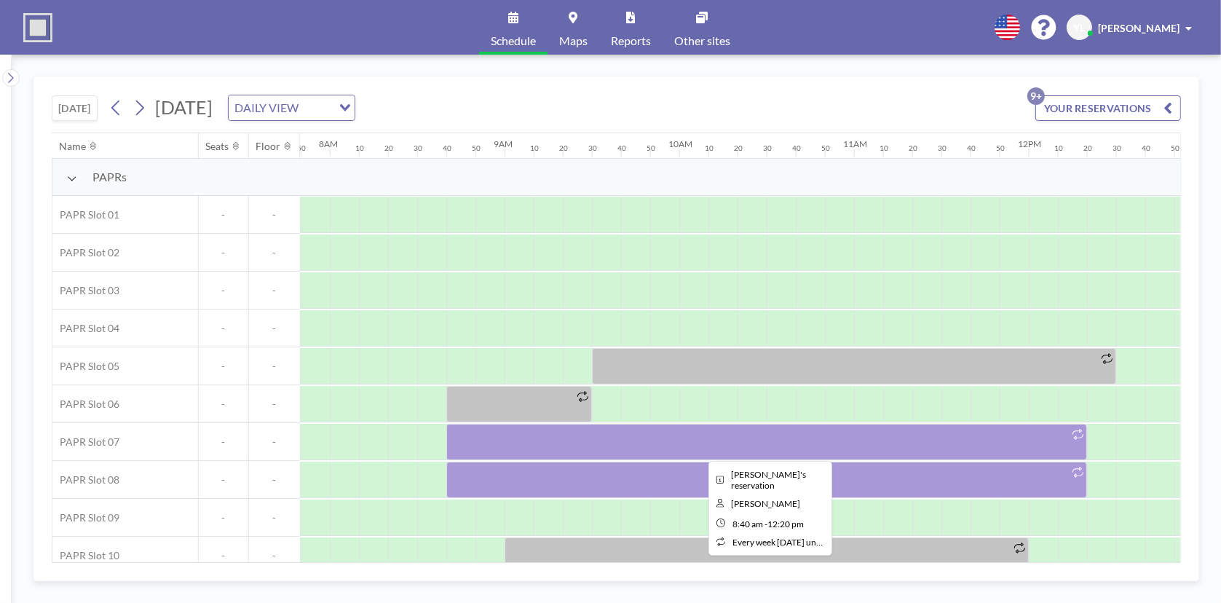
click at [647, 438] on div at bounding box center [766, 442] width 641 height 36
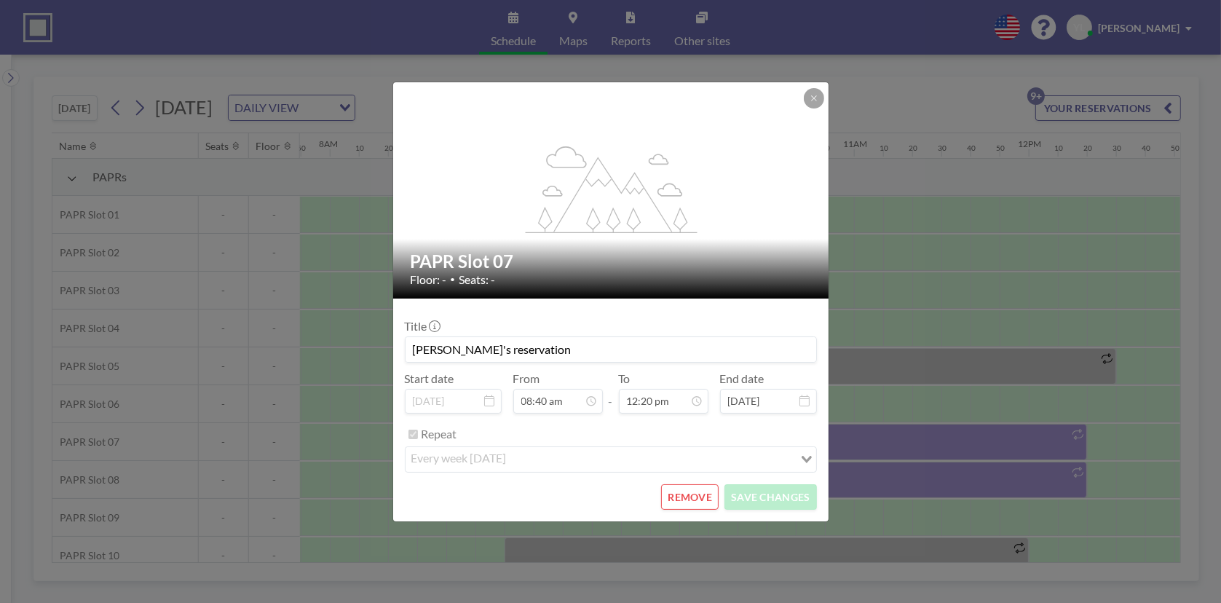
scroll to position [1347, 0]
click at [682, 492] on button "REMOVE" at bounding box center [690, 496] width 58 height 25
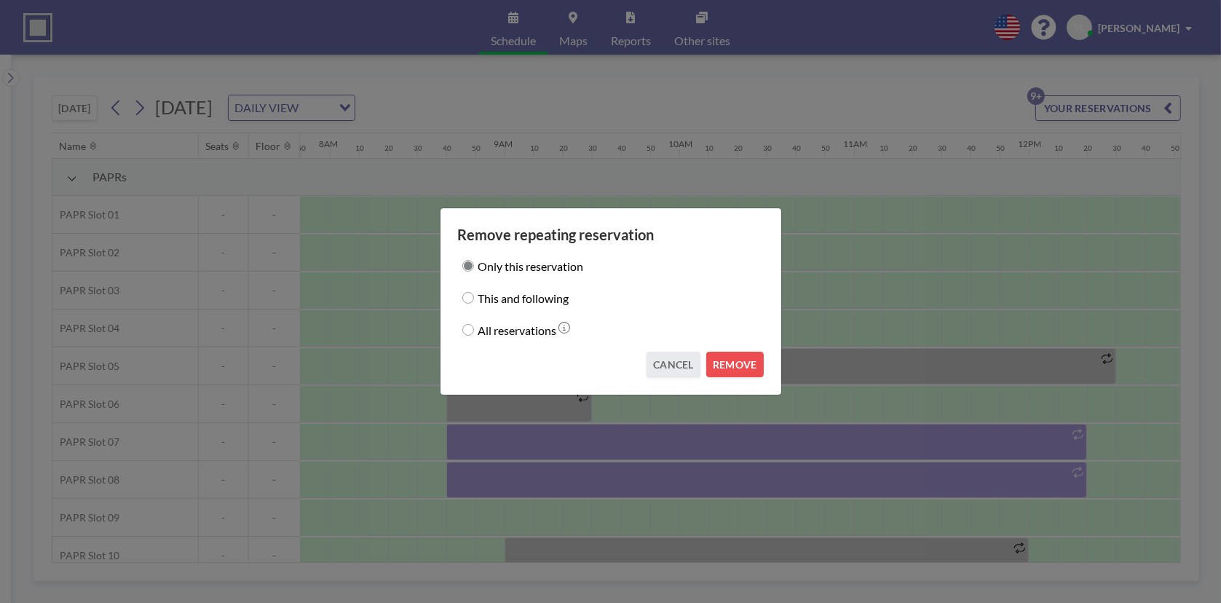
click at [521, 293] on label "This and following" at bounding box center [523, 298] width 91 height 20
click at [474, 293] on input "This and following" at bounding box center [468, 298] width 12 height 12
radio input "true"
click at [734, 364] on button "REMOVE" at bounding box center [735, 364] width 58 height 25
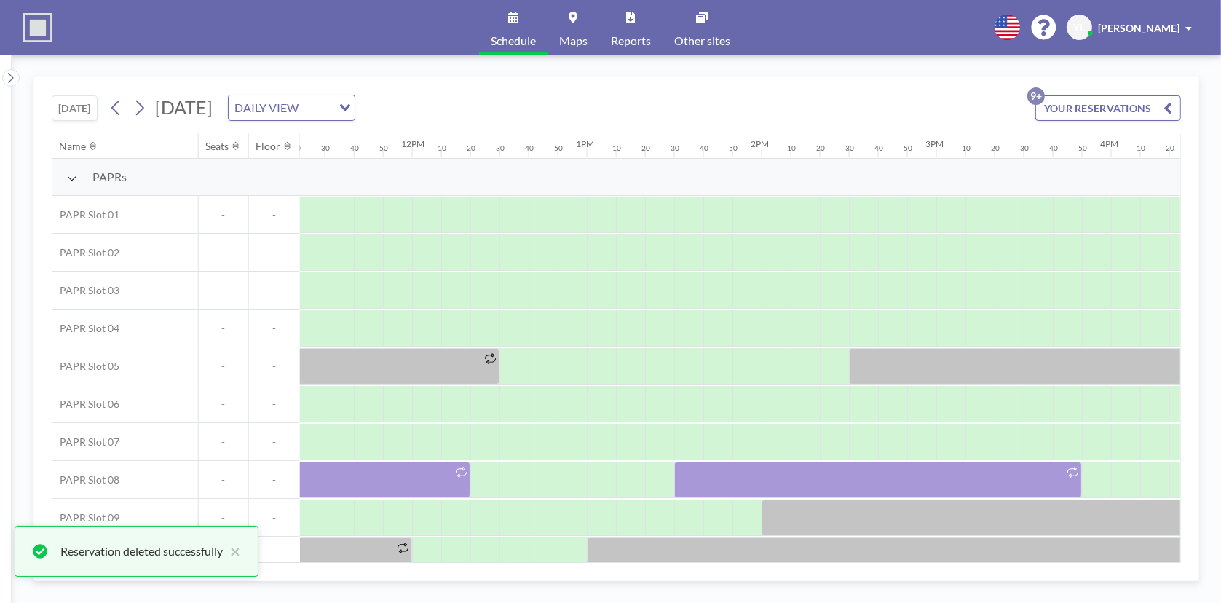
scroll to position [0, 1985]
click at [137, 103] on icon at bounding box center [140, 108] width 14 height 22
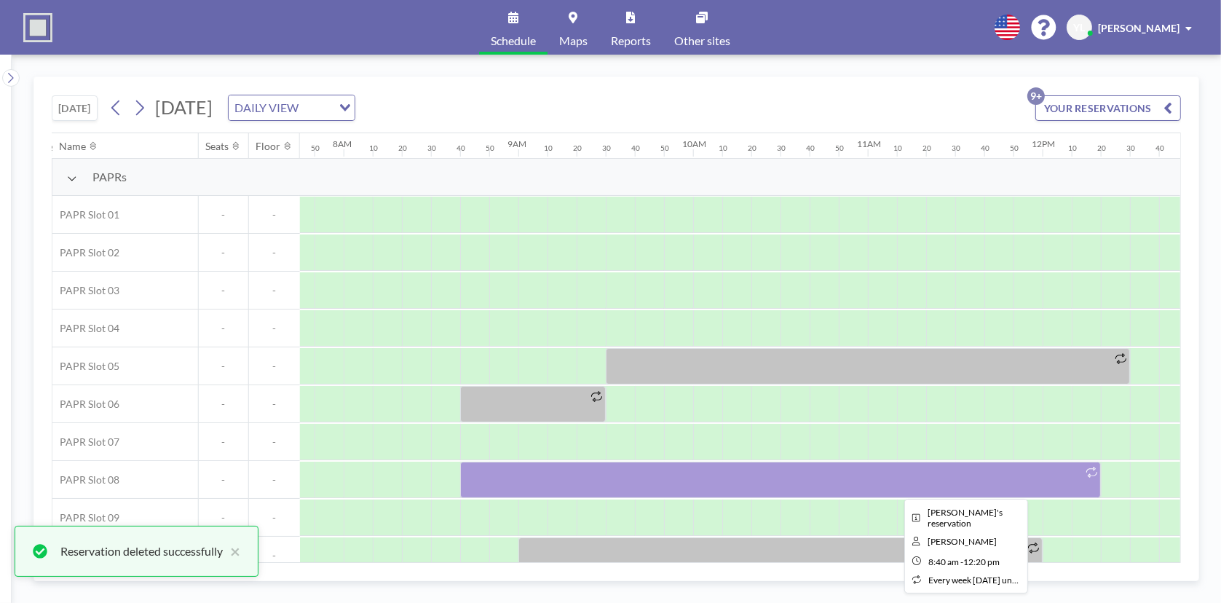
scroll to position [0, 1368]
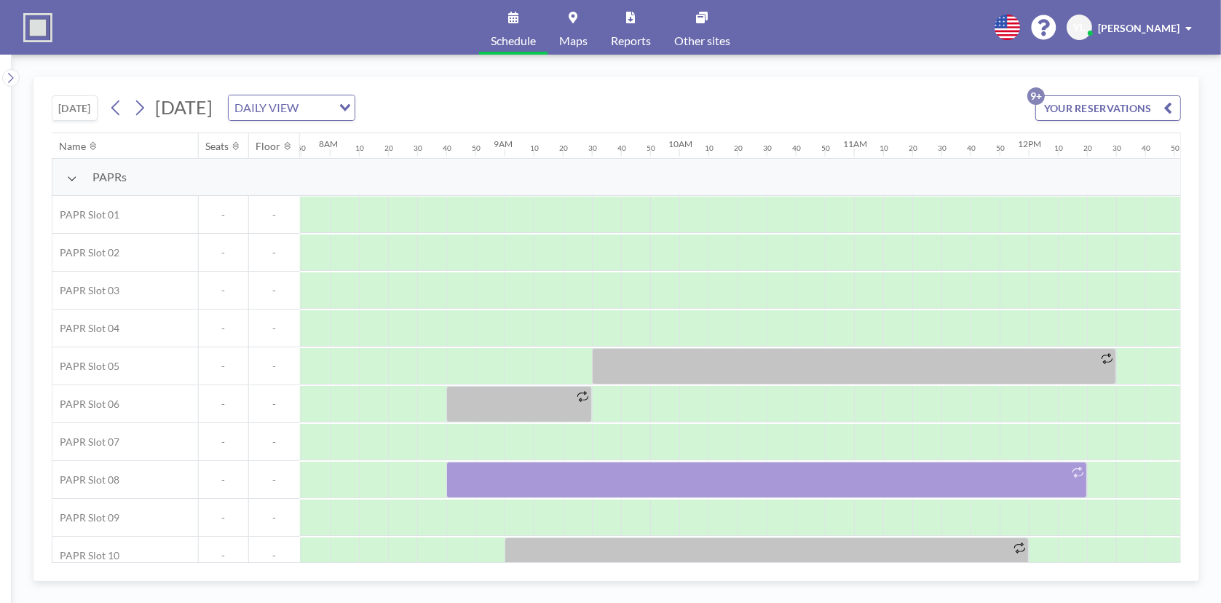
drag, startPoint x: 641, startPoint y: 565, endPoint x: 650, endPoint y: 556, distance: 12.9
click at [656, 558] on div "[DATE] [DATE] DAILY VIEW Loading... YOUR RESERVATIONS 9+ Name Seats Floor 12AM …" at bounding box center [616, 328] width 1166 height 505
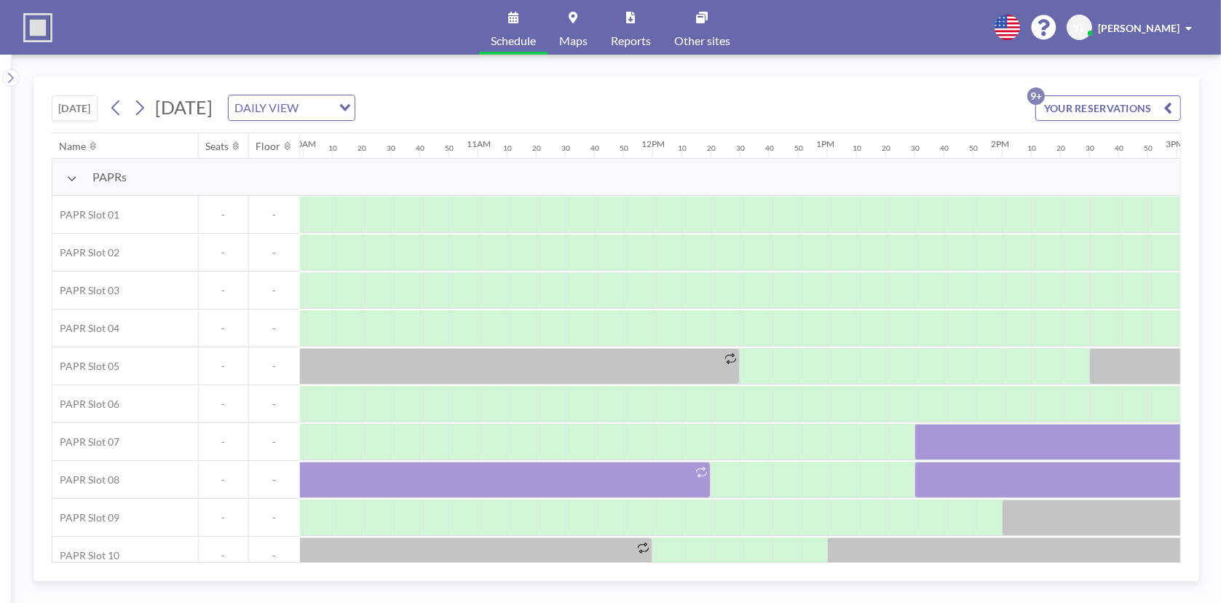
scroll to position [0, 1804]
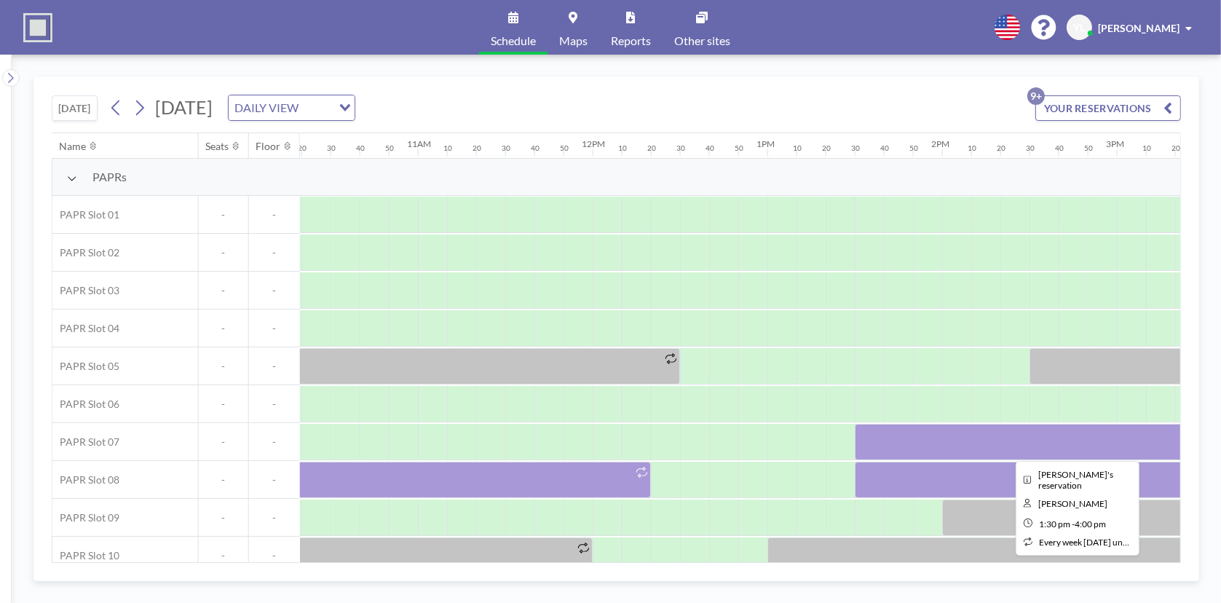
click at [893, 437] on div at bounding box center [1073, 442] width 437 height 36
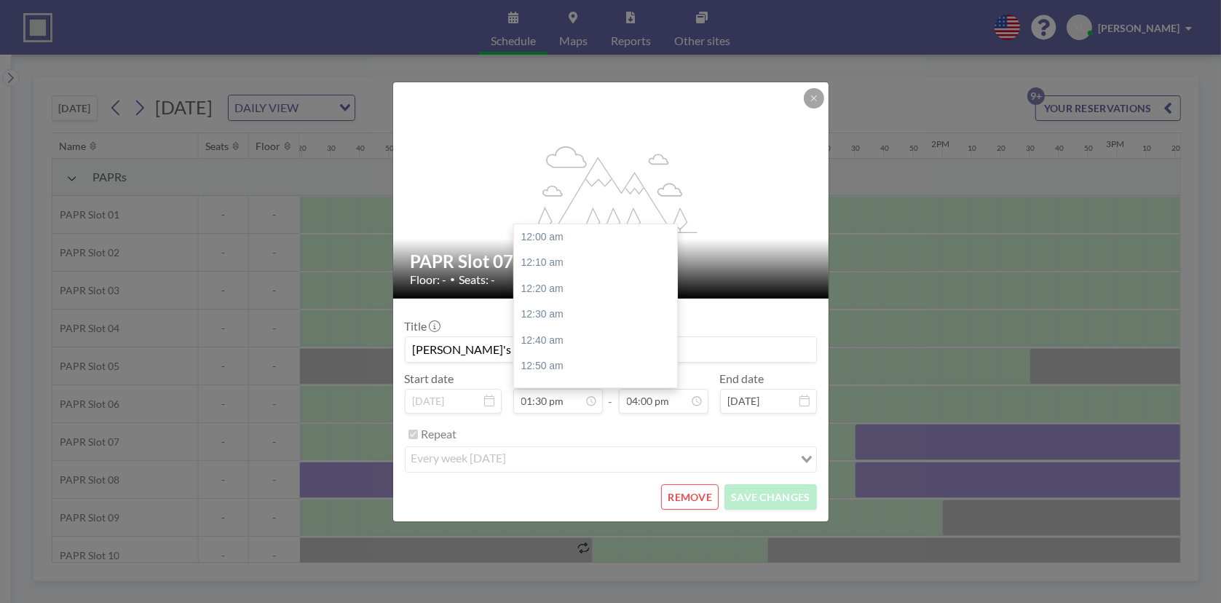
scroll to position [2097, 0]
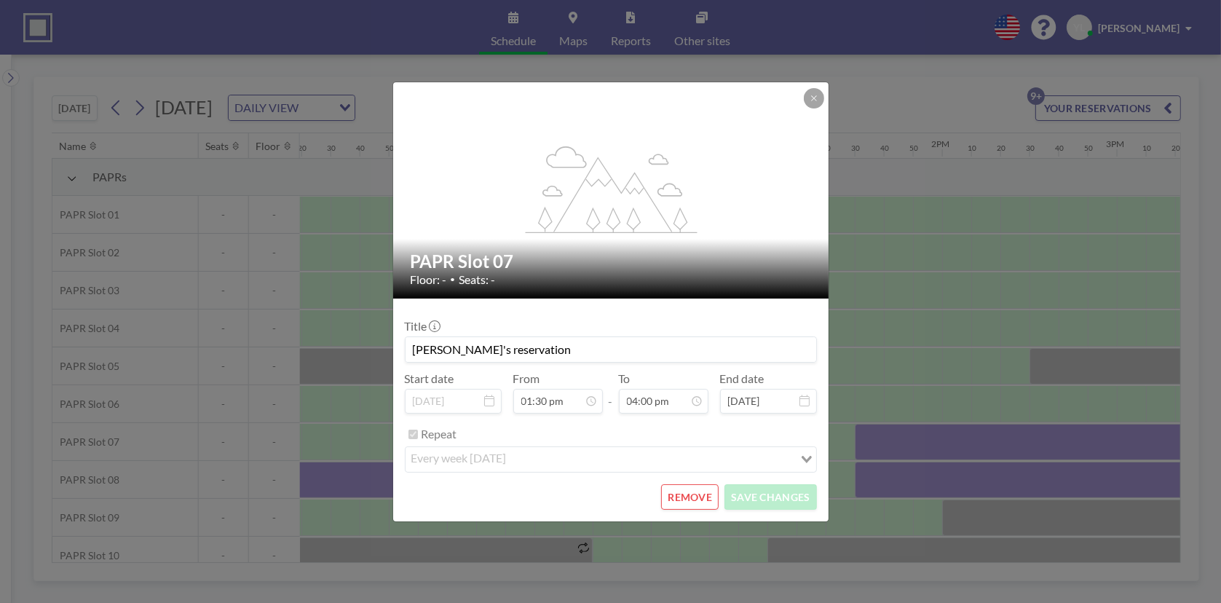
click at [699, 499] on button "REMOVE" at bounding box center [690, 496] width 58 height 25
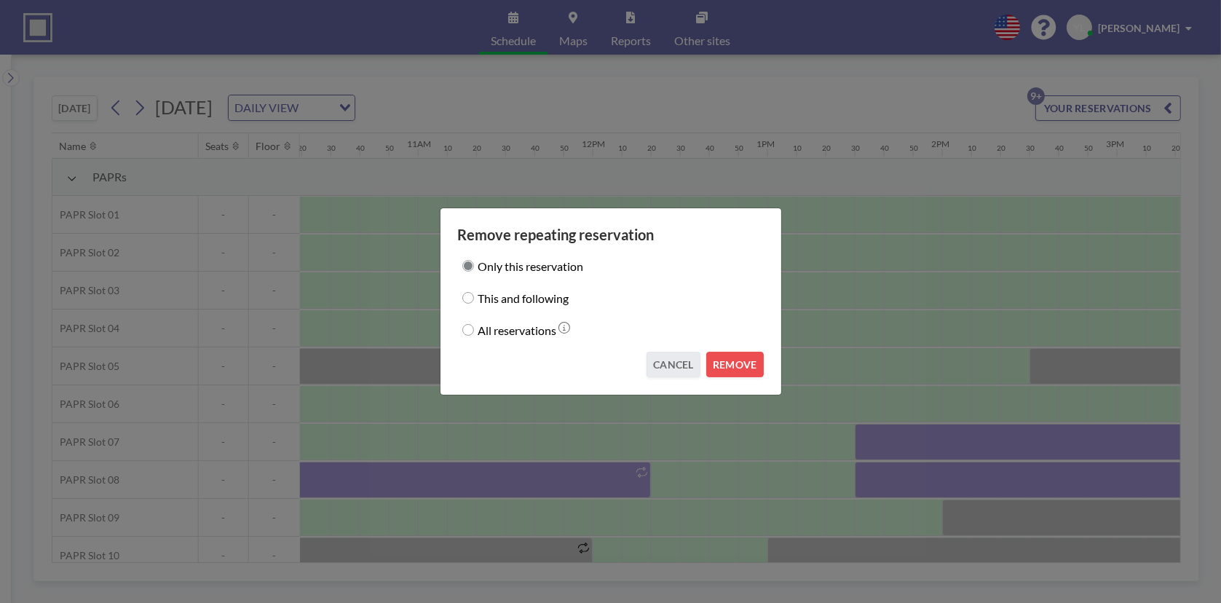
click at [503, 294] on label "This and following" at bounding box center [523, 298] width 91 height 20
click at [474, 294] on input "This and following" at bounding box center [468, 298] width 12 height 12
radio input "true"
click at [730, 367] on button "REMOVE" at bounding box center [735, 364] width 58 height 25
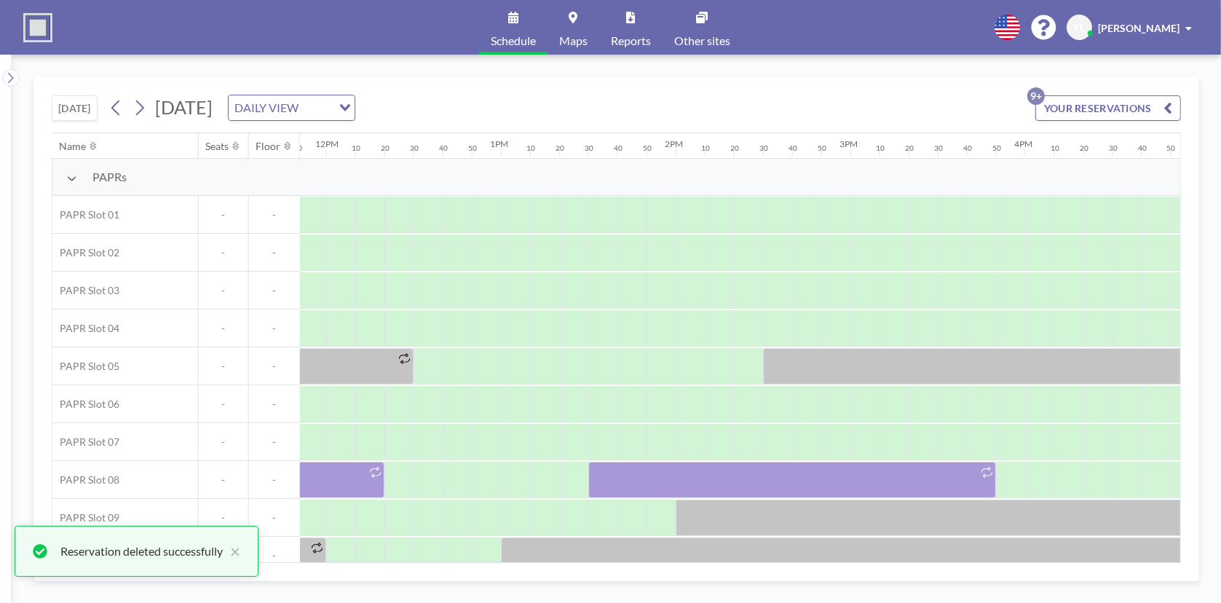
scroll to position [0, 2115]
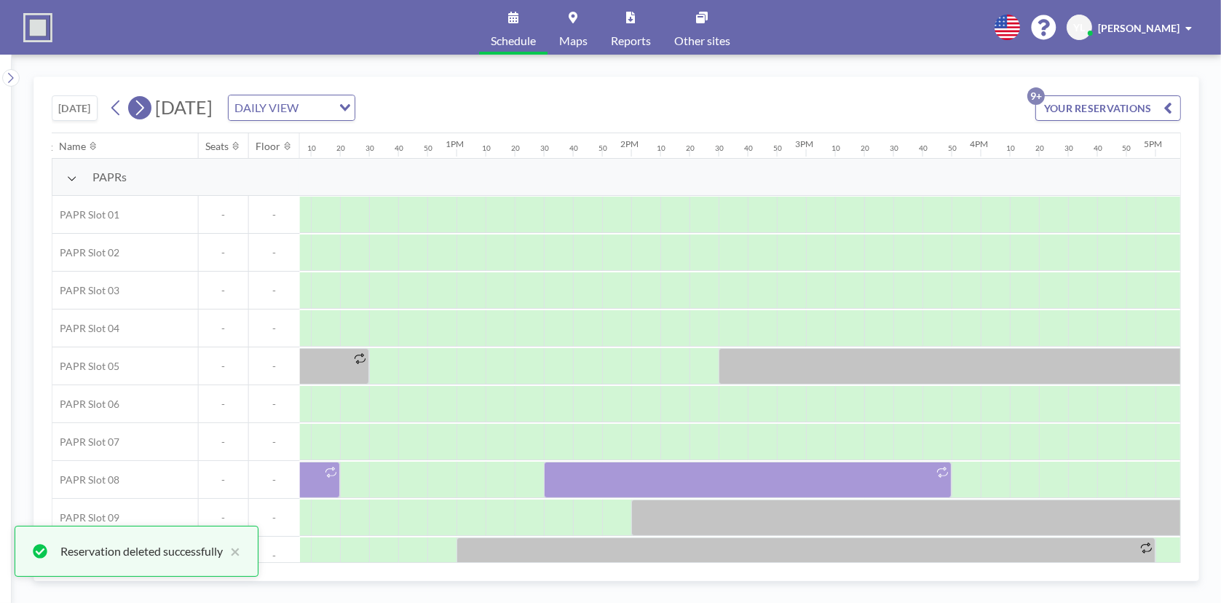
click at [143, 106] on icon at bounding box center [140, 108] width 14 height 22
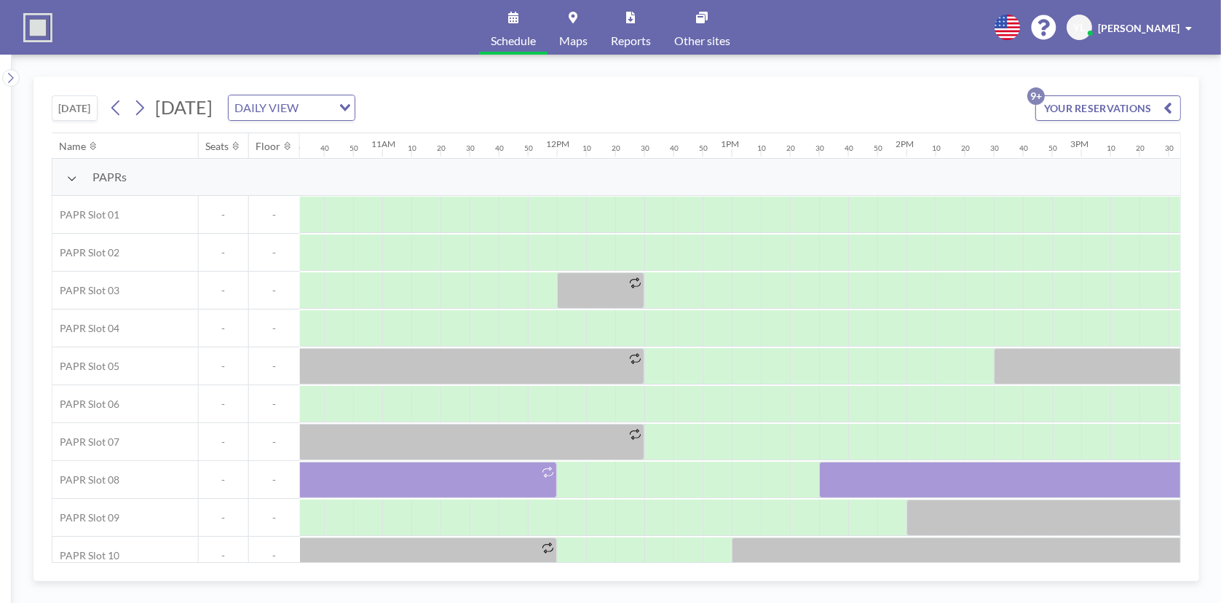
scroll to position [0, 1873]
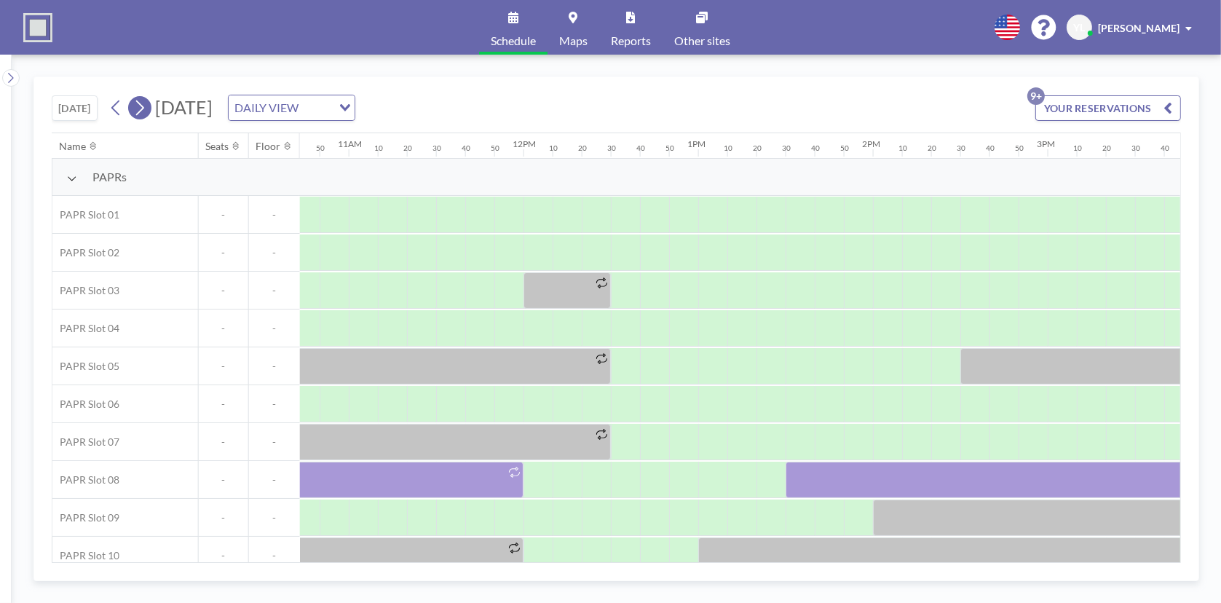
click at [133, 103] on button at bounding box center [139, 107] width 23 height 23
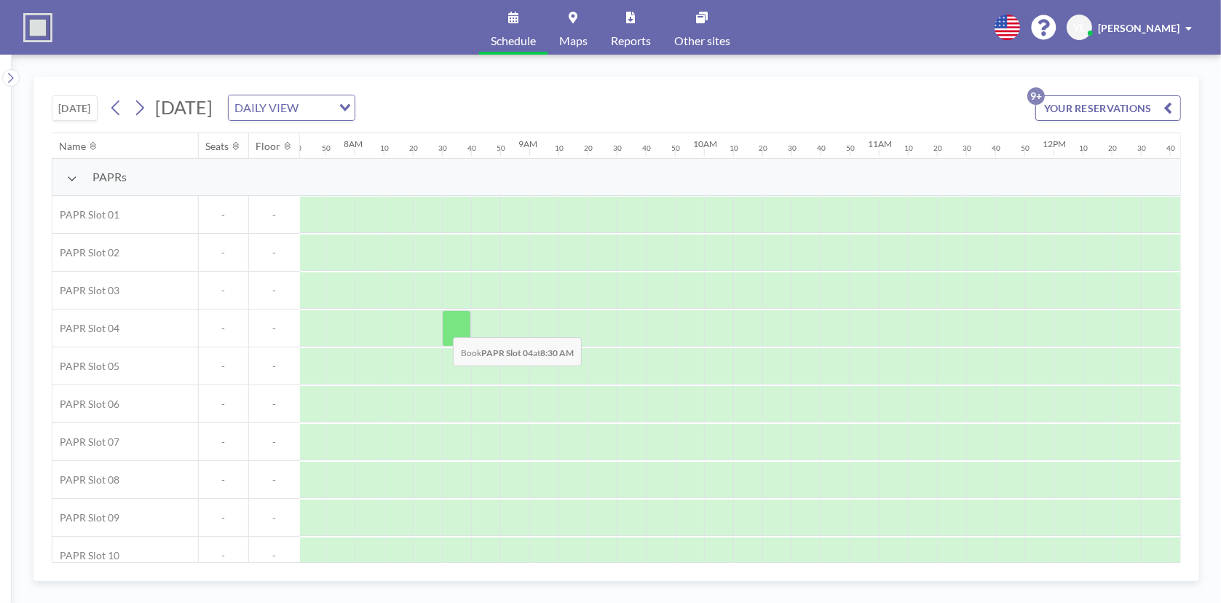
scroll to position [0, 1368]
click at [141, 108] on icon at bounding box center [140, 108] width 14 height 22
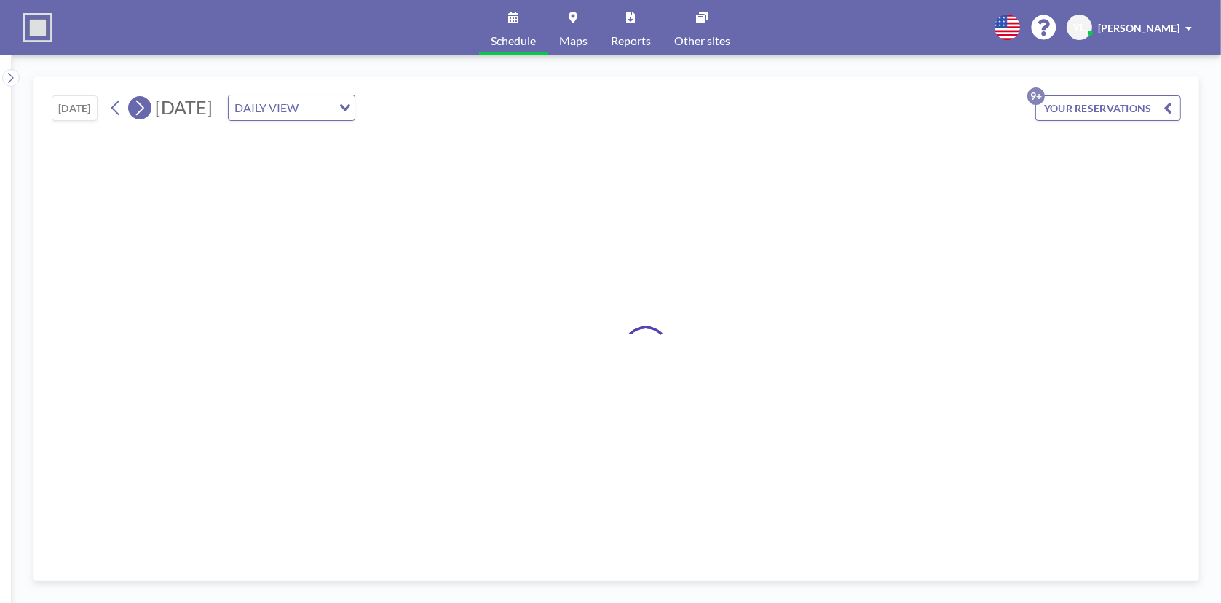
click at [141, 108] on icon at bounding box center [140, 108] width 14 height 22
